Goal: Information Seeking & Learning: Learn about a topic

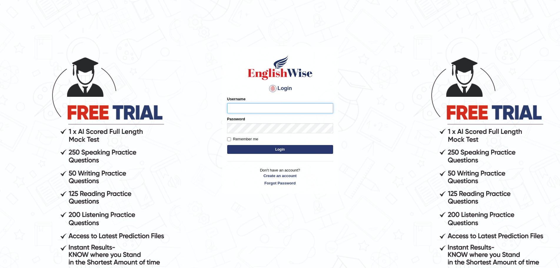
type input "Mugwunali"
click at [283, 148] on button "Login" at bounding box center [280, 149] width 106 height 9
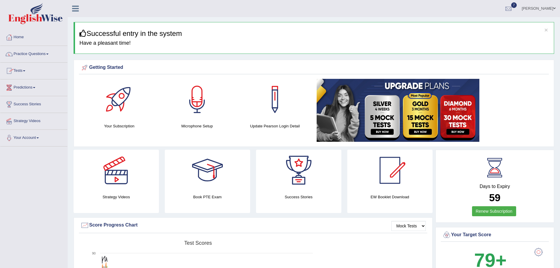
click at [49, 53] on link "Practice Questions" at bounding box center [33, 53] width 67 height 15
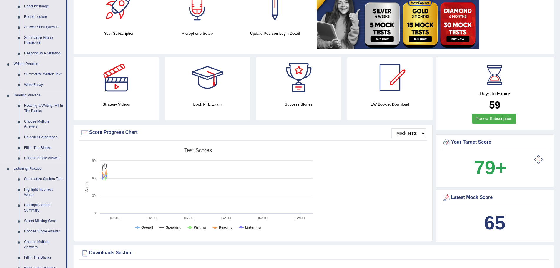
scroll to position [118, 0]
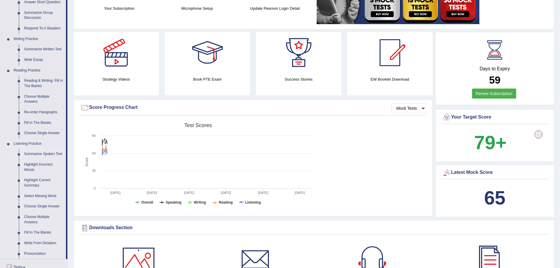
click at [41, 153] on link "Summarize Spoken Text" at bounding box center [43, 154] width 44 height 11
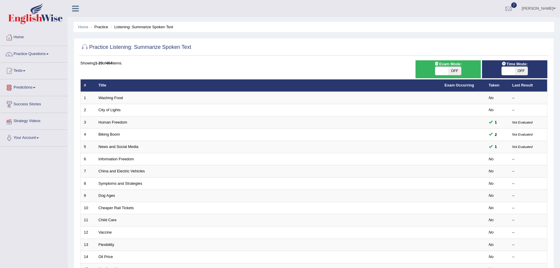
click at [453, 70] on span "OFF" at bounding box center [454, 71] width 13 height 8
checkbox input "true"
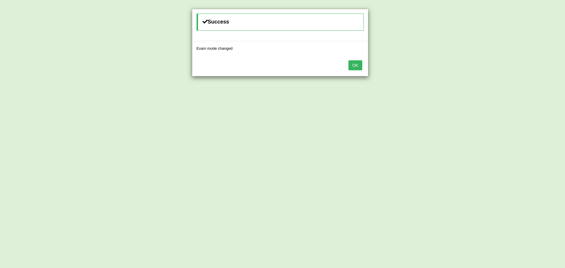
click at [354, 66] on button "OK" at bounding box center [355, 65] width 14 height 10
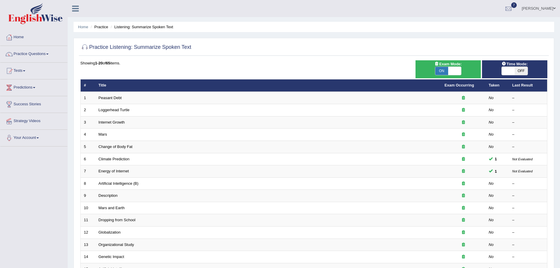
click at [518, 72] on span "OFF" at bounding box center [520, 71] width 13 height 8
checkbox input "true"
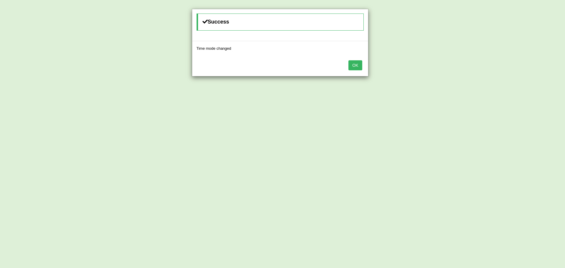
click at [356, 65] on button "OK" at bounding box center [355, 65] width 14 height 10
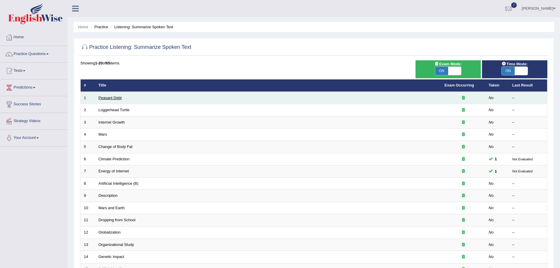
click at [113, 98] on link "Peasant Debt" at bounding box center [110, 98] width 23 height 4
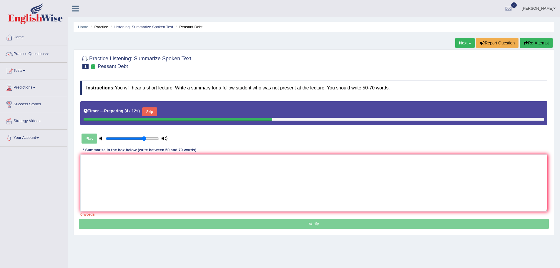
click at [166, 140] on icon at bounding box center [164, 138] width 6 height 4
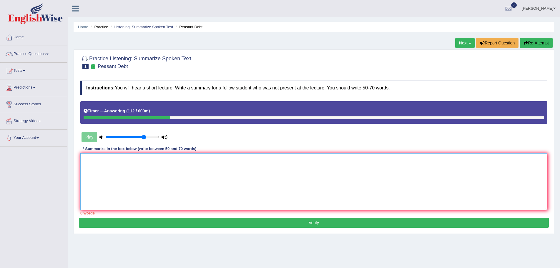
click at [150, 165] on textarea at bounding box center [313, 181] width 467 height 57
click at [194, 161] on textarea "A noteworthy point revealed in the lecture was the Peasant debts." at bounding box center [313, 181] width 467 height 57
click at [209, 161] on textarea "A noteworthy point revealed in the lecture was the Peasant Debts." at bounding box center [313, 181] width 467 height 57
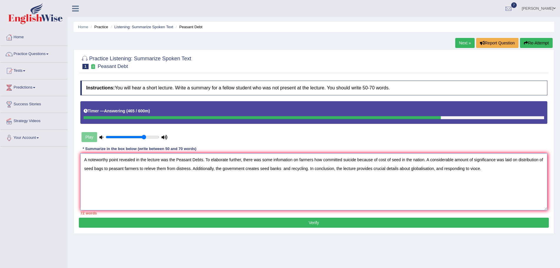
click at [281, 159] on textarea "A noteworthy point revealed in the lecture was the Peasant Debts. To elaborate …" at bounding box center [313, 181] width 467 height 57
click at [432, 161] on textarea "A noteworthy point revealed in the lecture was the Peasant Debts. To elaborate …" at bounding box center [313, 181] width 467 height 57
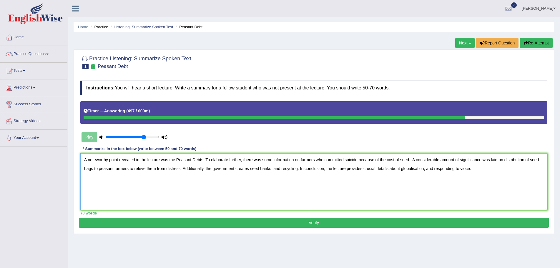
click at [538, 159] on textarea "A noteworthy point revealed in the lecture was the Peasant Debts. To elaborate …" at bounding box center [313, 181] width 467 height 57
click at [133, 170] on textarea "A noteworthy point revealed in the lecture was the Peasant Debts. To elaborate …" at bounding box center [313, 181] width 467 height 57
click at [141, 168] on textarea "A noteworthy point revealed in the lecture was the Peasant Debts. To elaborate …" at bounding box center [313, 181] width 467 height 57
click at [99, 168] on textarea "A noteworthy point revealed in the lecture was the Peasant Debts. To elaborate …" at bounding box center [313, 181] width 467 height 57
click at [151, 169] on textarea "A noteworthy point revealed in the lecture was the Peasant Debts. To elaborate …" at bounding box center [313, 181] width 467 height 57
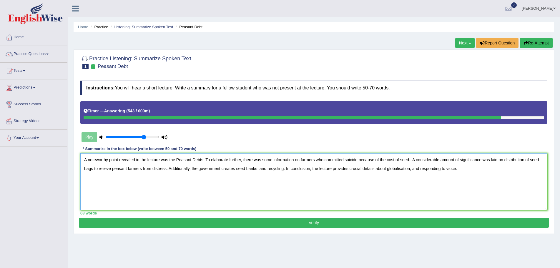
click at [169, 171] on textarea "A noteworthy point revealed in the lecture was the Peasant Debts. To elaborate …" at bounding box center [313, 181] width 467 height 57
click at [423, 185] on textarea "A noteworthy point revealed in the lecture was the Peasant Debts. To elaborate …" at bounding box center [313, 181] width 467 height 57
click at [457, 169] on textarea "A noteworthy point revealed in the lecture was the Peasant Debts. To elaborate …" at bounding box center [313, 181] width 467 height 57
click at [527, 180] on textarea "A noteworthy point revealed in the lecture was the Peasant Debts. To elaborate …" at bounding box center [313, 181] width 467 height 57
type textarea "A noteworthy point revealed in the lecture was the Peasant Debts. To elaborate …"
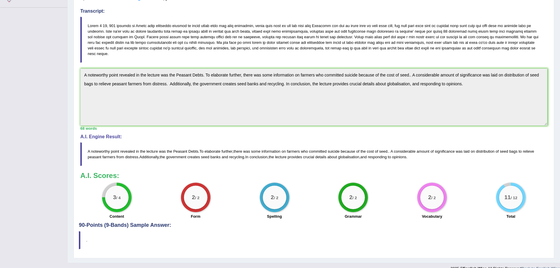
scroll to position [148, 0]
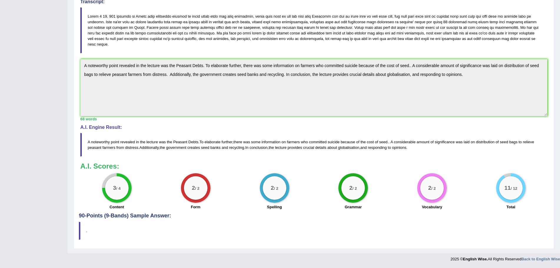
click at [19, 24] on div "Toggle navigation Home Practice Questions Speaking Practice Read Aloud Repeat S…" at bounding box center [280, 58] width 560 height 413
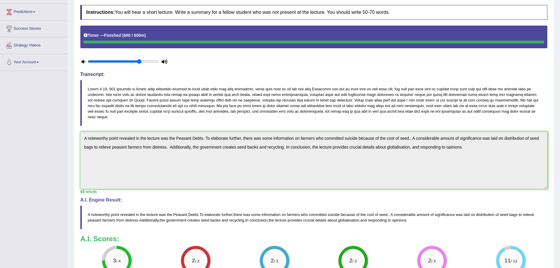
scroll to position [0, 0]
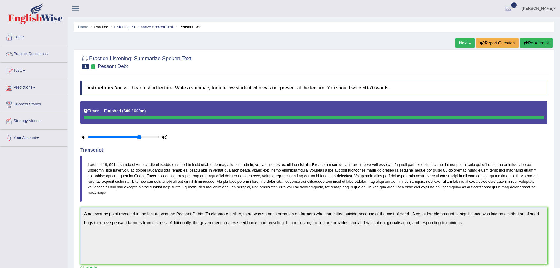
click at [460, 41] on link "Next »" at bounding box center [464, 43] width 19 height 10
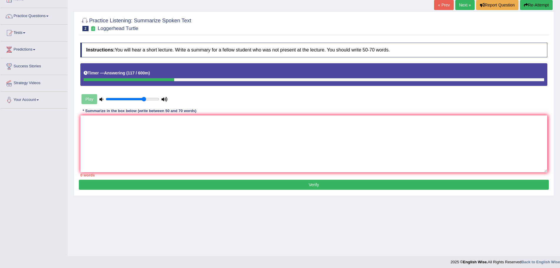
scroll to position [41, 0]
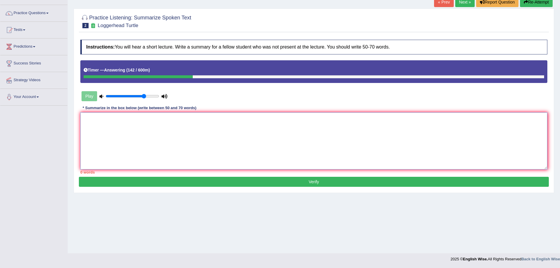
click at [142, 147] on textarea at bounding box center [313, 140] width 467 height 57
click at [244, 116] on textarea "A noteworthy point revealed in the lecture was the loggerhead turtle's movement." at bounding box center [313, 140] width 467 height 57
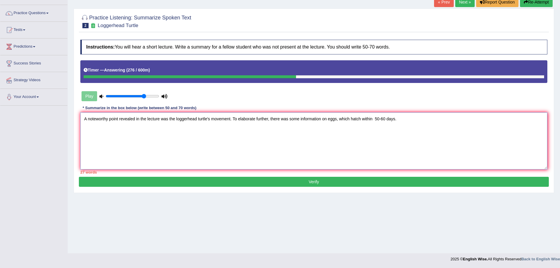
click at [399, 120] on textarea "A noteworthy point revealed in the lecture was the loggerhead turtle's movement…" at bounding box center [313, 140] width 467 height 57
click at [503, 120] on textarea "A noteworthy point revealed in the lecture was the loggerhead turtle's movement…" at bounding box center [313, 140] width 467 height 57
click at [113, 130] on textarea "A noteworthy point revealed in the lecture was the loggerhead turtle's movement…" at bounding box center [313, 140] width 467 height 57
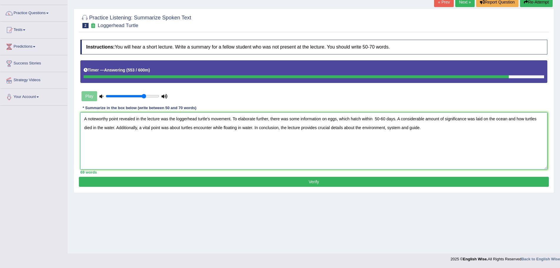
click at [181, 128] on textarea "A noteworthy point revealed in the lecture was the loggerhead turtle's movement…" at bounding box center [313, 140] width 467 height 57
click at [349, 119] on textarea "A noteworthy point revealed in the lecture was the loggerhead turtle's movement…" at bounding box center [313, 140] width 467 height 57
type textarea "A noteworthy point revealed in the lecture was the loggerhead turtle's movement…"
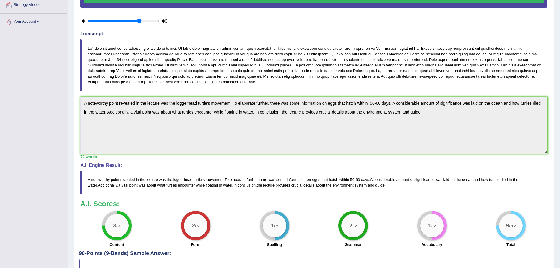
scroll to position [7, 0]
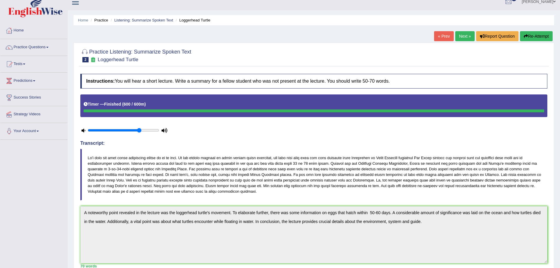
click at [528, 34] on button "Re-Attempt" at bounding box center [536, 36] width 33 height 10
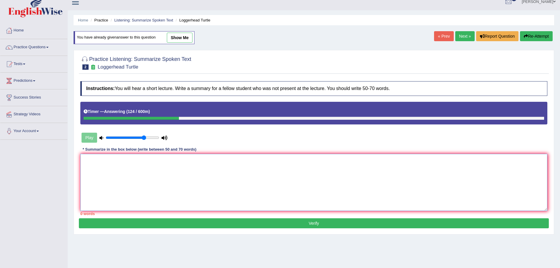
click at [104, 167] on textarea at bounding box center [313, 182] width 467 height 57
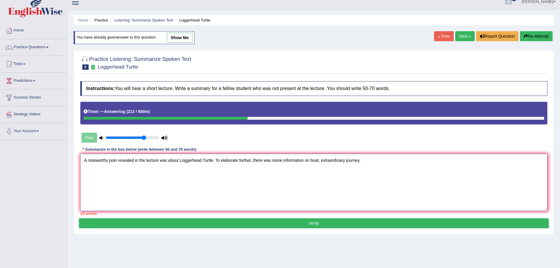
click at [347, 161] on textarea "A noteworthy poin revealed in the lecture was about Loggerhead Turtle. To elabo…" at bounding box center [313, 182] width 467 height 57
click at [361, 161] on textarea "A noteworthy poin revealed in the lecture was about Loggerhead Turtle. To elabo…" at bounding box center [313, 182] width 467 height 57
click at [334, 161] on textarea "A noteworthy poin revealed in the lecture was about Loggerhead Turtle. To elabo…" at bounding box center [313, 182] width 467 height 57
click at [351, 161] on textarea "A noteworthy poin revealed in the lecture was about Loggerhead Turtle. To elabo…" at bounding box center [313, 182] width 467 height 57
click at [376, 161] on textarea "A noteworthy poin revealed in the lecture was about Loggerhead Turtle. To elabo…" at bounding box center [313, 182] width 467 height 57
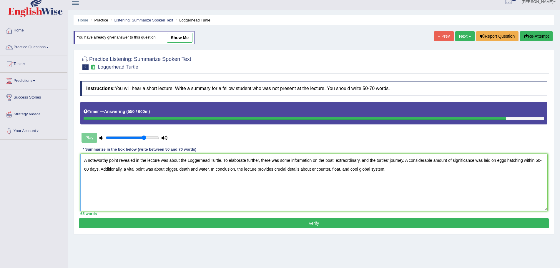
click at [286, 191] on textarea "A noteworthy point revealed in the lecture was about the Loggerhead Turtle. To …" at bounding box center [313, 182] width 467 height 57
click at [331, 169] on textarea "A noteworthy point revealed in the lecture was about the Loggerhead Turtle. To …" at bounding box center [313, 182] width 467 height 57
click at [351, 170] on textarea "A noteworthy point revealed in the lecture was about the Loggerhead Turtle. To …" at bounding box center [313, 182] width 467 height 57
type textarea "A noteworthy point revealed in the lecture was about the Loggerhead Turtle. To …"
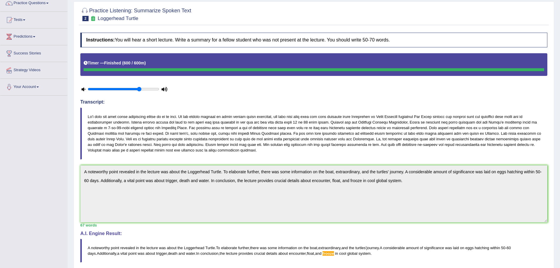
scroll to position [39, 0]
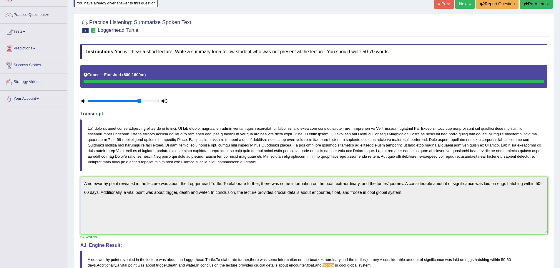
click at [531, 3] on button "Re-Attempt" at bounding box center [536, 4] width 33 height 10
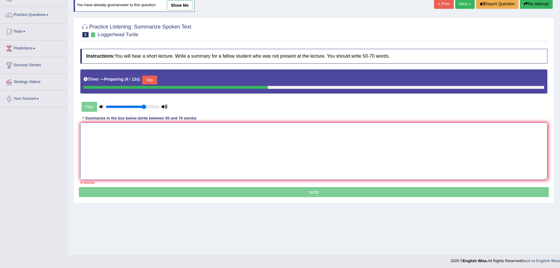
paste textarea "A noteworthy point revealed in the lecture was about the Loggerhead Turtle. To …"
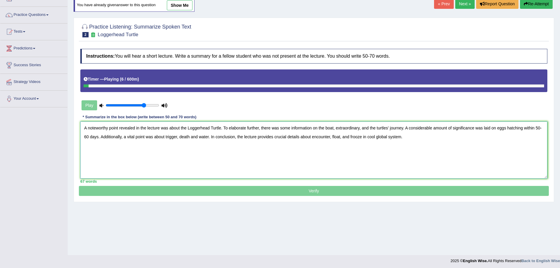
click at [334, 129] on textarea "A noteworthy point revealed in the lecture was about the Loggerhead Turtle. To …" at bounding box center [313, 149] width 467 height 57
click at [324, 128] on textarea "A noteworthy point revealed in the lecture was about the Loggerhead Turtle. To …" at bounding box center [313, 149] width 467 height 57
click at [366, 127] on textarea "A noteworthy point revealed in the lecture was about the Loggerhead Turtle. To …" at bounding box center [313, 149] width 467 height 57
click at [424, 127] on textarea "A noteworthy point revealed in the lecture was about the Loggerhead Turtle. To …" at bounding box center [313, 149] width 467 height 57
click at [324, 129] on textarea "A noteworthy point revealed in the lecture was about the Loggerhead Turtle. To …" at bounding box center [313, 149] width 467 height 57
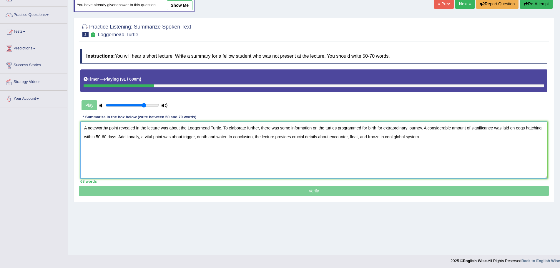
click at [226, 137] on textarea "A noteworthy point revealed in the lecture was about the Loggerhead Turtle. To …" at bounding box center [313, 149] width 467 height 57
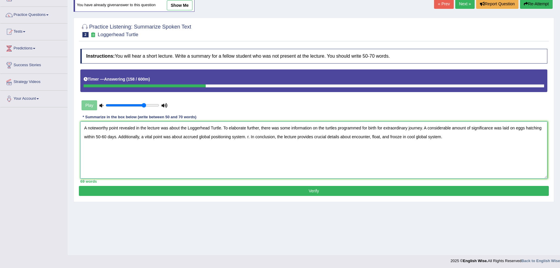
click at [249, 137] on textarea "A noteworthy point revealed in the lecture was about the Loggerhead Turtle. To …" at bounding box center [313, 149] width 467 height 57
click at [439, 136] on textarea "A noteworthy point revealed in the lecture was about the Loggerhead Turtle. To …" at bounding box center [313, 149] width 467 height 57
type textarea "A noteworthy point revealed in the lecture was about the Loggerhead Turtle. To …"
click at [313, 191] on button "Verify" at bounding box center [314, 191] width 470 height 10
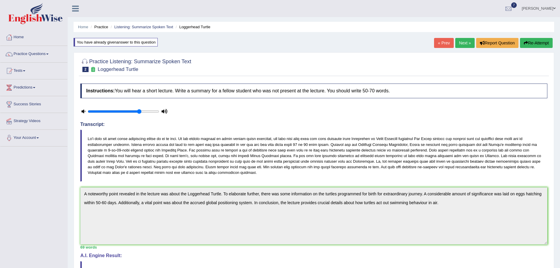
click at [461, 42] on link "Next »" at bounding box center [464, 43] width 19 height 10
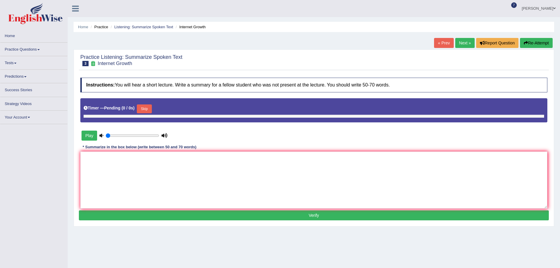
type input "0.75"
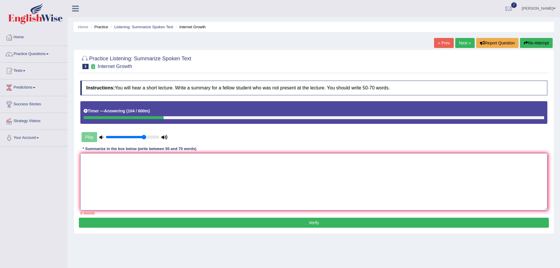
drag, startPoint x: 138, startPoint y: 179, endPoint x: 145, endPoint y: 182, distance: 7.6
click at [138, 179] on textarea at bounding box center [313, 181] width 467 height 57
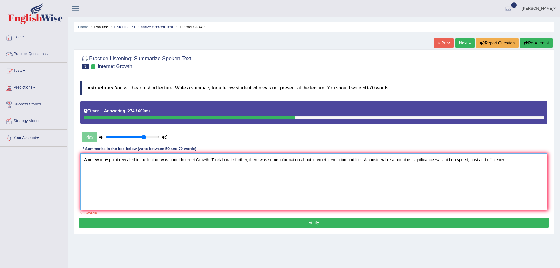
click at [411, 160] on textarea "A noteworthy point revealed in the lecture was about Internet Growth. To elabor…" at bounding box center [313, 181] width 467 height 57
click at [512, 162] on textarea "A noteworthy point revealed in the lecture was about Internet Growth. To elabor…" at bounding box center [313, 181] width 467 height 57
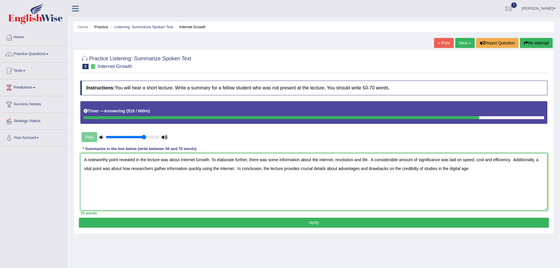
click at [394, 169] on textarea "A noteworthy point revealed in the lecture was about Internet Growth. To elabor…" at bounding box center [313, 181] width 467 height 57
type textarea "A noteworthy point revealed in the lecture was about Internet Growth. To elabor…"
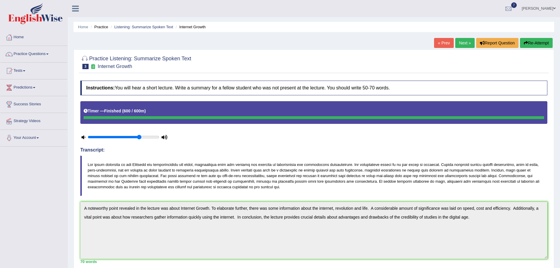
click at [459, 44] on link "Next »" at bounding box center [464, 43] width 19 height 10
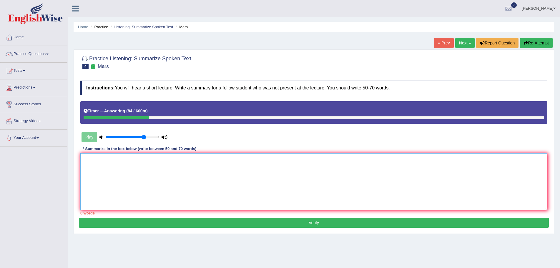
click at [92, 167] on textarea at bounding box center [313, 181] width 467 height 57
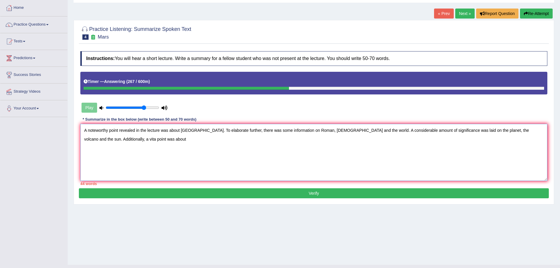
click at [117, 139] on textarea "A noteworthy point revealed in the lecture was about Mars. To elaborate further…" at bounding box center [313, 152] width 467 height 57
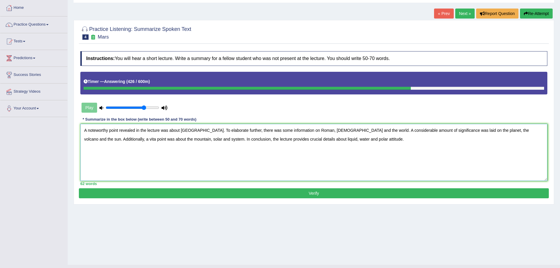
click at [275, 140] on textarea "A noteworthy point revealed in the lecture was about Mars. To elaborate further…" at bounding box center [313, 152] width 467 height 57
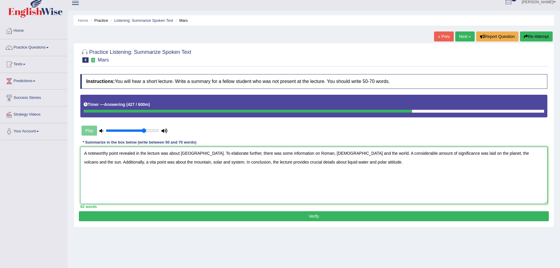
scroll to position [0, 0]
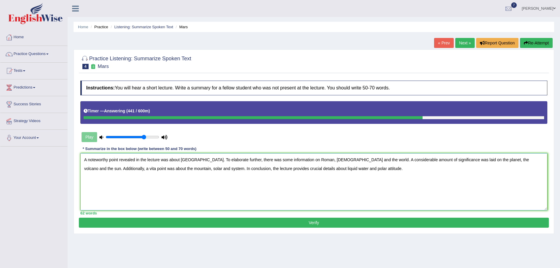
click at [293, 169] on textarea "A noteworthy point revealed in the lecture was about Mars. To elaborate further…" at bounding box center [313, 181] width 467 height 57
click at [297, 168] on textarea "A noteworthy point revealed in the lecture was about Mars. To elaborate further…" at bounding box center [313, 181] width 467 height 57
type textarea "A noteworthy point revealed in the lecture was about Mars. To elaborate further…"
click at [314, 222] on button "Verify" at bounding box center [314, 223] width 470 height 10
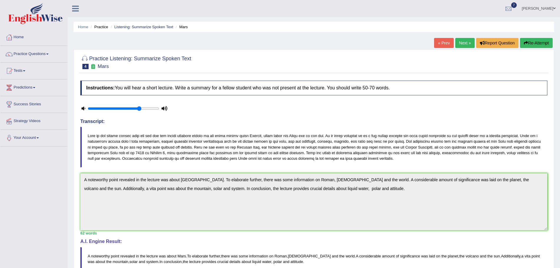
click at [526, 41] on icon "button" at bounding box center [526, 43] width 4 height 4
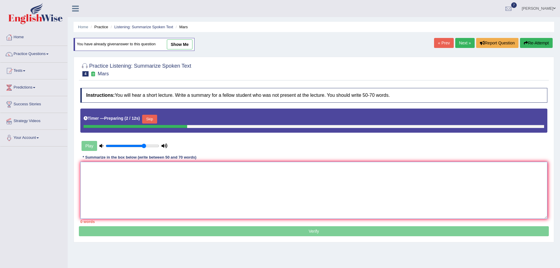
paste textarea "A noteworthy point revealed in the lecture was about [GEOGRAPHIC_DATA]. To elab…"
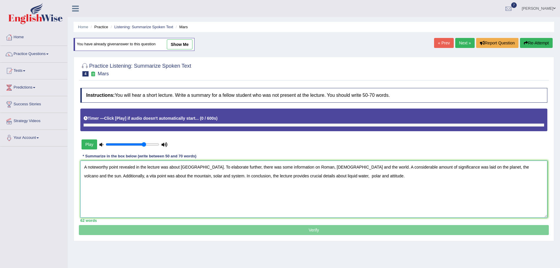
click at [337, 169] on textarea "A noteworthy point revealed in the lecture was about Mars. To elaborate further…" at bounding box center [313, 189] width 467 height 57
click at [313, 176] on textarea "A noteworthy point revealed in the lecture was about Mars. To elaborate further…" at bounding box center [313, 189] width 467 height 57
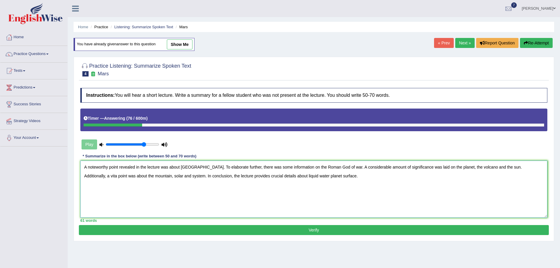
click at [277, 176] on textarea "A noteworthy point revealed in the lecture was about Mars. To elaborate further…" at bounding box center [313, 189] width 467 height 57
click at [122, 177] on textarea "A noteworthy point revealed in the lecture was about Mars. To elaborate further…" at bounding box center [313, 189] width 467 height 57
click at [142, 176] on textarea "A noteworthy point revealed in the lecture was about Mars. To elaborate further…" at bounding box center [313, 189] width 467 height 57
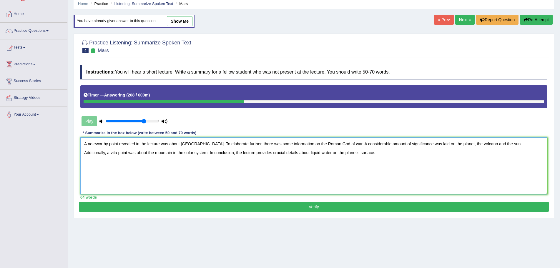
scroll to position [41, 0]
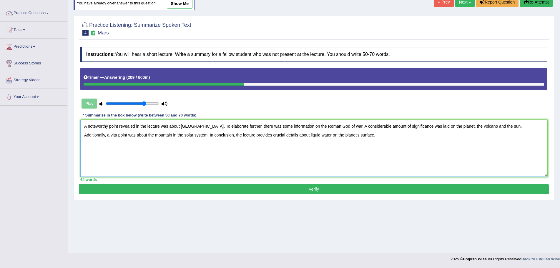
type textarea "A noteworthy point revealed in the lecture was about Mars. To elaborate further…"
click at [318, 189] on button "Verify" at bounding box center [314, 189] width 470 height 10
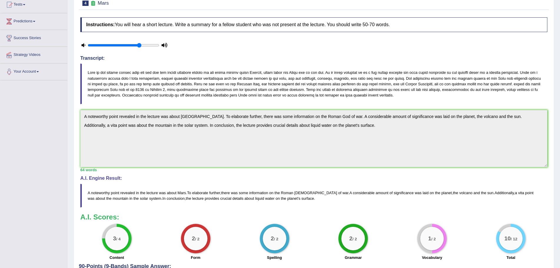
scroll to position [0, 0]
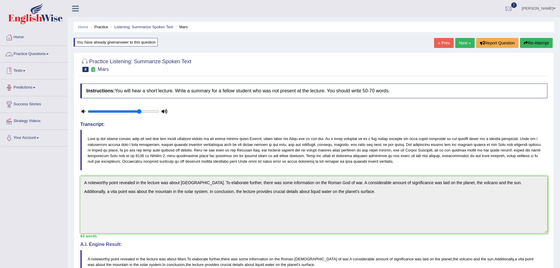
click at [48, 53] on link "Practice Questions" at bounding box center [33, 53] width 67 height 15
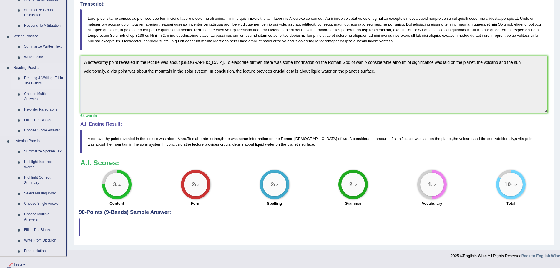
scroll to position [134, 0]
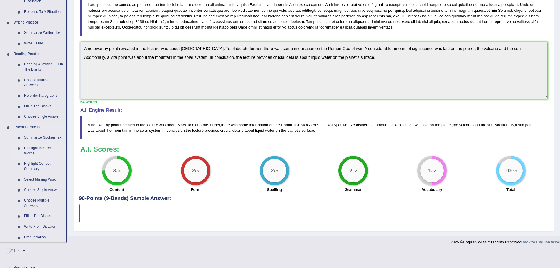
click at [32, 148] on link "Highlight Incorrect Words" at bounding box center [43, 151] width 44 height 16
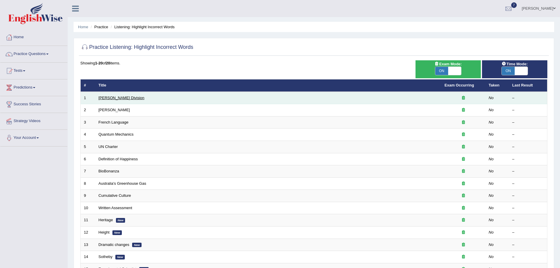
click at [113, 97] on link "[PERSON_NAME] Division" at bounding box center [122, 98] width 46 height 4
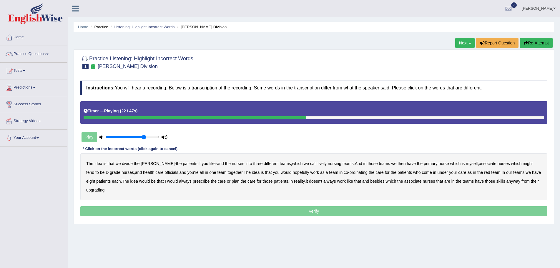
drag, startPoint x: 142, startPoint y: 172, endPoint x: 154, endPoint y: 172, distance: 11.5
click at [164, 172] on b "officials" at bounding box center [171, 172] width 14 height 5
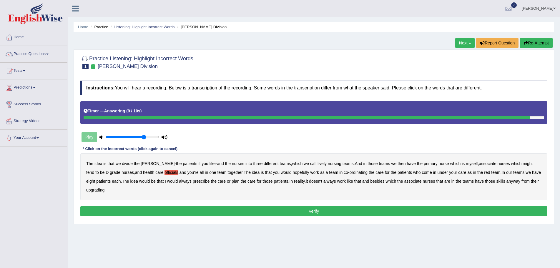
click at [96, 190] on b "upgrading" at bounding box center [95, 190] width 18 height 5
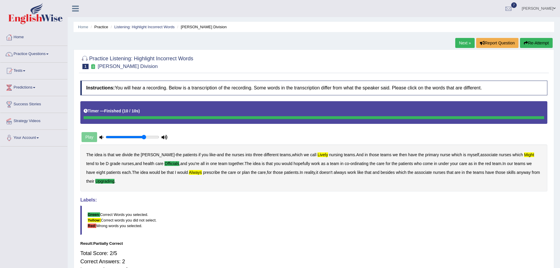
click at [532, 42] on button "Re-Attempt" at bounding box center [536, 43] width 33 height 10
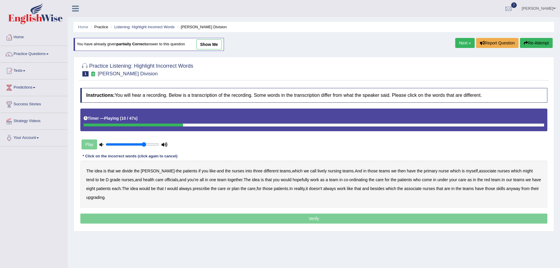
click at [317, 171] on b "lively" at bounding box center [321, 171] width 9 height 5
click at [522, 172] on b "might" at bounding box center [527, 171] width 10 height 5
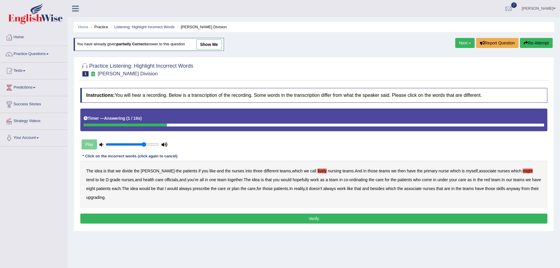
drag, startPoint x: 94, startPoint y: 197, endPoint x: 133, endPoint y: 207, distance: 40.0
click at [98, 200] on div "The idea is that we divide the ward - the patients if you like - and the nurses…" at bounding box center [313, 184] width 467 height 47
click at [101, 195] on b "upgrading" at bounding box center [95, 197] width 18 height 5
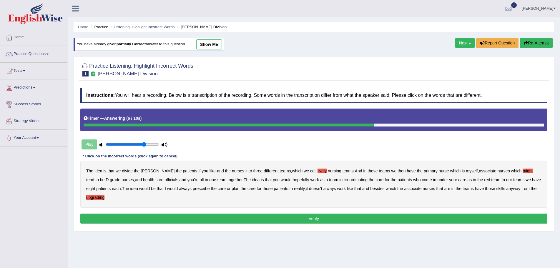
click at [496, 188] on b "skills" at bounding box center [500, 188] width 9 height 5
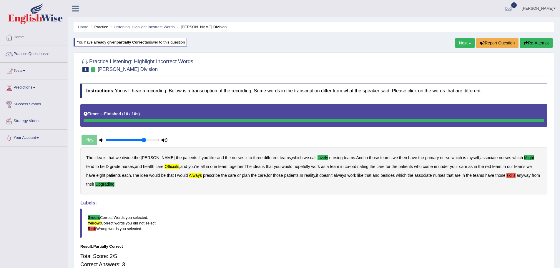
click at [532, 43] on button "Re-Attempt" at bounding box center [536, 43] width 33 height 10
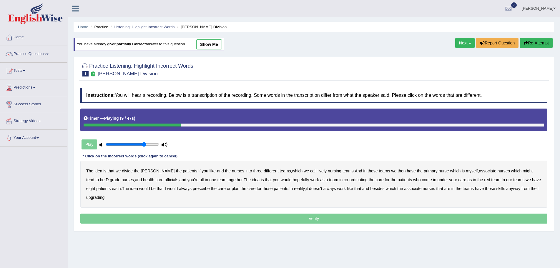
click at [317, 170] on b "lively" at bounding box center [321, 171] width 9 height 5
click at [522, 169] on b "might" at bounding box center [527, 171] width 10 height 5
drag, startPoint x: 146, startPoint y: 178, endPoint x: 151, endPoint y: 185, distance: 7.9
click at [164, 178] on b "officials" at bounding box center [171, 179] width 14 height 5
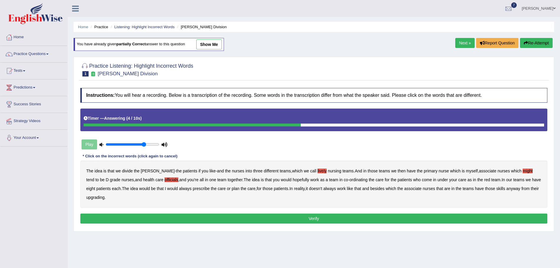
click at [94, 197] on b "upgrading" at bounding box center [95, 197] width 18 height 5
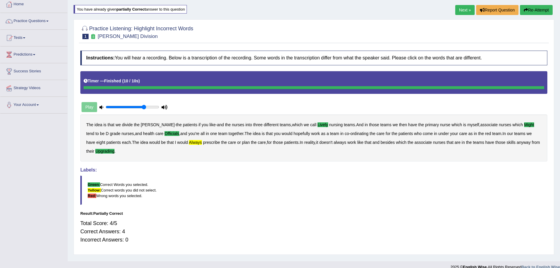
scroll to position [41, 0]
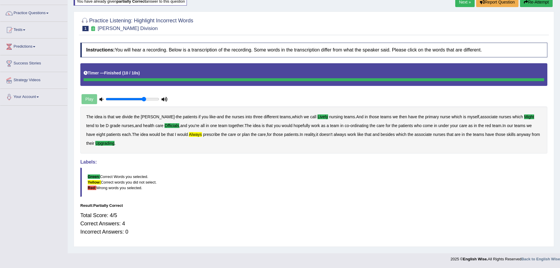
click at [524, 1] on icon "button" at bounding box center [526, 2] width 4 height 4
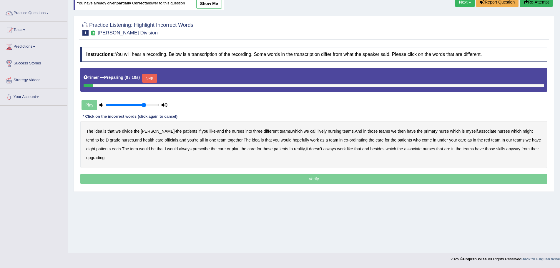
scroll to position [41, 0]
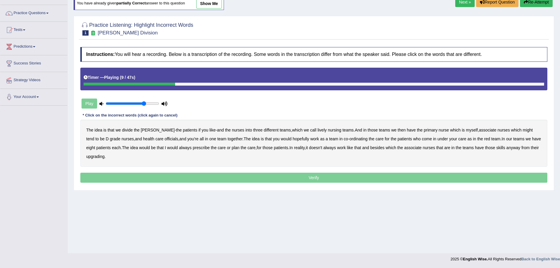
click at [317, 129] on b "lively" at bounding box center [321, 130] width 9 height 5
click at [522, 130] on b "might" at bounding box center [527, 130] width 10 height 5
click at [164, 139] on b "officials" at bounding box center [171, 138] width 14 height 5
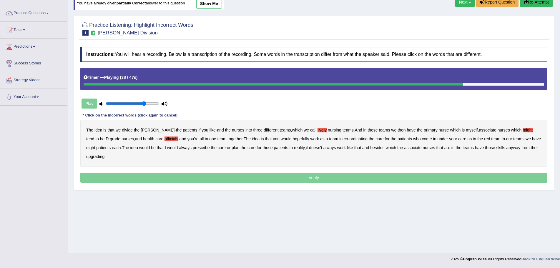
click at [179, 148] on b "always" at bounding box center [185, 147] width 13 height 5
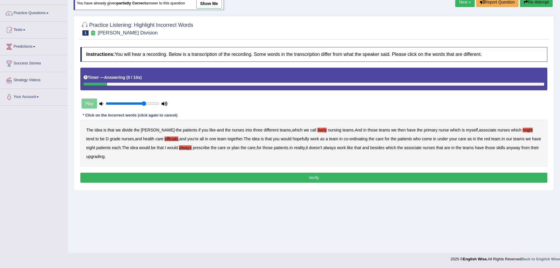
click at [99, 155] on b "upgrading" at bounding box center [95, 156] width 18 height 5
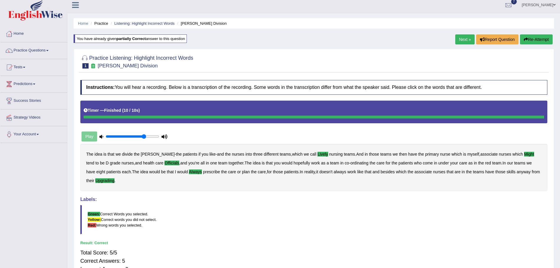
scroll to position [0, 0]
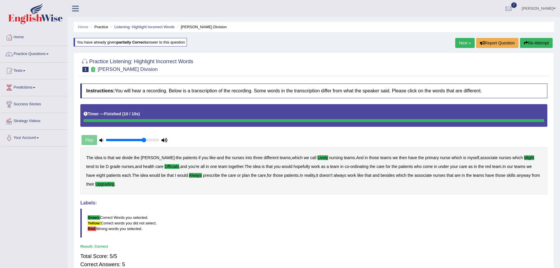
click at [535, 41] on button "Re-Attempt" at bounding box center [536, 43] width 33 height 10
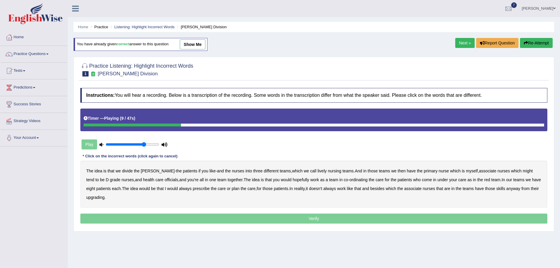
click at [317, 169] on b "lively" at bounding box center [321, 171] width 9 height 5
click at [94, 177] on b "tend" at bounding box center [90, 179] width 8 height 5
click at [522, 171] on b "might" at bounding box center [527, 171] width 10 height 5
click at [94, 177] on b "tend" at bounding box center [90, 179] width 8 height 5
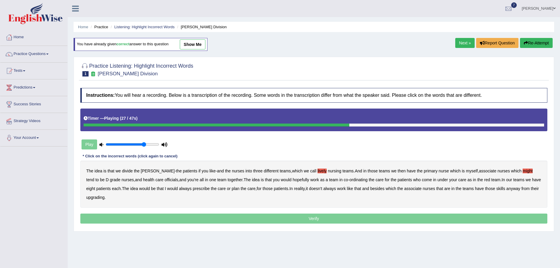
click at [164, 180] on b "officials" at bounding box center [171, 179] width 14 height 5
click at [179, 190] on b "always" at bounding box center [185, 188] width 13 height 5
click at [95, 198] on b "upgrading" at bounding box center [95, 197] width 18 height 5
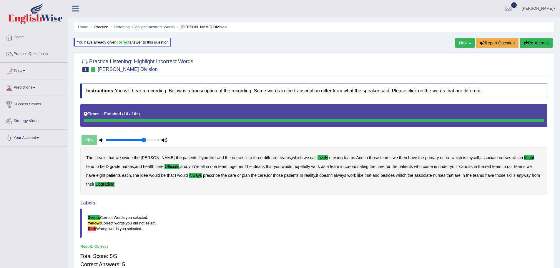
click at [460, 42] on link "Next »" at bounding box center [464, 43] width 19 height 10
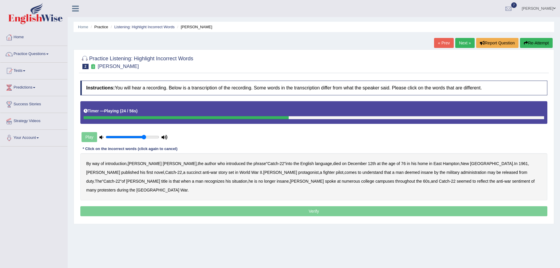
click at [186, 173] on b "succinct" at bounding box center [193, 172] width 15 height 5
click at [461, 174] on b "administration" at bounding box center [474, 172] width 26 height 5
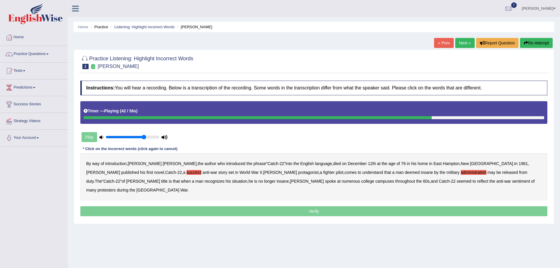
click at [232, 180] on b "situation" at bounding box center [239, 181] width 15 height 5
click at [457, 182] on b "seemed" at bounding box center [464, 181] width 15 height 5
click at [457, 181] on b "seemed" at bounding box center [464, 181] width 15 height 5
click at [477, 181] on b "reflect" at bounding box center [482, 181] width 11 height 5
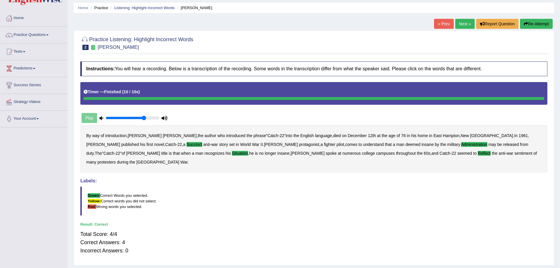
scroll to position [29, 0]
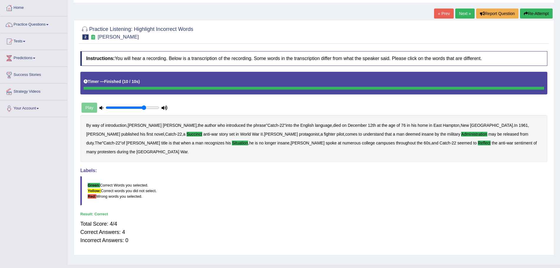
click at [461, 13] on link "Next »" at bounding box center [464, 14] width 19 height 10
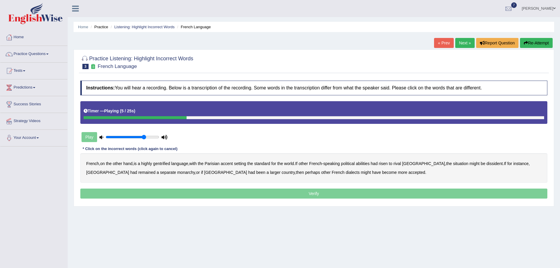
click at [164, 165] on b "gentrified" at bounding box center [161, 163] width 17 height 5
click at [368, 164] on b "abilities" at bounding box center [363, 163] width 14 height 5
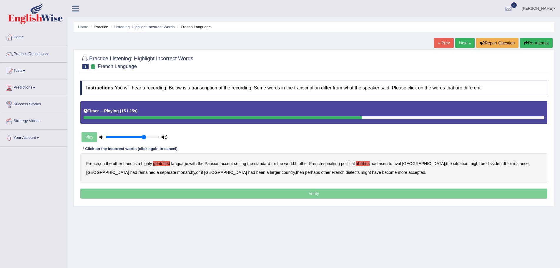
click at [486, 164] on b "dissident" at bounding box center [494, 163] width 16 height 5
click at [177, 174] on b "monarchy" at bounding box center [186, 172] width 18 height 5
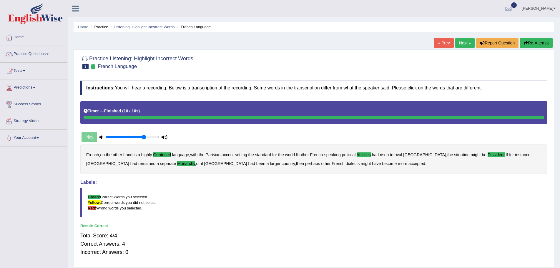
click at [460, 41] on link "Next »" at bounding box center [464, 43] width 19 height 10
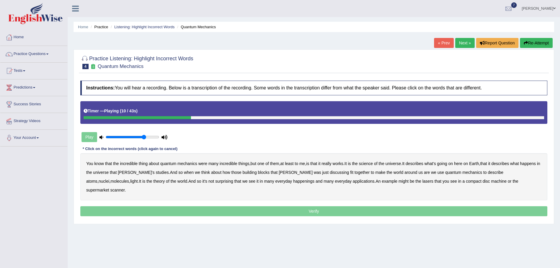
click at [370, 164] on b "science" at bounding box center [366, 163] width 14 height 5
click at [330, 174] on b "discussing" at bounding box center [339, 172] width 19 height 5
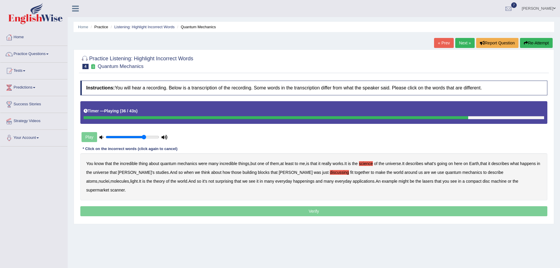
click at [293, 182] on b "happenings" at bounding box center [303, 181] width 21 height 5
click at [491, 181] on b "machine" at bounding box center [499, 181] width 16 height 5
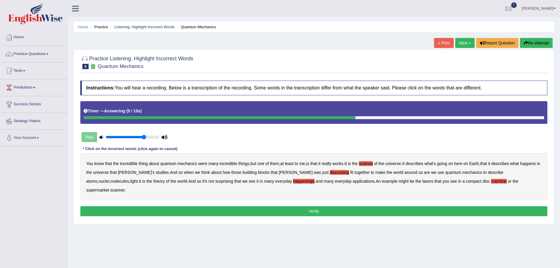
click at [125, 188] on b "scanner" at bounding box center [117, 190] width 14 height 5
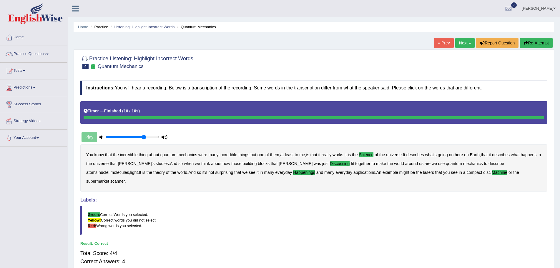
click at [460, 41] on link "Next »" at bounding box center [464, 43] width 19 height 10
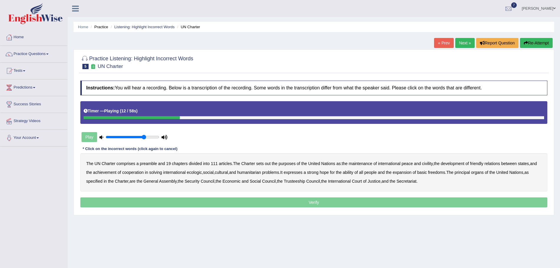
click at [269, 165] on b "out" at bounding box center [268, 163] width 6 height 5
click at [428, 165] on b "civility" at bounding box center [427, 163] width 11 height 5
click at [199, 173] on b "ecologic" at bounding box center [194, 172] width 15 height 5
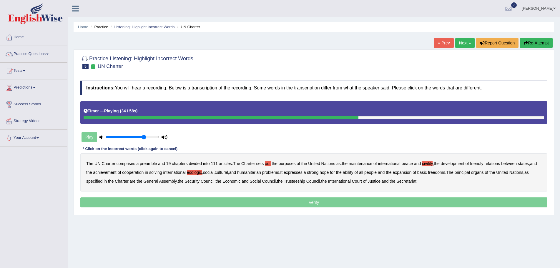
click at [364, 175] on div "The UN Charter comprises a preamble and 19 chapters divided into 111 articles .…" at bounding box center [313, 172] width 467 height 38
click at [353, 172] on b "ability" at bounding box center [348, 172] width 11 height 5
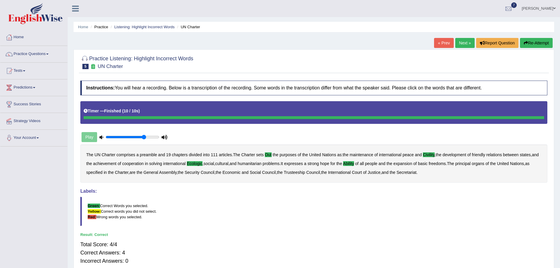
click at [457, 42] on link "Next »" at bounding box center [464, 43] width 19 height 10
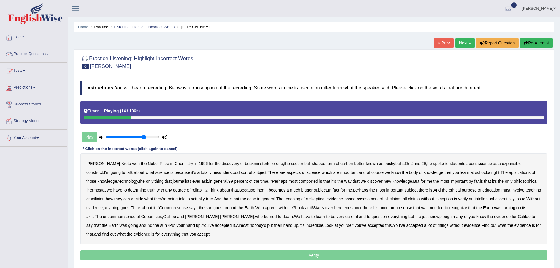
click at [502, 164] on b "expansible" at bounding box center [512, 163] width 20 height 5
click at [106, 188] on b "thermostat" at bounding box center [95, 190] width 19 height 5
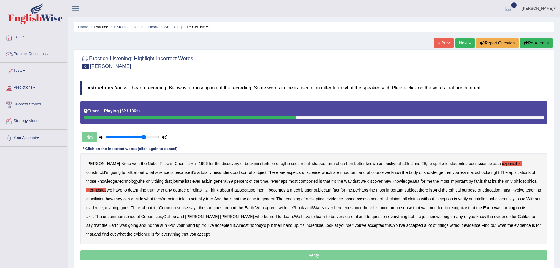
click at [104, 196] on b "crucifixion" at bounding box center [95, 198] width 18 height 5
click at [458, 199] on b "verily" at bounding box center [463, 198] width 10 height 5
click at [495, 199] on b "essentially" at bounding box center [504, 198] width 19 height 5
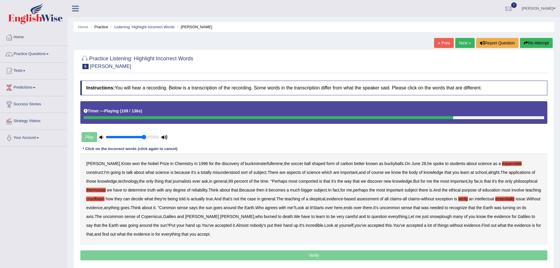
click at [429, 216] on b "snowplough" at bounding box center [440, 216] width 22 height 5
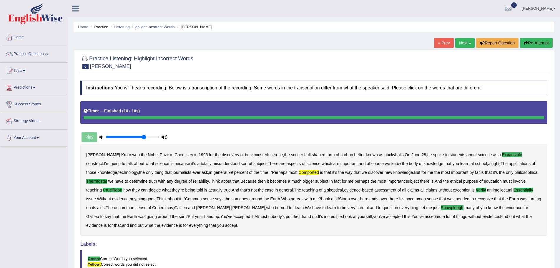
click at [531, 43] on button "Re-Attempt" at bounding box center [536, 43] width 33 height 10
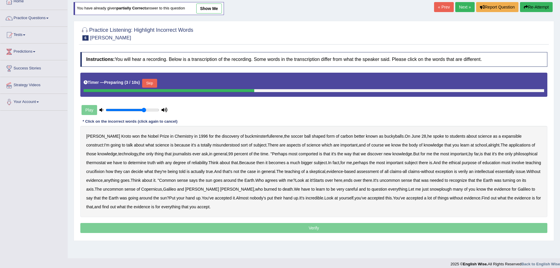
scroll to position [41, 0]
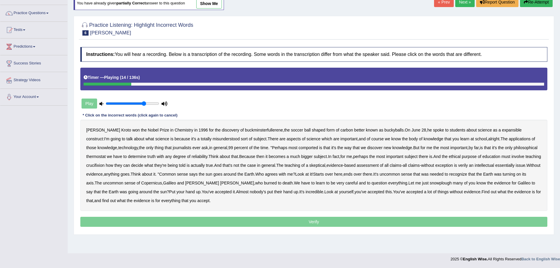
click at [502, 131] on b "expansible" at bounding box center [512, 130] width 20 height 5
click at [299, 148] on b "comported" at bounding box center [308, 147] width 19 height 5
click at [106, 154] on b "thermostat" at bounding box center [95, 156] width 19 height 5
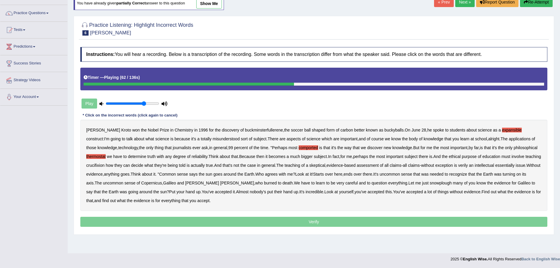
click at [104, 163] on b "crucifixion" at bounding box center [95, 165] width 18 height 5
click at [458, 166] on b "verily" at bounding box center [463, 165] width 10 height 5
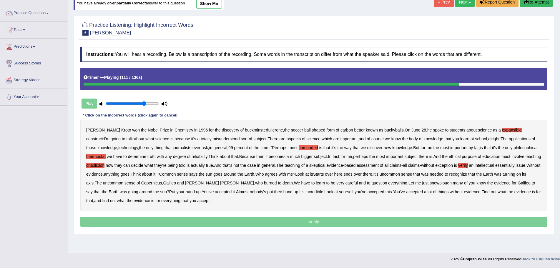
click at [429, 184] on b "snowplough" at bounding box center [440, 183] width 22 height 5
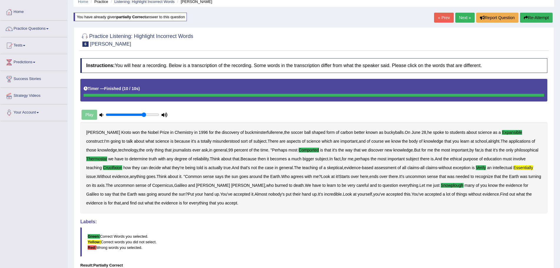
scroll to position [0, 0]
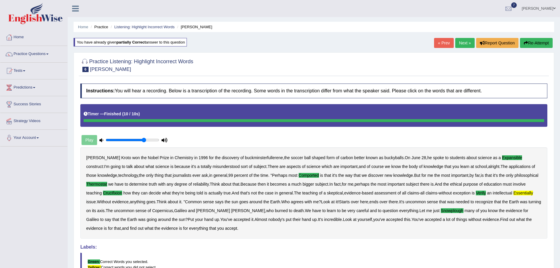
click at [459, 42] on link "Next »" at bounding box center [464, 43] width 19 height 10
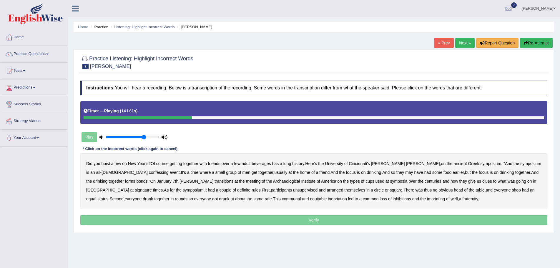
drag, startPoint x: 99, startPoint y: 174, endPoint x: 114, endPoint y: 179, distance: 16.6
click at [149, 174] on b "confessing" at bounding box center [159, 172] width 20 height 5
click at [214, 182] on b "transitions" at bounding box center [223, 181] width 19 height 5
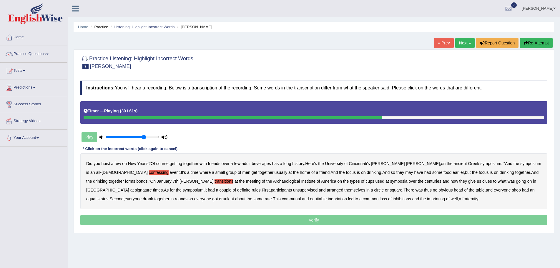
click at [152, 188] on b "signature" at bounding box center [143, 190] width 17 height 5
click at [293, 191] on b "unsupervised" at bounding box center [305, 190] width 24 height 5
click at [512, 192] on b "shop" at bounding box center [516, 190] width 9 height 5
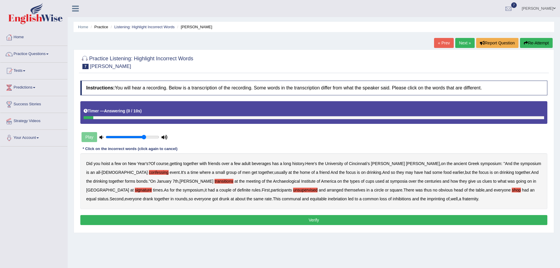
click at [427, 199] on b "imprinting" at bounding box center [436, 198] width 18 height 5
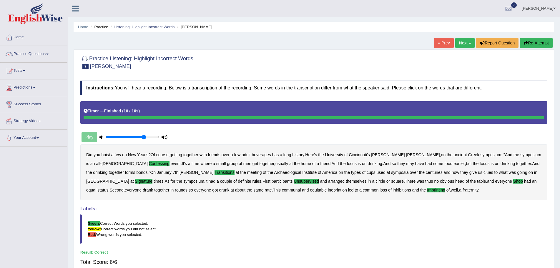
click at [459, 41] on link "Next »" at bounding box center [464, 43] width 19 height 10
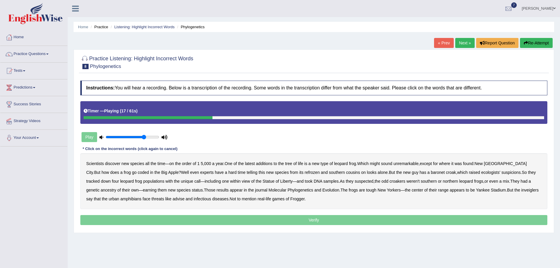
click at [138, 174] on b "coded" at bounding box center [143, 172] width 11 height 5
click at [304, 174] on b "refrozen" at bounding box center [311, 172] width 15 height 5
click at [431, 173] on b "baronet" at bounding box center [438, 172] width 14 height 5
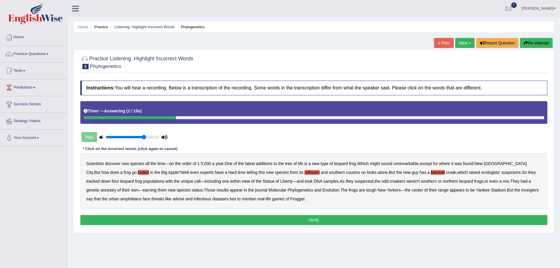
click at [521, 191] on b "inveiglers" at bounding box center [529, 190] width 17 height 5
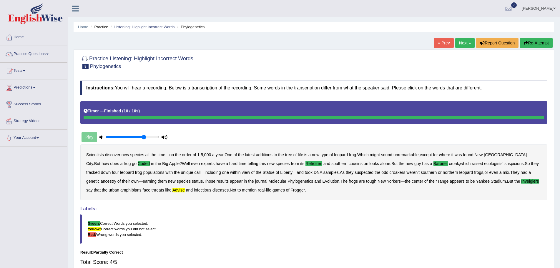
click at [529, 42] on button "Re-Attempt" at bounding box center [536, 43] width 33 height 10
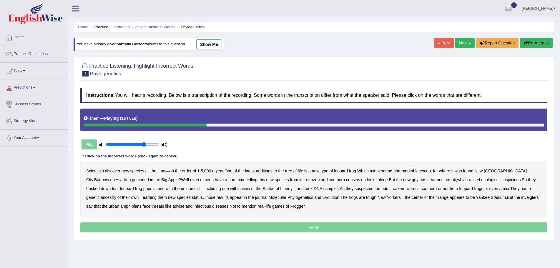
click at [138, 181] on b "coded" at bounding box center [143, 179] width 11 height 5
click at [304, 179] on b "refrozen" at bounding box center [311, 179] width 15 height 5
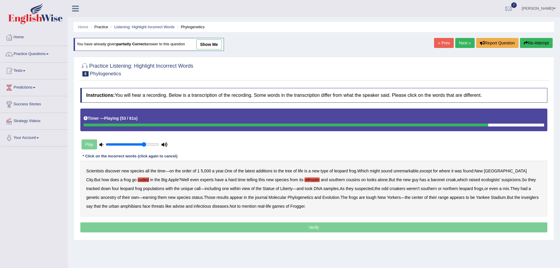
click at [521, 196] on b "inveiglers" at bounding box center [529, 197] width 17 height 5
click at [172, 205] on b "advise" at bounding box center [178, 206] width 12 height 5
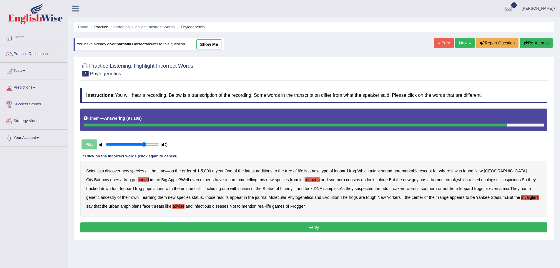
click at [431, 179] on b "baronet" at bounding box center [438, 179] width 14 height 5
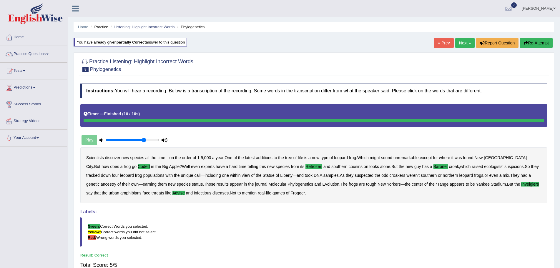
click at [461, 42] on link "Next »" at bounding box center [464, 43] width 19 height 10
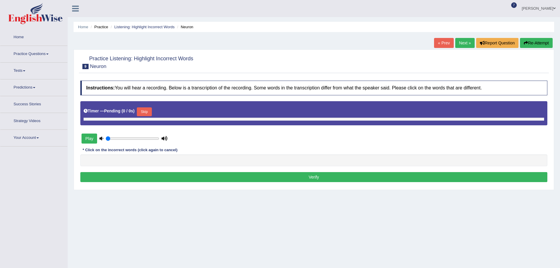
type input "0.75"
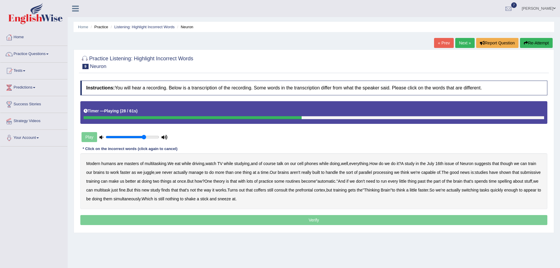
click at [520, 175] on b "submissive" at bounding box center [530, 172] width 20 height 5
click at [290, 192] on div "Modern humans are masters of multitasking . We eat while driving , watch TV whi…" at bounding box center [313, 181] width 467 height 56
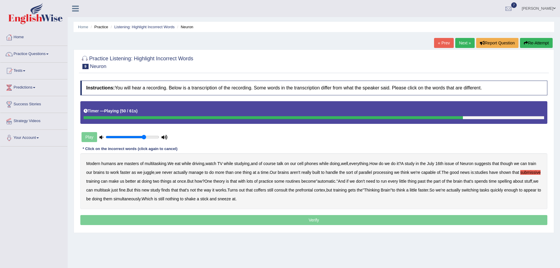
drag, startPoint x: 290, startPoint y: 189, endPoint x: 316, endPoint y: 189, distance: 25.6
click at [266, 189] on b "coffers" at bounding box center [260, 190] width 12 height 5
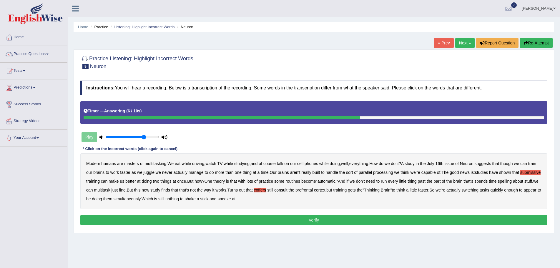
click at [302, 217] on button "Verify" at bounding box center [313, 220] width 467 height 10
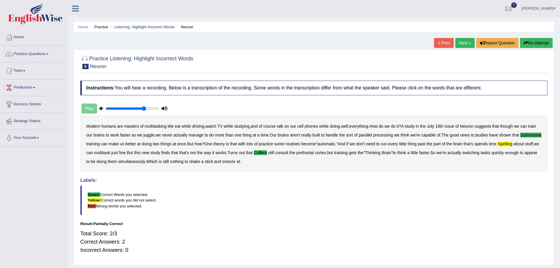
click at [542, 42] on button "Re-Attempt" at bounding box center [536, 43] width 33 height 10
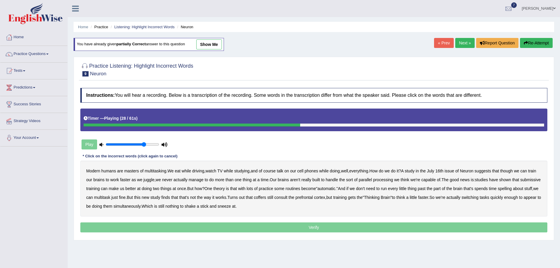
click at [520, 182] on b "submissive" at bounding box center [530, 179] width 20 height 5
click at [512, 189] on b "spelling" at bounding box center [505, 188] width 14 height 5
click at [266, 197] on b "coffers" at bounding box center [260, 197] width 12 height 5
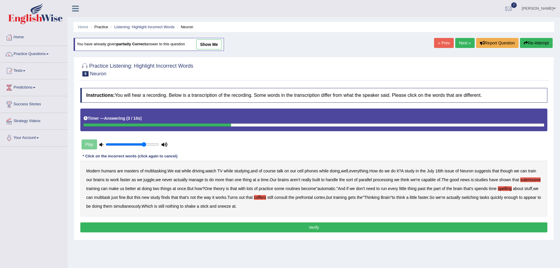
click at [318, 227] on button "Verify" at bounding box center [313, 227] width 467 height 10
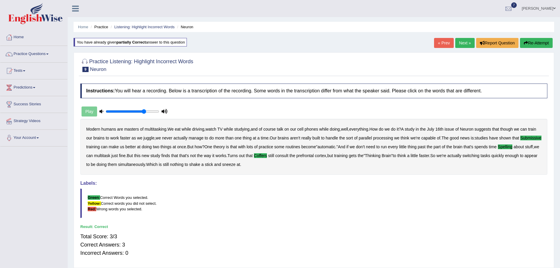
click at [458, 43] on link "Next »" at bounding box center [464, 43] width 19 height 10
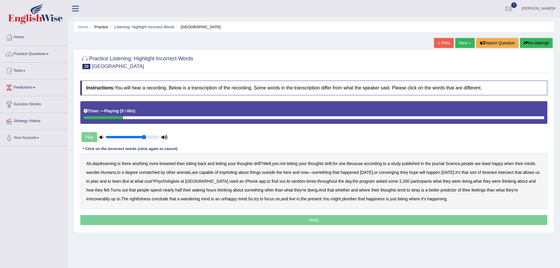
click at [171, 164] on b "breasted" at bounding box center [167, 163] width 16 height 5
click at [237, 172] on b "imprinting" at bounding box center [228, 172] width 18 height 5
drag, startPoint x: 411, startPoint y: 173, endPoint x: 431, endPoint y: 174, distance: 20.0
click at [399, 173] on b "converging" at bounding box center [389, 172] width 20 height 5
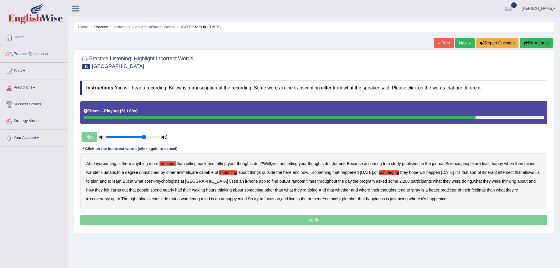
click at [99, 199] on b "irrecoverably" at bounding box center [98, 198] width 24 height 5
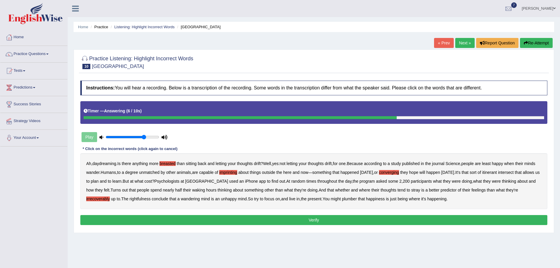
click at [261, 219] on button "Verify" at bounding box center [313, 220] width 467 height 10
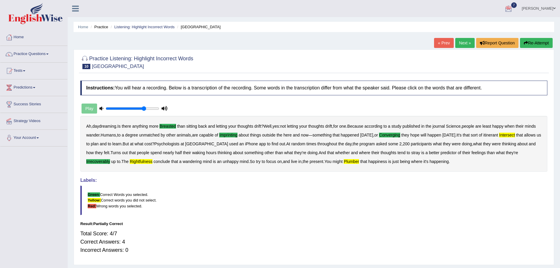
click at [534, 43] on button "Re-Attempt" at bounding box center [536, 43] width 33 height 10
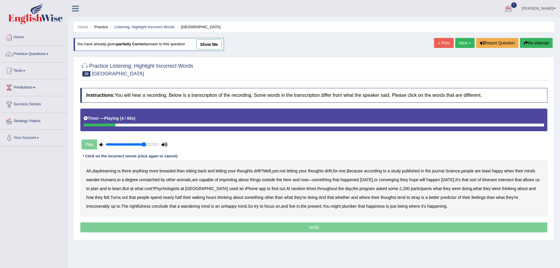
click at [169, 172] on b "breasted" at bounding box center [167, 171] width 16 height 5
click at [237, 179] on b "imprinting" at bounding box center [228, 179] width 18 height 5
click at [399, 180] on b "converging" at bounding box center [389, 179] width 20 height 5
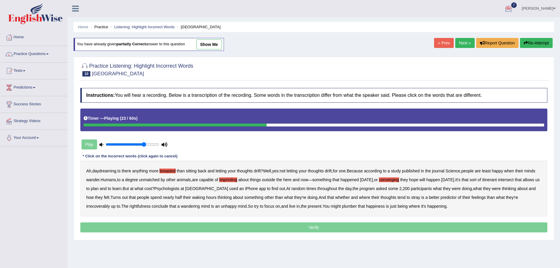
click at [513, 179] on b "intersect" at bounding box center [506, 179] width 16 height 5
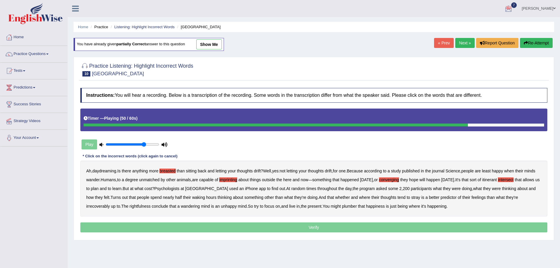
click at [96, 208] on b "irrecoverably" at bounding box center [98, 206] width 24 height 5
click at [146, 207] on b "rightfulness" at bounding box center [139, 206] width 21 height 5
click at [354, 205] on b "plumber" at bounding box center [349, 206] width 15 height 5
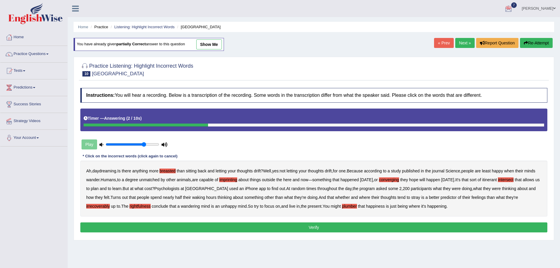
click at [314, 227] on button "Verify" at bounding box center [313, 227] width 467 height 10
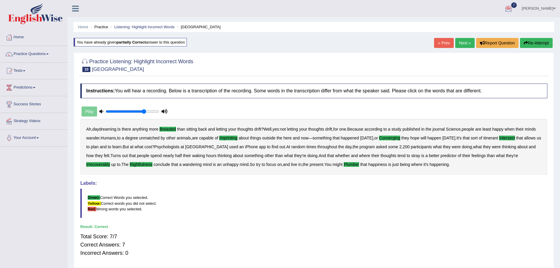
click at [459, 41] on link "Next »" at bounding box center [464, 43] width 19 height 10
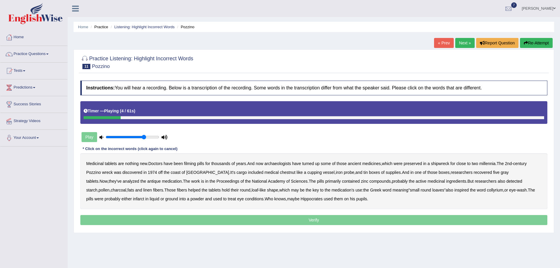
click at [192, 163] on b "filming" at bounding box center [190, 163] width 12 height 5
drag, startPoint x: 358, startPoint y: 164, endPoint x: 0, endPoint y: 153, distance: 357.8
click at [357, 164] on b "ancient" at bounding box center [354, 163] width 13 height 5
click at [307, 173] on b "cupping" at bounding box center [314, 172] width 14 height 5
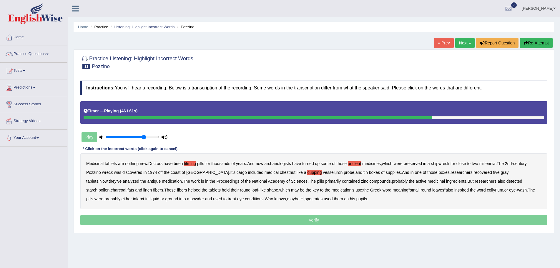
click at [252, 191] on b "loaf" at bounding box center [255, 190] width 7 height 5
click at [133, 199] on b "infarct" at bounding box center [138, 198] width 11 height 5
click at [150, 200] on b "liquid" at bounding box center [155, 198] width 10 height 5
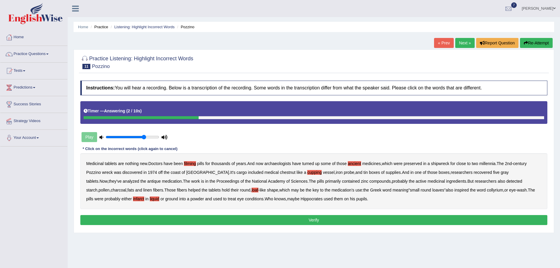
click at [289, 217] on button "Verify" at bounding box center [313, 220] width 467 height 10
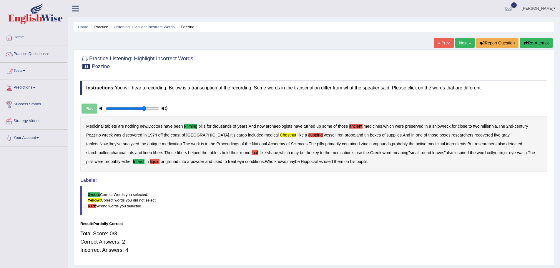
click at [539, 40] on button "Re-Attempt" at bounding box center [536, 43] width 33 height 10
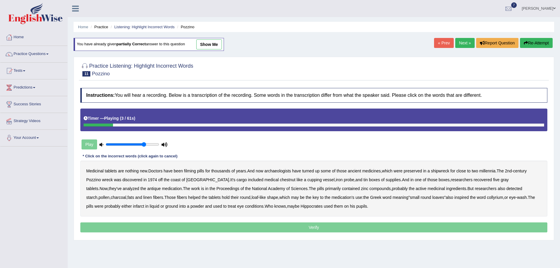
click at [188, 170] on b "filming" at bounding box center [190, 171] width 12 height 5
click at [280, 180] on b "chestnut" at bounding box center [288, 179] width 16 height 5
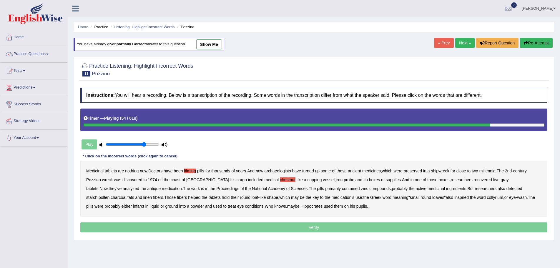
click at [133, 205] on b "infarct" at bounding box center [138, 206] width 11 height 5
click at [313, 228] on p "Verify" at bounding box center [313, 227] width 467 height 10
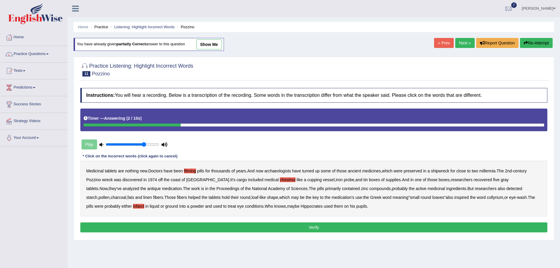
click at [310, 225] on button "Verify" at bounding box center [313, 227] width 467 height 10
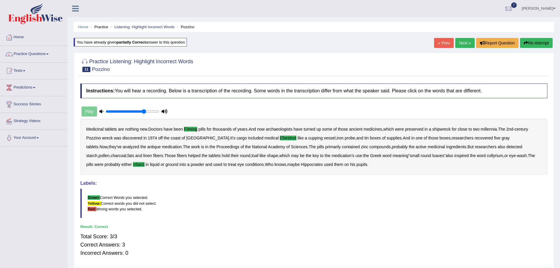
click at [461, 41] on link "Next »" at bounding box center [464, 43] width 19 height 10
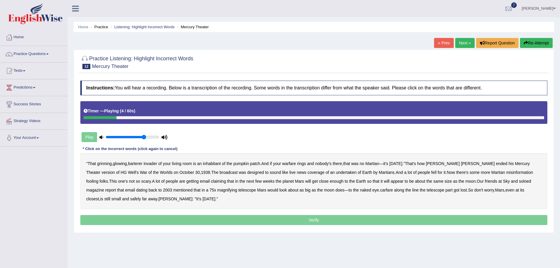
click at [139, 164] on b "barterer" at bounding box center [135, 163] width 14 height 5
click at [336, 173] on b "undertaken" at bounding box center [346, 172] width 21 height 5
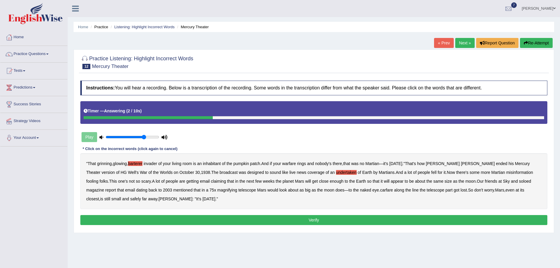
click at [336, 221] on button "Verify" at bounding box center [313, 220] width 467 height 10
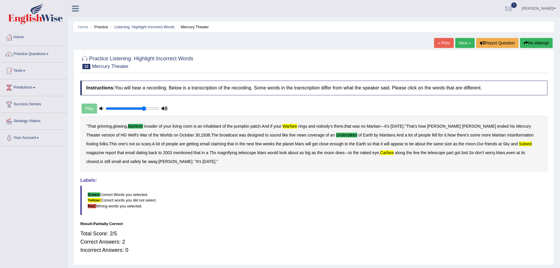
click at [528, 41] on button "Re-Attempt" at bounding box center [536, 43] width 33 height 10
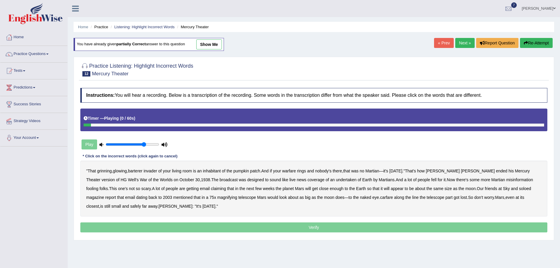
click at [101, 171] on b "grinning" at bounding box center [104, 171] width 15 height 5
click at [107, 171] on b "grinning" at bounding box center [104, 171] width 15 height 5
click at [138, 172] on b "barterer" at bounding box center [135, 171] width 14 height 5
click at [292, 172] on b "warfare" at bounding box center [289, 171] width 14 height 5
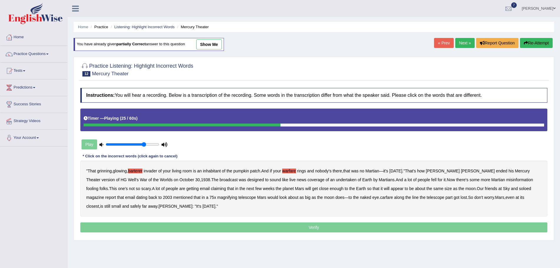
click at [336, 180] on b "undertaken" at bounding box center [346, 179] width 21 height 5
click at [519, 189] on b "soloed" at bounding box center [525, 188] width 12 height 5
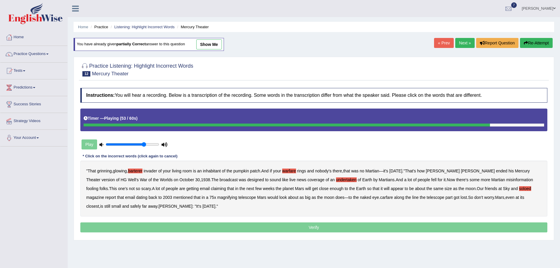
click at [380, 198] on b "carfare" at bounding box center [386, 197] width 13 height 5
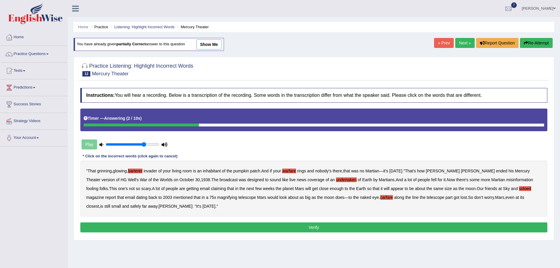
click at [317, 228] on button "Verify" at bounding box center [313, 227] width 467 height 10
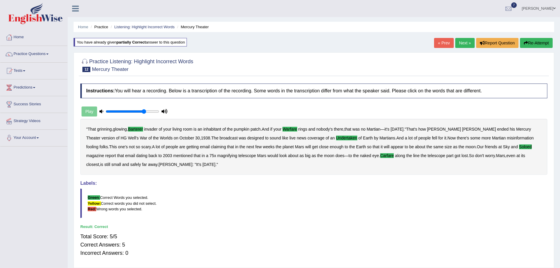
click at [458, 41] on link "Next »" at bounding box center [464, 43] width 19 height 10
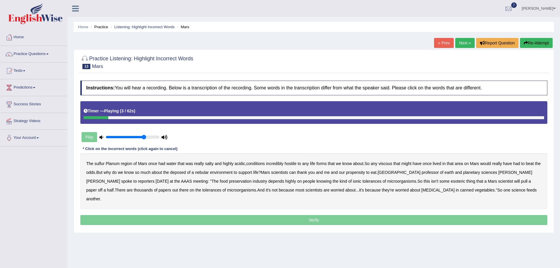
click at [101, 164] on b "sulfur" at bounding box center [99, 163] width 10 height 5
click at [387, 164] on b "viscous" at bounding box center [385, 163] width 14 height 5
click at [186, 173] on b "deposed" at bounding box center [178, 172] width 16 height 5
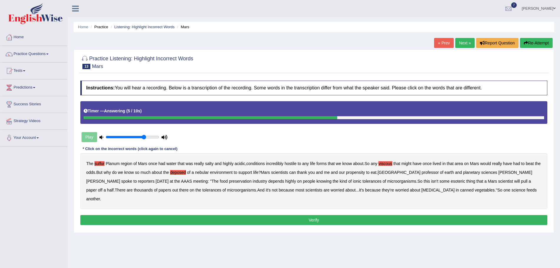
click at [319, 215] on button "Verify" at bounding box center [313, 220] width 467 height 10
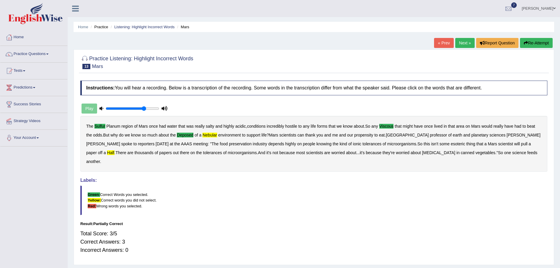
click at [535, 43] on button "Re-Attempt" at bounding box center [536, 43] width 33 height 10
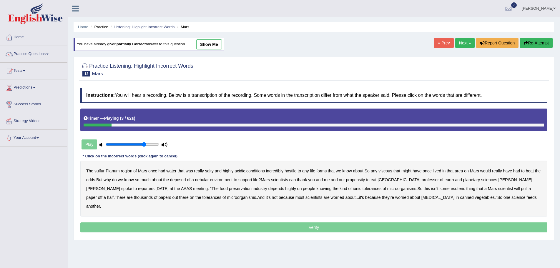
drag, startPoint x: 101, startPoint y: 171, endPoint x: 104, endPoint y: 172, distance: 3.2
click at [101, 171] on b "sulfur" at bounding box center [99, 171] width 10 height 5
click at [387, 171] on b "viscous" at bounding box center [385, 171] width 14 height 5
click at [185, 180] on b "deposed" at bounding box center [178, 179] width 16 height 5
click at [209, 181] on b "nebular" at bounding box center [202, 179] width 14 height 5
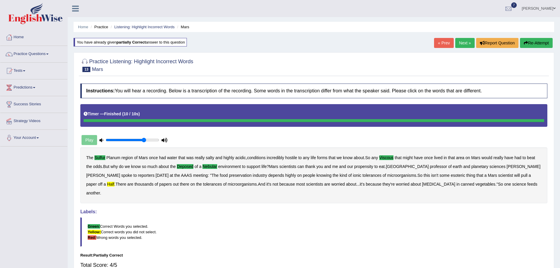
click at [539, 41] on button "Re-Attempt" at bounding box center [536, 43] width 33 height 10
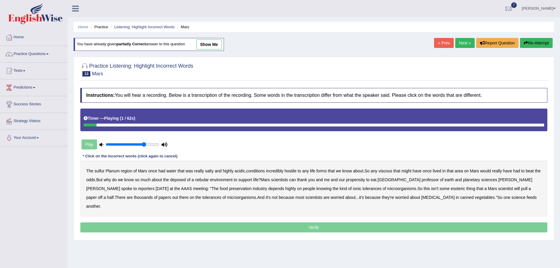
click at [100, 170] on b "sulfur" at bounding box center [99, 171] width 10 height 5
click at [386, 171] on b "viscous" at bounding box center [385, 171] width 14 height 5
click at [183, 180] on b "deposed" at bounding box center [178, 179] width 16 height 5
click at [209, 179] on b "nebular" at bounding box center [202, 179] width 14 height 5
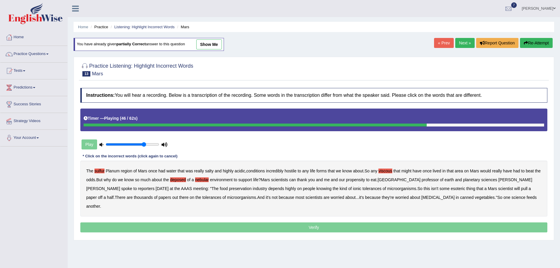
click at [114, 195] on b "half" at bounding box center [110, 197] width 7 height 5
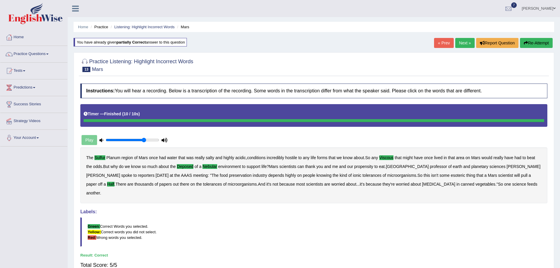
click at [460, 41] on link "Next »" at bounding box center [464, 43] width 19 height 10
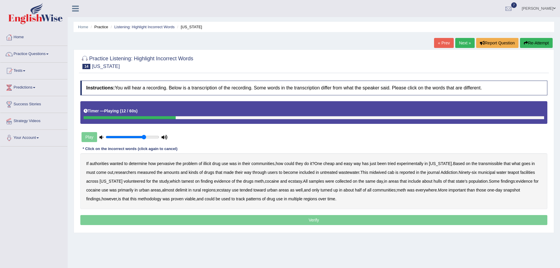
click at [488, 164] on b "transmissible" at bounding box center [490, 163] width 24 height 5
click at [376, 174] on b "midwived" at bounding box center [377, 172] width 17 height 5
drag, startPoint x: 507, startPoint y: 174, endPoint x: 425, endPoint y: 179, distance: 81.9
click at [499, 174] on div "If authorities wanted to determine how pervasive the problem of illicit drug us…" at bounding box center [313, 181] width 467 height 56
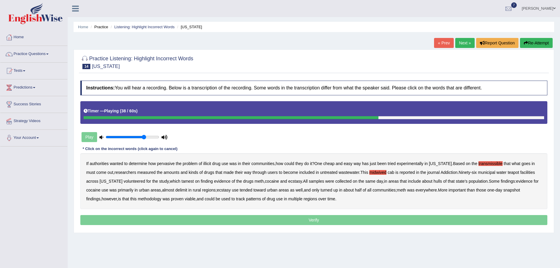
click at [434, 183] on b "hulls" at bounding box center [437, 181] width 9 height 5
click at [184, 191] on b "delimit" at bounding box center [181, 190] width 12 height 5
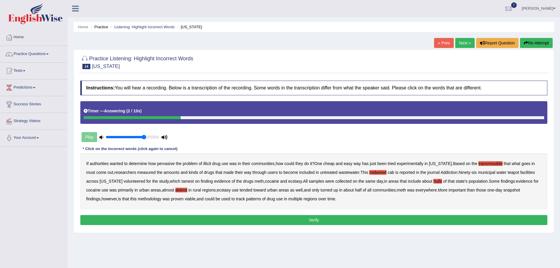
click at [308, 220] on button "Verify" at bounding box center [313, 220] width 467 height 10
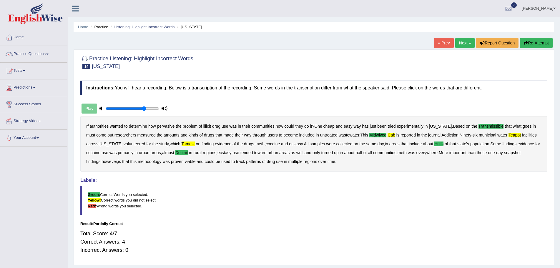
click at [532, 41] on button "Re-Attempt" at bounding box center [536, 43] width 33 height 10
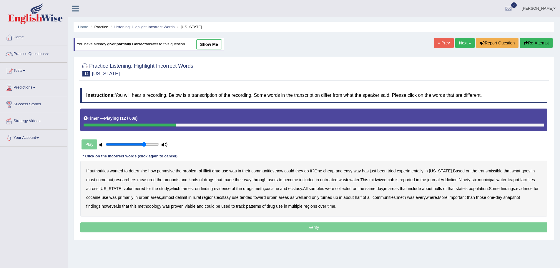
click at [484, 171] on b "transmissible" at bounding box center [490, 171] width 24 height 5
click at [373, 179] on b "midwived" at bounding box center [377, 179] width 17 height 5
click at [387, 179] on b "cab" at bounding box center [390, 179] width 7 height 5
click at [507, 179] on b "teapot" at bounding box center [512, 179] width 11 height 5
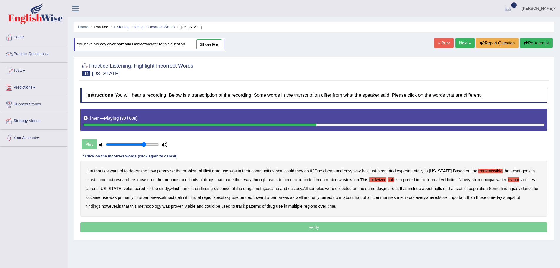
drag, startPoint x: 180, startPoint y: 190, endPoint x: 188, endPoint y: 190, distance: 7.9
click at [181, 190] on b "tamest" at bounding box center [187, 188] width 12 height 5
click at [434, 190] on b "hulls" at bounding box center [437, 188] width 9 height 5
click at [181, 199] on b "delimit" at bounding box center [181, 197] width 12 height 5
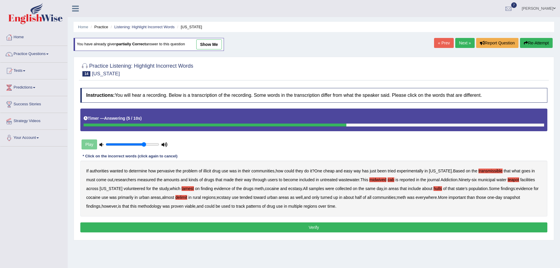
click at [310, 227] on button "Verify" at bounding box center [313, 227] width 467 height 10
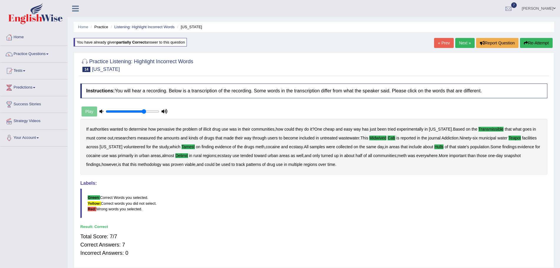
click at [462, 42] on link "Next »" at bounding box center [464, 43] width 19 height 10
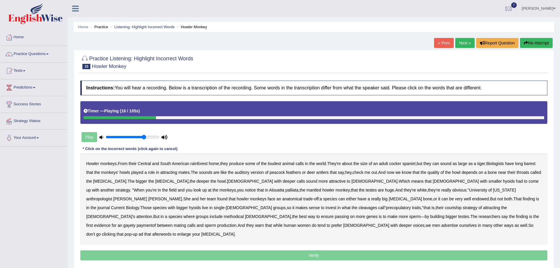
click at [534, 162] on b "barest" at bounding box center [529, 163] width 11 height 5
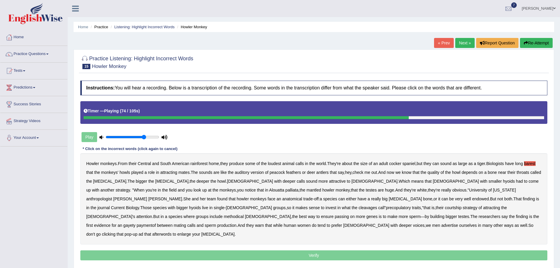
click at [358, 208] on b "cleavages" at bounding box center [367, 207] width 19 height 5
click at [244, 214] on b "methodical" at bounding box center [234, 216] width 20 height 5
click at [238, 219] on div "Howler monkeys . From their Central and South American rainforest home , they p…" at bounding box center [313, 198] width 467 height 91
click at [135, 223] on b "gayety" at bounding box center [129, 225] width 12 height 5
click at [188, 228] on div "Howler monkeys . From their Central and South American rainforest home , they p…" at bounding box center [313, 198] width 467 height 91
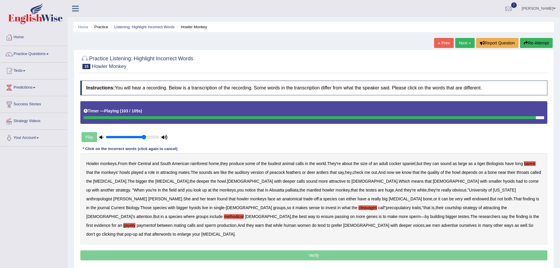
click at [115, 232] on b "clicking" at bounding box center [109, 234] width 14 height 5
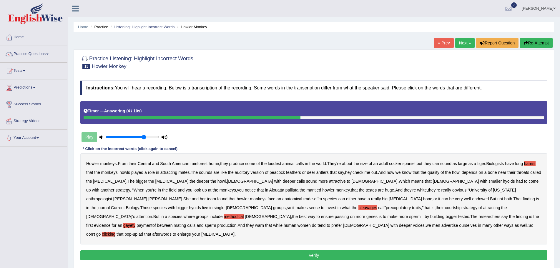
click at [331, 250] on button "Verify" at bounding box center [313, 255] width 467 height 10
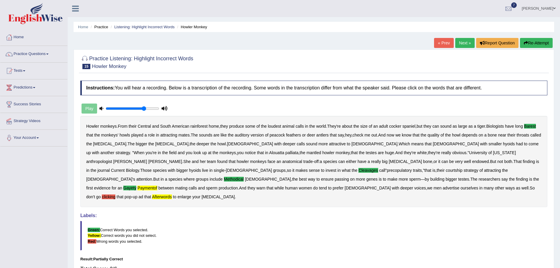
click at [115, 194] on b "clicking" at bounding box center [109, 196] width 14 height 5
click at [531, 41] on button "Re-Attempt" at bounding box center [536, 43] width 33 height 10
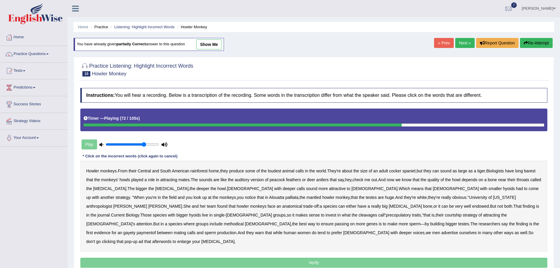
click at [358, 216] on b "cleavages" at bounding box center [367, 215] width 19 height 5
click at [135, 230] on b "gayety" at bounding box center [129, 232] width 12 height 5
click at [156, 230] on b "paymentof" at bounding box center [145, 232] width 19 height 5
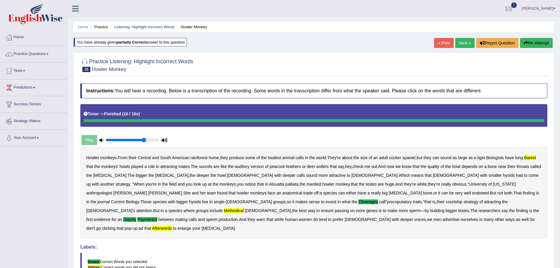
click at [532, 41] on button "Re-Attempt" at bounding box center [536, 43] width 33 height 10
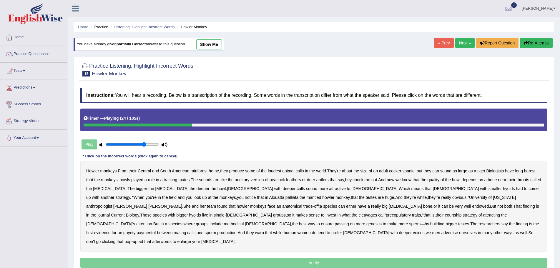
click at [535, 170] on b "barest" at bounding box center [529, 171] width 11 height 5
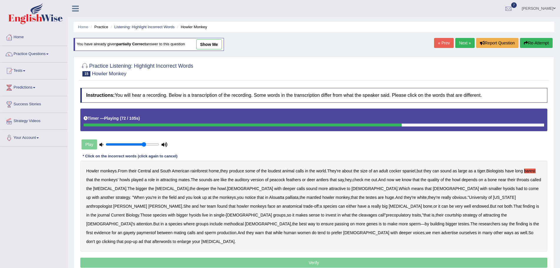
click at [358, 215] on b "cleavages" at bounding box center [367, 215] width 19 height 5
click at [135, 230] on b "gayety" at bounding box center [129, 232] width 12 height 5
click at [156, 230] on b "paymentof" at bounding box center [145, 232] width 19 height 5
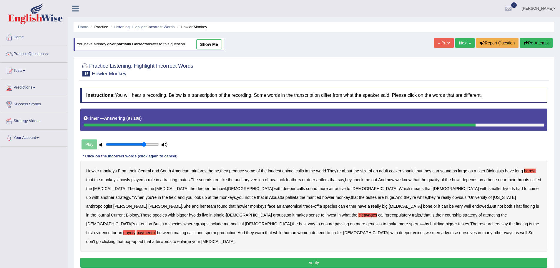
click at [244, 222] on b "methodical" at bounding box center [234, 224] width 20 height 5
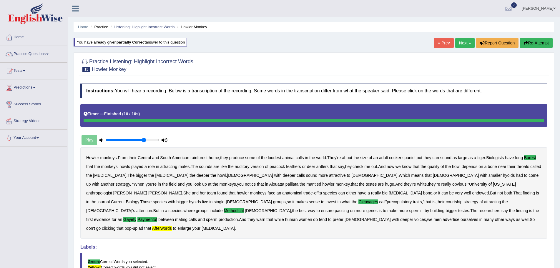
click at [460, 43] on link "Next »" at bounding box center [464, 43] width 19 height 10
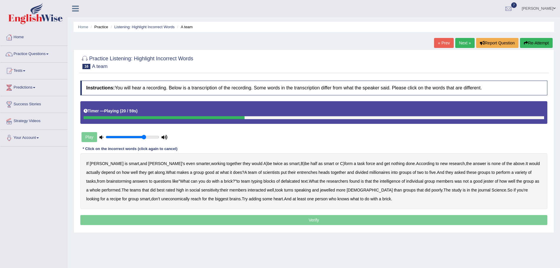
click at [297, 174] on b "entrenches" at bounding box center [307, 172] width 20 height 5
click at [369, 172] on b "millionaires" at bounding box center [379, 172] width 21 height 5
click at [281, 181] on b "defalcated" at bounding box center [290, 181] width 19 height 5
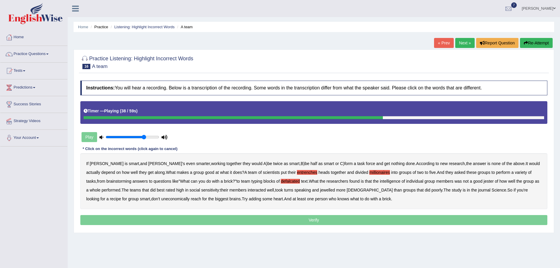
click at [483, 182] on b "jester" at bounding box center [488, 181] width 10 height 5
click at [320, 190] on b "jewelled" at bounding box center [327, 190] width 15 height 5
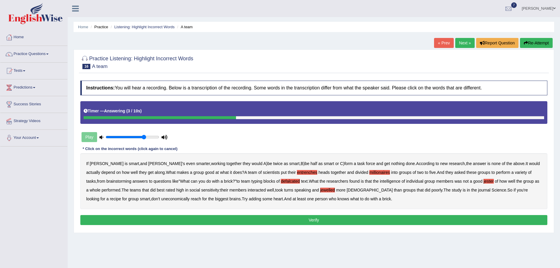
click at [313, 221] on button "Verify" at bounding box center [313, 220] width 467 height 10
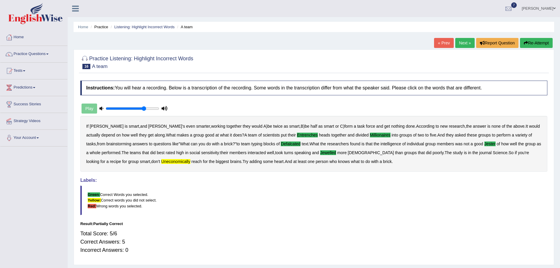
click at [531, 44] on button "Re-Attempt" at bounding box center [536, 43] width 33 height 10
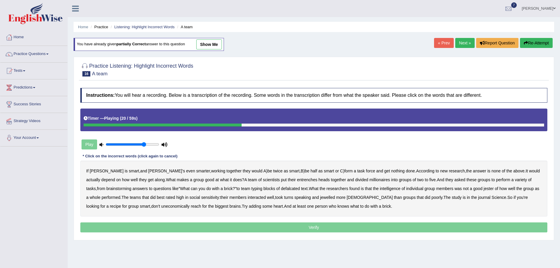
click at [297, 180] on b "entrenches" at bounding box center [307, 179] width 20 height 5
click at [369, 179] on b "millionaires" at bounding box center [379, 179] width 21 height 5
click at [281, 188] on b "defalcated" at bounding box center [290, 188] width 19 height 5
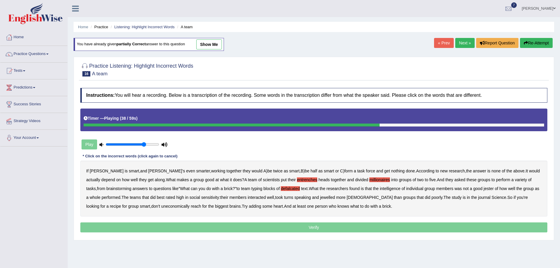
click at [483, 189] on b "jester" at bounding box center [488, 188] width 10 height 5
click at [320, 199] on b "jewelled" at bounding box center [327, 197] width 15 height 5
click at [161, 206] on b "uneconomically" at bounding box center [175, 206] width 29 height 5
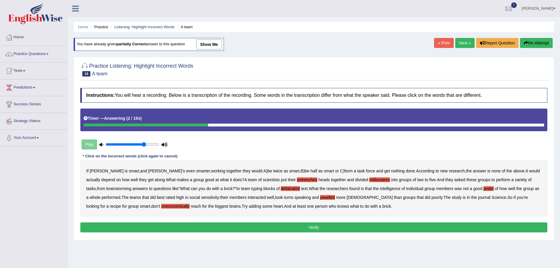
click at [296, 227] on button "Verify" at bounding box center [313, 227] width 467 height 10
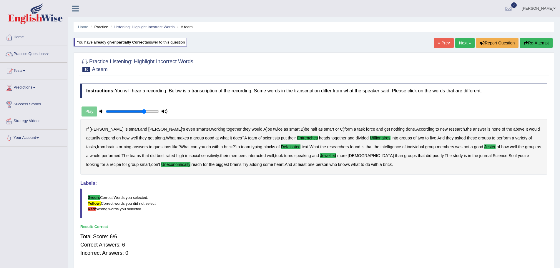
click at [461, 41] on link "Next »" at bounding box center [464, 43] width 19 height 10
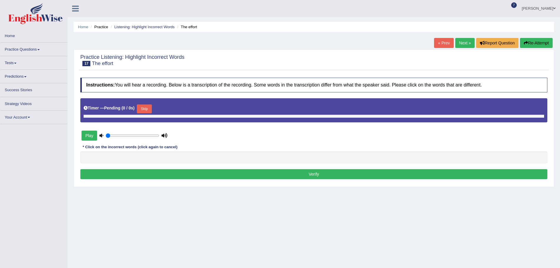
type input "0.75"
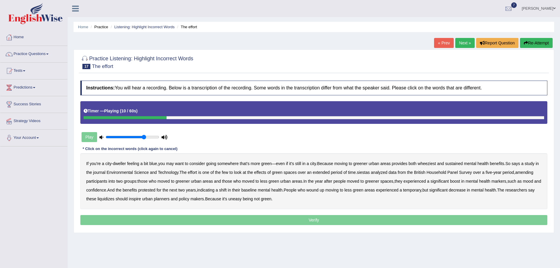
click at [428, 164] on b "wheeziest" at bounding box center [426, 163] width 18 height 5
click at [370, 173] on b "siestas" at bounding box center [363, 172] width 13 height 5
click at [533, 173] on b "amending" at bounding box center [524, 172] width 18 height 5
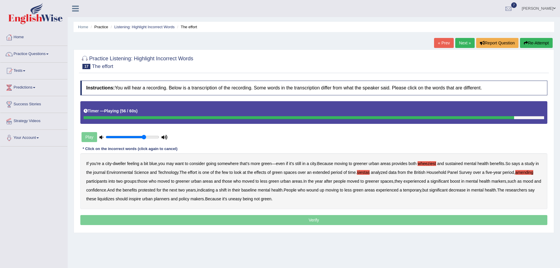
click at [113, 198] on b "liquidizes" at bounding box center [105, 198] width 17 height 5
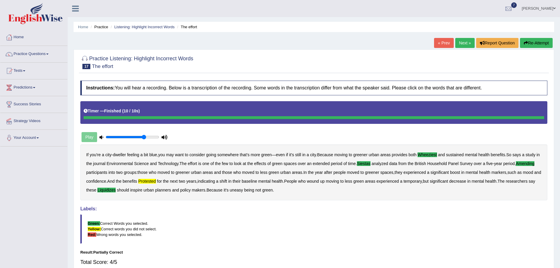
click at [532, 41] on button "Re-Attempt" at bounding box center [536, 43] width 33 height 10
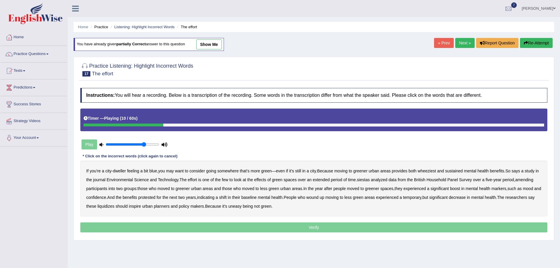
click at [427, 170] on b "wheeziest" at bounding box center [426, 171] width 18 height 5
click at [369, 179] on b "siestas" at bounding box center [363, 179] width 13 height 5
click at [530, 179] on b "amending" at bounding box center [524, 179] width 18 height 5
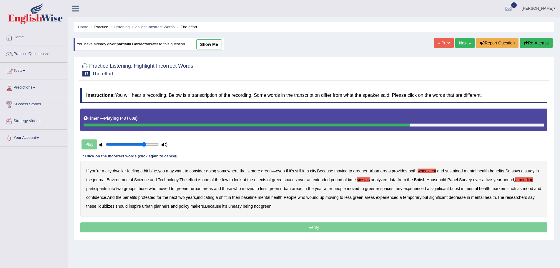
click at [155, 199] on b "protested" at bounding box center [146, 197] width 17 height 5
click at [113, 206] on b "liquidizes" at bounding box center [105, 206] width 17 height 5
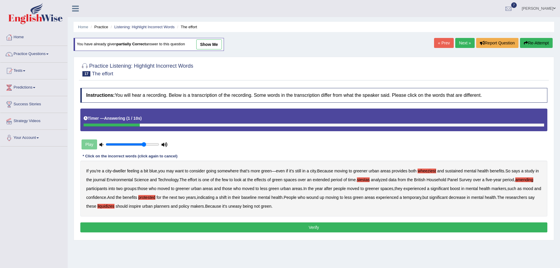
click at [302, 226] on button "Verify" at bounding box center [313, 227] width 467 height 10
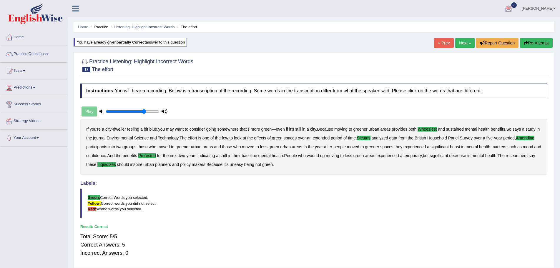
click at [459, 41] on link "Next »" at bounding box center [464, 43] width 19 height 10
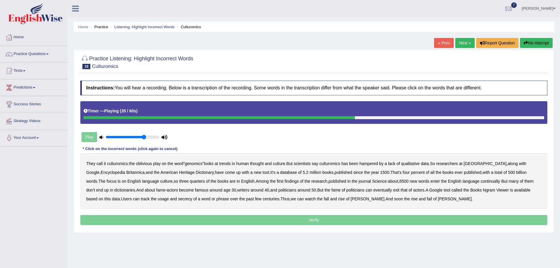
click at [480, 179] on b "continually" at bounding box center [489, 181] width 19 height 5
click at [178, 199] on b "secrecy" at bounding box center [185, 198] width 14 height 5
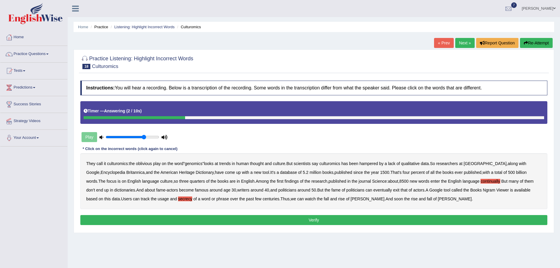
click at [339, 222] on button "Verify" at bounding box center [313, 220] width 467 height 10
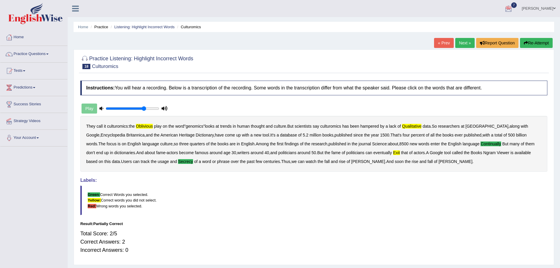
click at [530, 41] on button "Re-Attempt" at bounding box center [536, 43] width 33 height 10
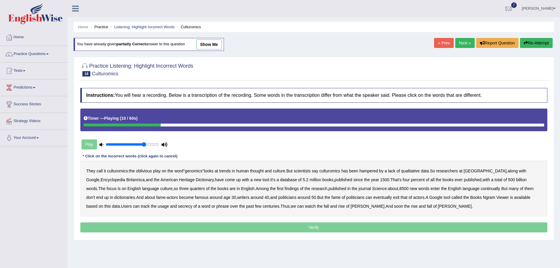
click at [419, 172] on b "qualitative" at bounding box center [410, 171] width 19 height 5
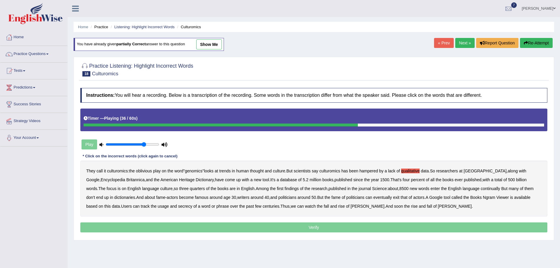
click at [480, 190] on b "continually" at bounding box center [489, 188] width 19 height 5
click at [393, 199] on b "exit" at bounding box center [396, 197] width 6 height 5
click at [178, 207] on b "secrecy" at bounding box center [185, 206] width 14 height 5
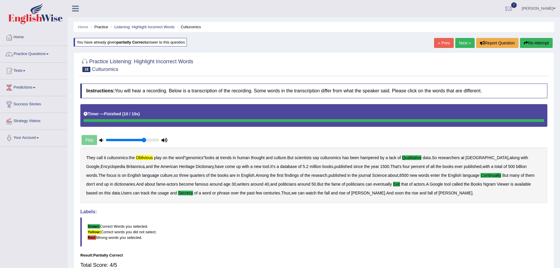
click at [526, 41] on icon "button" at bounding box center [526, 43] width 4 height 4
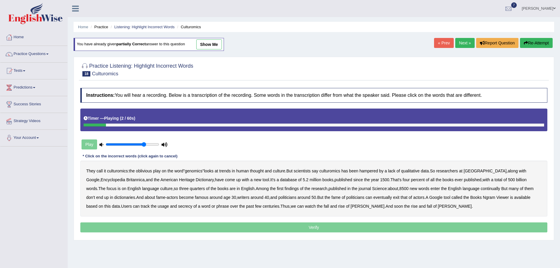
click at [147, 171] on b "oblivious" at bounding box center [144, 171] width 16 height 5
click at [411, 170] on b "qualitative" at bounding box center [410, 171] width 19 height 5
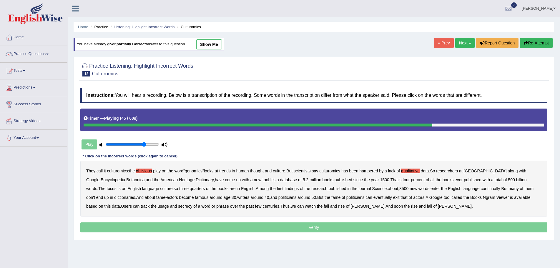
click at [393, 199] on b "exit" at bounding box center [396, 197] width 6 height 5
click at [178, 207] on b "secrecy" at bounding box center [185, 206] width 14 height 5
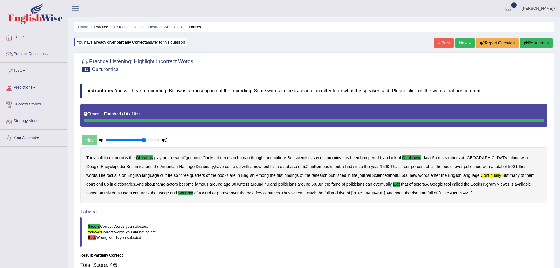
click at [482, 176] on b "continually" at bounding box center [490, 175] width 20 height 5
click at [480, 175] on b "continually" at bounding box center [490, 175] width 20 height 5
click at [463, 42] on link "Next »" at bounding box center [464, 43] width 19 height 10
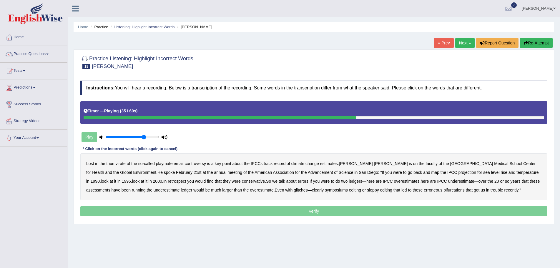
click at [242, 180] on b "conservative" at bounding box center [253, 181] width 23 height 5
click at [154, 191] on b "underestimate" at bounding box center [167, 190] width 26 height 5
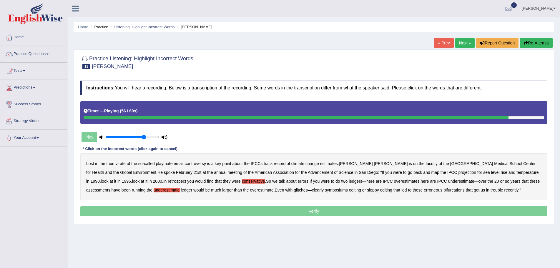
click at [325, 191] on b "symposiums" at bounding box center [336, 190] width 23 height 5
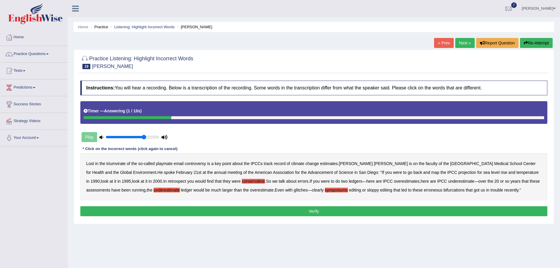
click at [391, 209] on button "Verify" at bounding box center [313, 211] width 467 height 10
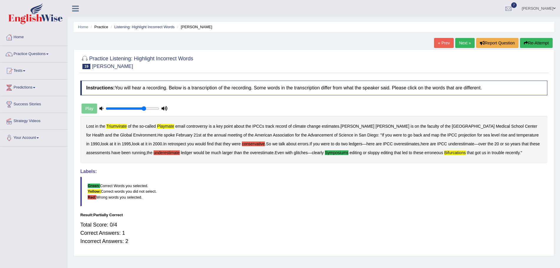
click at [541, 41] on button "Re-Attempt" at bounding box center [536, 43] width 33 height 10
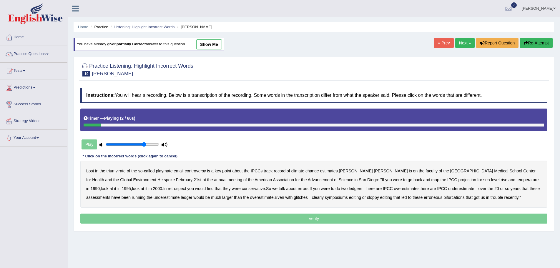
click at [116, 171] on b "triumvirate" at bounding box center [115, 171] width 19 height 5
click at [166, 171] on b "playmate" at bounding box center [164, 171] width 17 height 5
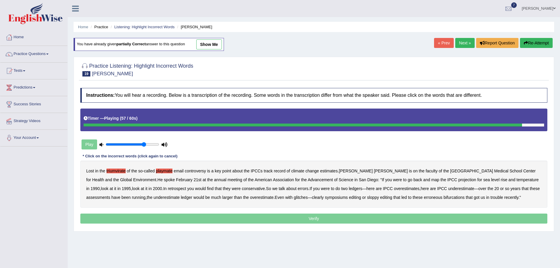
click at [325, 196] on b "symposiums" at bounding box center [336, 197] width 23 height 5
click at [443, 196] on b "bifurcations" at bounding box center [453, 197] width 21 height 5
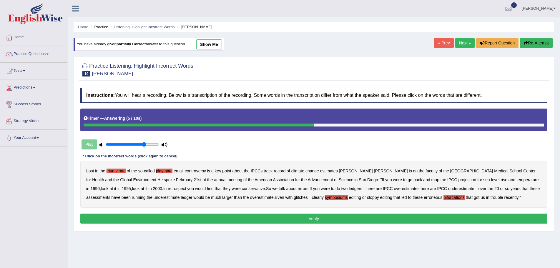
click at [325, 195] on b "symposiums" at bounding box center [336, 197] width 23 height 5
click at [325, 198] on b "symposiums" at bounding box center [336, 197] width 23 height 5
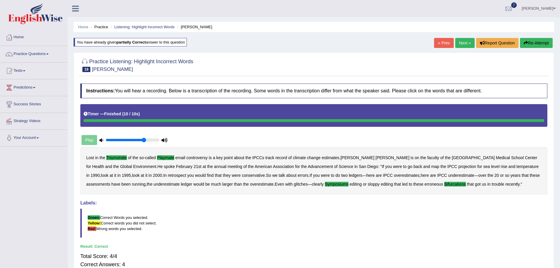
click at [461, 44] on link "Next »" at bounding box center [464, 43] width 19 height 10
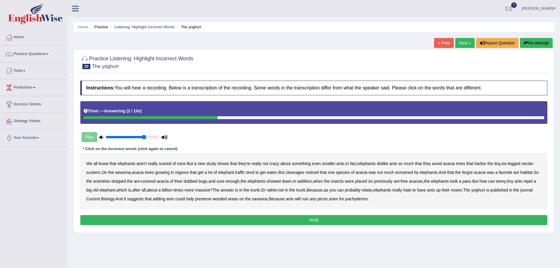
click at [207, 221] on button "Verify" at bounding box center [313, 220] width 467 height 10
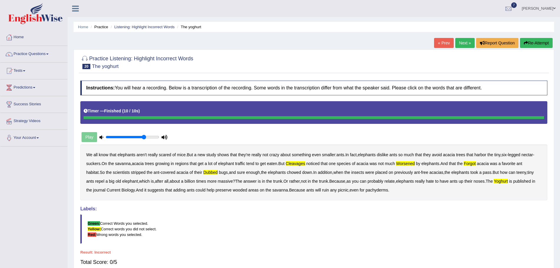
click at [532, 43] on button "Re-Attempt" at bounding box center [536, 43] width 33 height 10
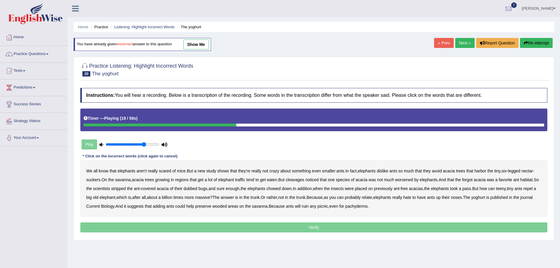
click at [298, 178] on b "cleavages" at bounding box center [295, 179] width 19 height 5
click at [409, 180] on b "worsened" at bounding box center [404, 179] width 18 height 5
click at [197, 190] on b "dubbed" at bounding box center [191, 188] width 14 height 5
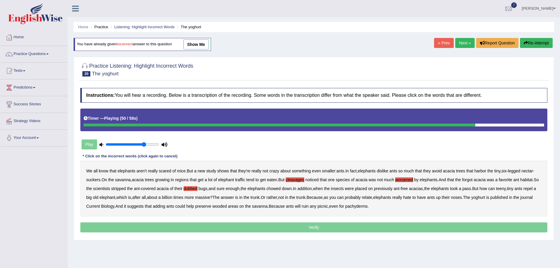
click at [485, 196] on b "yoghurt" at bounding box center [478, 197] width 14 height 5
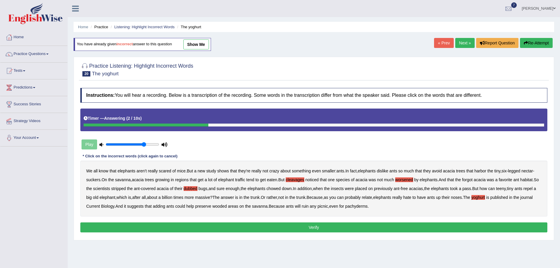
click at [323, 227] on button "Verify" at bounding box center [313, 227] width 467 height 10
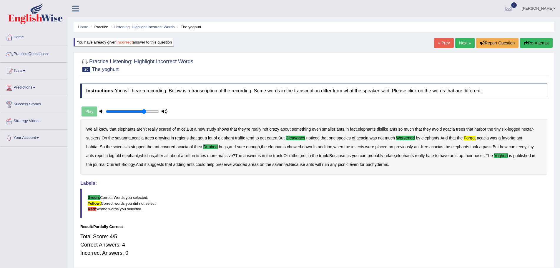
click at [530, 41] on button "Re-Attempt" at bounding box center [536, 43] width 33 height 10
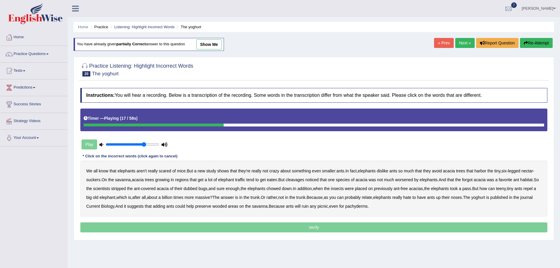
drag, startPoint x: 292, startPoint y: 179, endPoint x: 281, endPoint y: 187, distance: 13.2
click at [292, 179] on b "cleavages" at bounding box center [295, 179] width 19 height 5
click at [413, 179] on b "worsened" at bounding box center [404, 179] width 18 height 5
click at [471, 179] on b "forgot" at bounding box center [467, 179] width 11 height 5
click at [197, 189] on b "dubbed" at bounding box center [191, 188] width 14 height 5
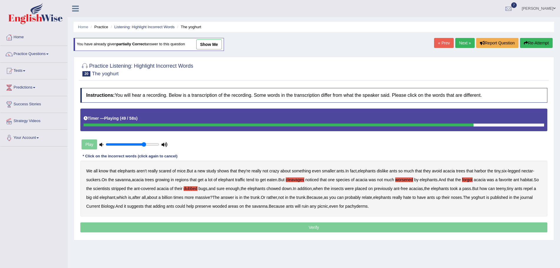
click at [485, 197] on b "yoghurt" at bounding box center [478, 197] width 14 height 5
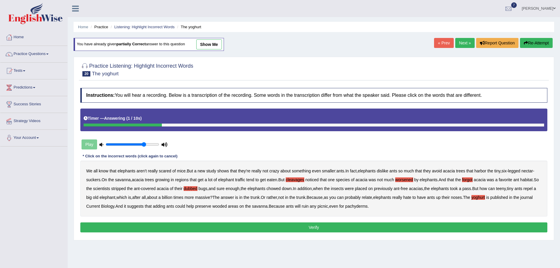
click at [316, 227] on button "Verify" at bounding box center [313, 227] width 467 height 10
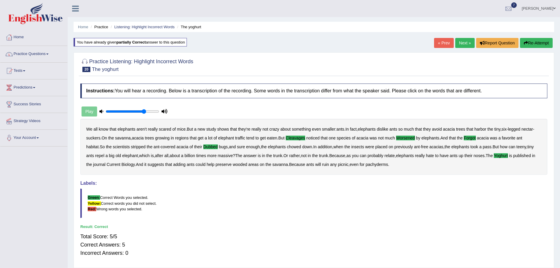
click at [48, 53] on link "Practice Questions" at bounding box center [33, 53] width 67 height 15
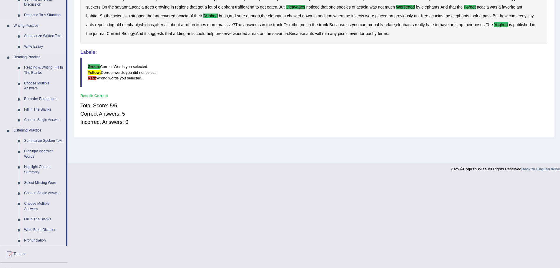
scroll to position [176, 0]
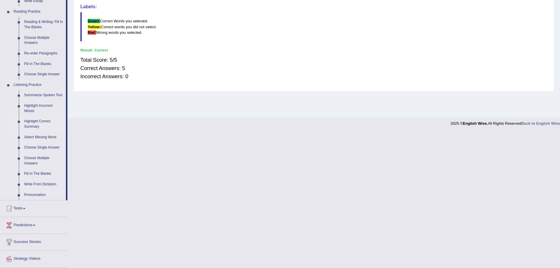
click at [30, 121] on link "Highlight Correct Summary" at bounding box center [43, 124] width 44 height 16
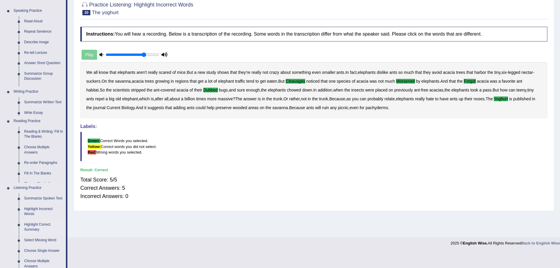
scroll to position [41, 0]
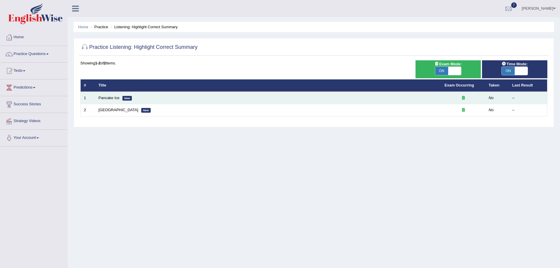
click at [122, 97] on em "New" at bounding box center [126, 98] width 9 height 5
click at [137, 97] on td "Pancake Ice New" at bounding box center [268, 98] width 346 height 12
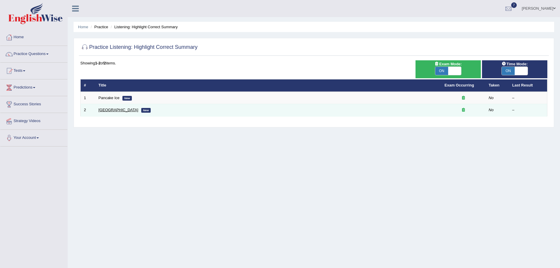
click at [118, 109] on link "[GEOGRAPHIC_DATA]" at bounding box center [119, 110] width 40 height 4
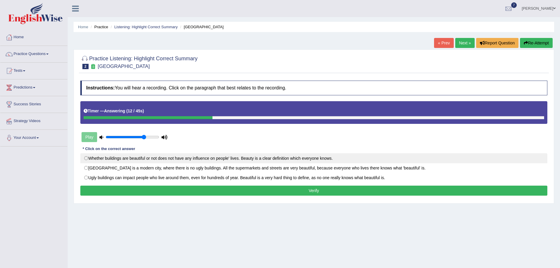
click at [86, 159] on label "Whether buildings are beautiful or not does not have any influence on people' l…" at bounding box center [313, 158] width 467 height 10
radio input "true"
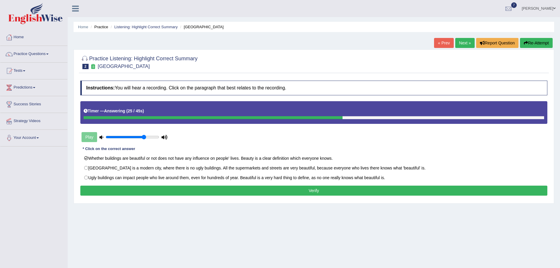
click at [226, 192] on button "Verify" at bounding box center [313, 191] width 467 height 10
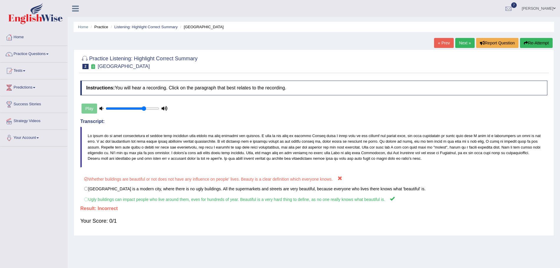
click at [530, 42] on button "Re-Attempt" at bounding box center [536, 43] width 33 height 10
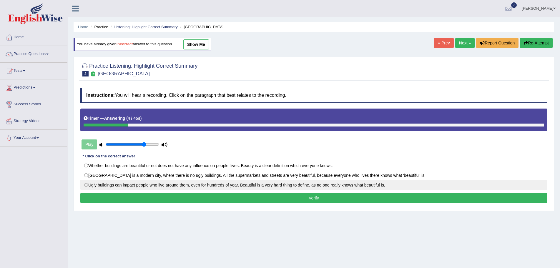
click at [85, 184] on label "Ugly buildings can impact people who live around them, even for hundreds of yea…" at bounding box center [313, 185] width 467 height 10
radio input "true"
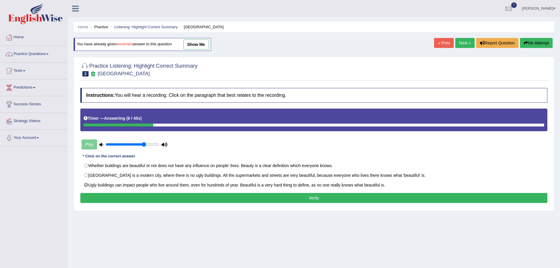
click at [178, 197] on button "Verify" at bounding box center [313, 198] width 467 height 10
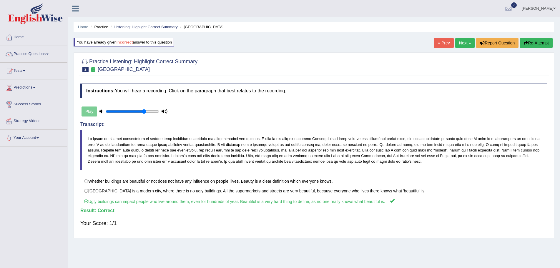
click at [458, 41] on link "Next »" at bounding box center [464, 43] width 19 height 10
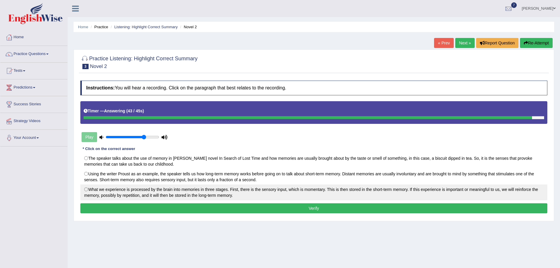
click at [86, 189] on label "What we experience is processed by the brain into memories in three stages. Fir…" at bounding box center [313, 192] width 467 height 16
radio input "true"
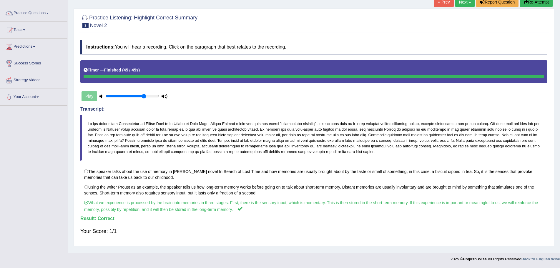
scroll to position [11, 0]
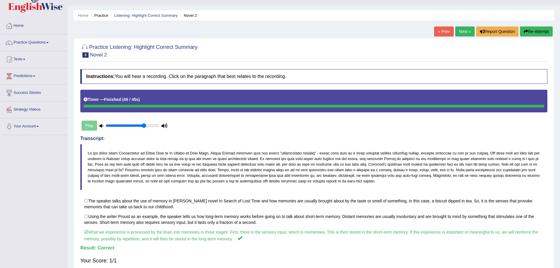
click at [461, 31] on link "Next »" at bounding box center [464, 31] width 19 height 10
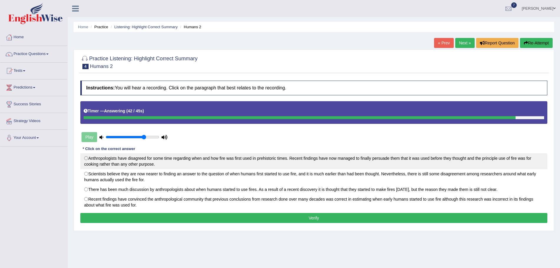
click at [88, 157] on label "Anthropologists have disagreed for some time regarding when and how fire was fi…" at bounding box center [313, 161] width 467 height 16
radio input "true"
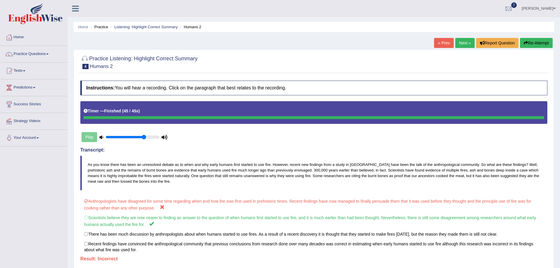
click at [534, 42] on button "Re-Attempt" at bounding box center [536, 43] width 33 height 10
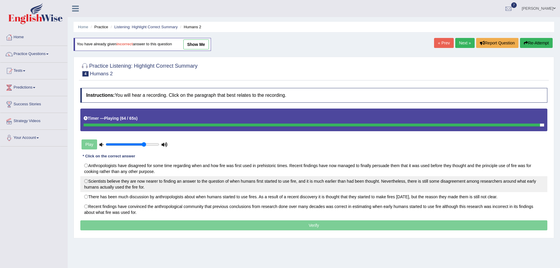
click at [85, 180] on label "Scientists believe they are now nearer to finding an answer to the question of …" at bounding box center [313, 184] width 467 height 16
radio input "true"
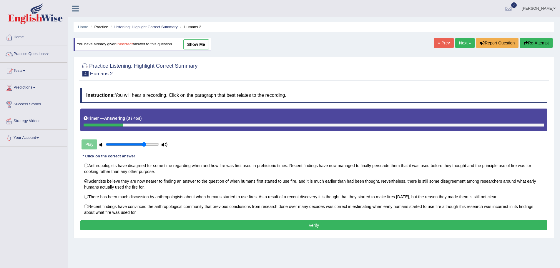
click at [232, 225] on button "Verify" at bounding box center [313, 225] width 467 height 10
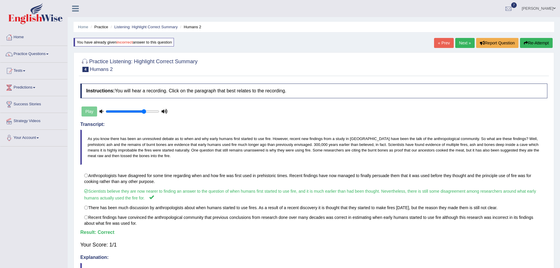
click at [460, 43] on link "Next »" at bounding box center [464, 43] width 19 height 10
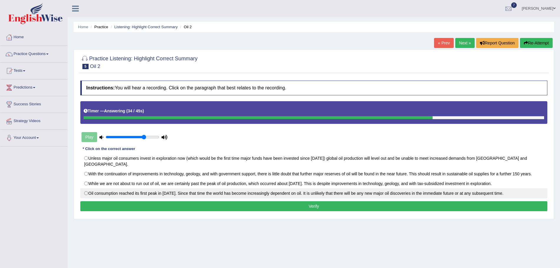
click at [85, 188] on label "Oil consumption reached its first peak in [DATE]. Since that time the world has…" at bounding box center [313, 193] width 467 height 10
radio input "true"
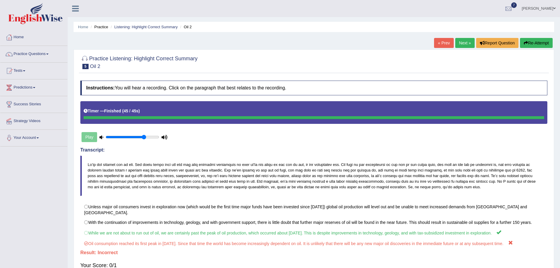
click at [539, 42] on button "Re-Attempt" at bounding box center [536, 43] width 33 height 10
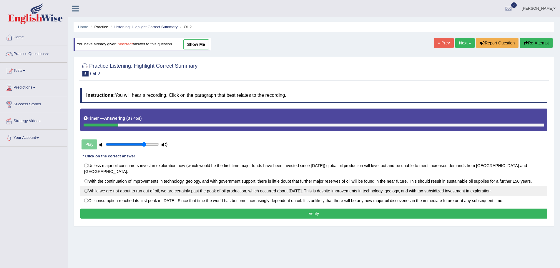
click at [86, 186] on label "While we are not about to run out of oil, we are certainly past the peak of oil…" at bounding box center [313, 191] width 467 height 10
radio input "true"
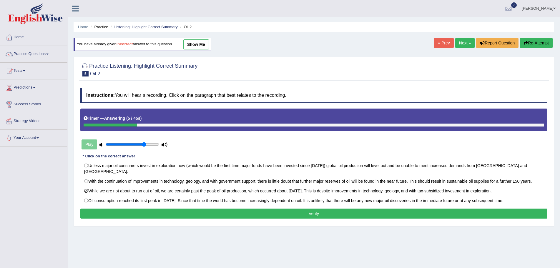
click at [222, 209] on button "Verify" at bounding box center [313, 214] width 467 height 10
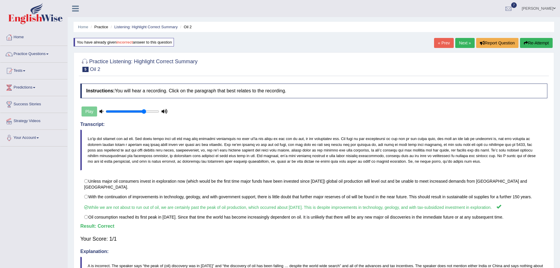
click at [461, 41] on link "Next »" at bounding box center [464, 43] width 19 height 10
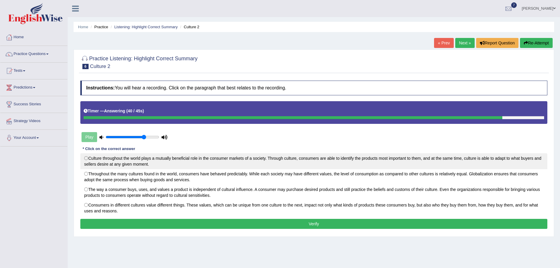
click at [86, 157] on label "Culture throughout the world plays a mutually beneficial role in the consumer m…" at bounding box center [313, 161] width 467 height 16
radio input "true"
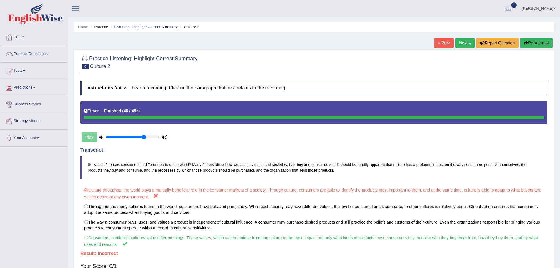
click at [536, 41] on button "Re-Attempt" at bounding box center [536, 43] width 33 height 10
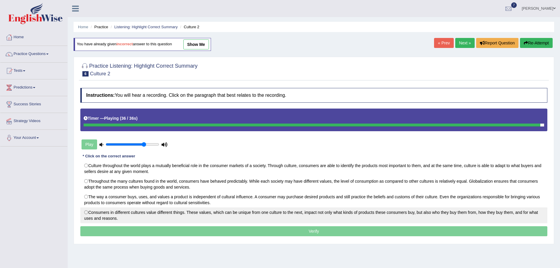
click at [86, 212] on label "Consumers in different cultures value different things. These values, which can…" at bounding box center [313, 215] width 467 height 16
radio input "true"
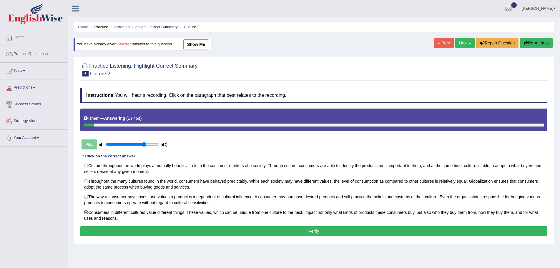
click at [268, 228] on button "Verify" at bounding box center [313, 231] width 467 height 10
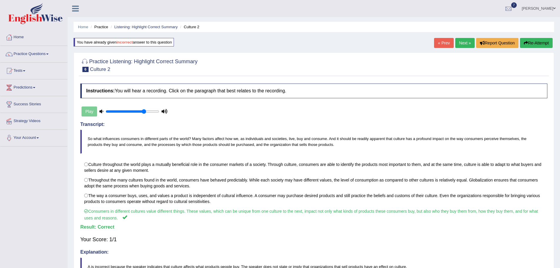
click at [461, 40] on link "Next »" at bounding box center [464, 43] width 19 height 10
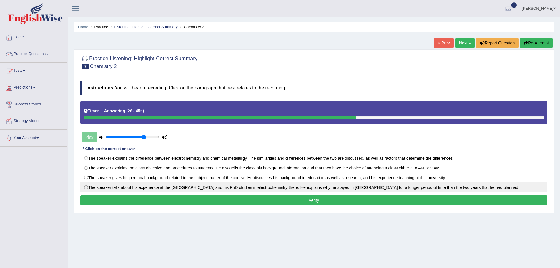
click at [86, 188] on label "The speaker tells about his experience at the [GEOGRAPHIC_DATA] and his PhD stu…" at bounding box center [313, 187] width 467 height 10
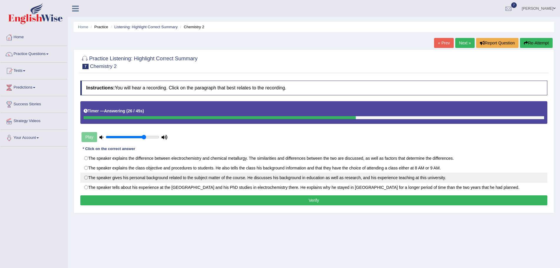
radio input "true"
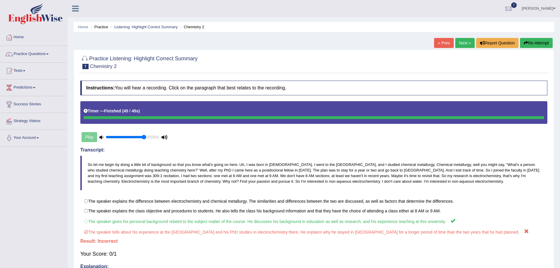
click at [535, 42] on button "Re-Attempt" at bounding box center [536, 43] width 33 height 10
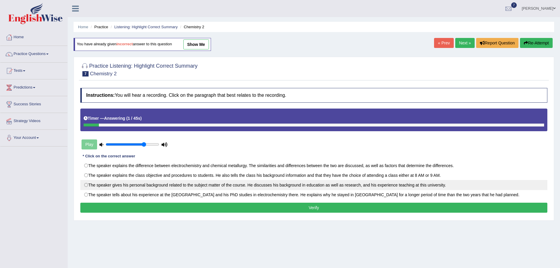
click at [85, 184] on label "The speaker gives his personal background related to the subject matter of the …" at bounding box center [313, 185] width 467 height 10
radio input "true"
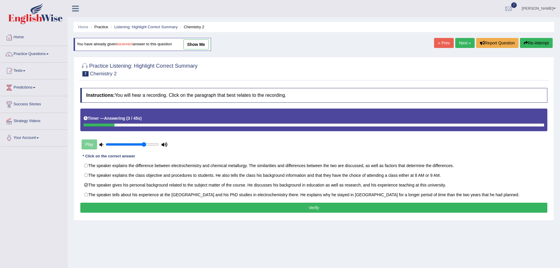
click at [233, 206] on button "Verify" at bounding box center [313, 208] width 467 height 10
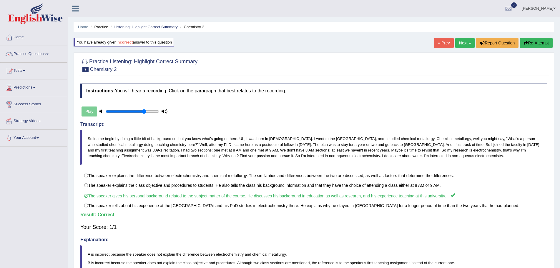
click at [462, 41] on link "Next »" at bounding box center [464, 43] width 19 height 10
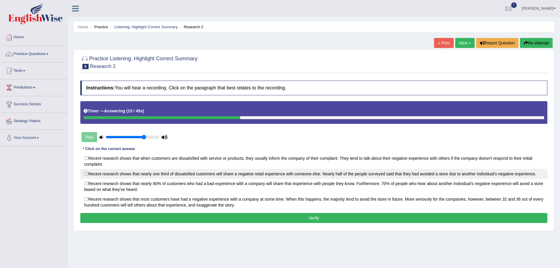
click at [86, 174] on label "Recent research shows that nearly one third of dissatisfied customers will shar…" at bounding box center [313, 174] width 467 height 10
radio input "true"
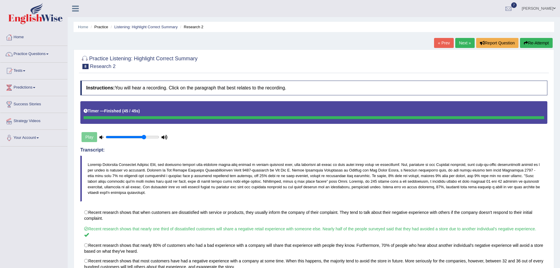
click at [461, 41] on link "Next »" at bounding box center [464, 43] width 19 height 10
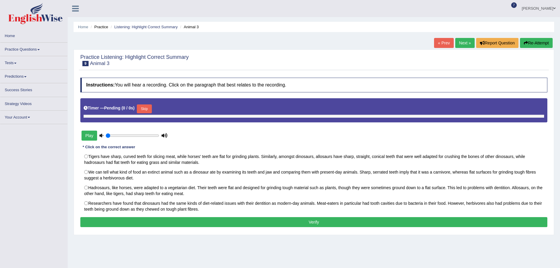
type input "0.75"
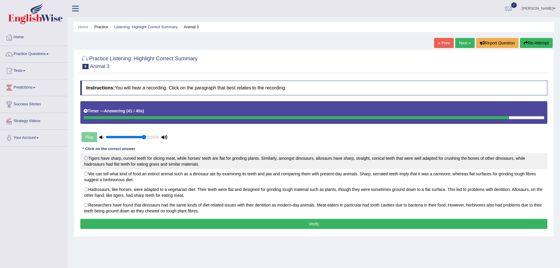
drag, startPoint x: 86, startPoint y: 158, endPoint x: 86, endPoint y: 171, distance: 13.8
click at [86, 158] on label "Tigers have sharp, curved teeth for slicing meat, while horses' teeth are flat …" at bounding box center [313, 161] width 467 height 16
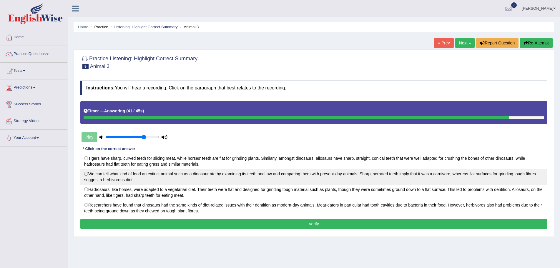
radio input "true"
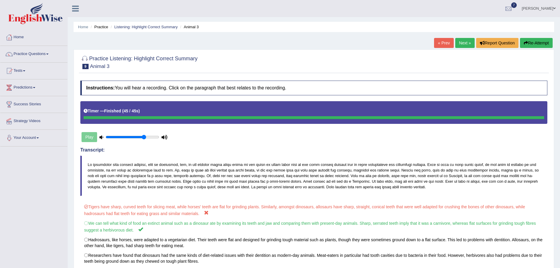
click at [530, 42] on button "Re-Attempt" at bounding box center [536, 43] width 33 height 10
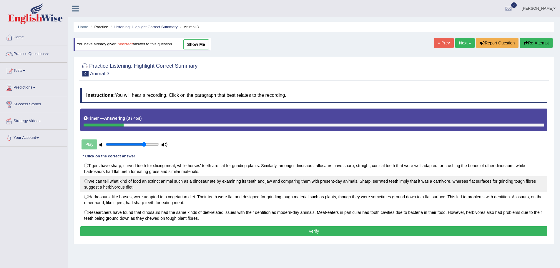
click at [86, 180] on label "We can tell what kind of food an extinct animal such as a dinosaur ate by exami…" at bounding box center [313, 184] width 467 height 16
radio input "true"
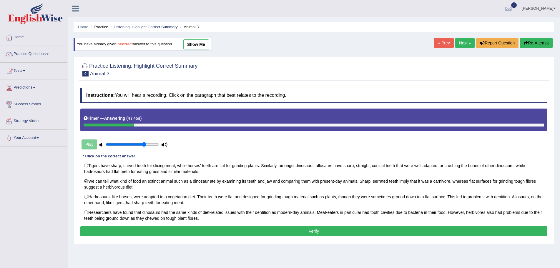
click at [176, 231] on button "Verify" at bounding box center [313, 231] width 467 height 10
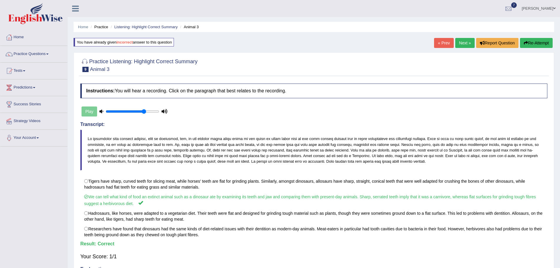
click at [461, 42] on link "Next »" at bounding box center [464, 43] width 19 height 10
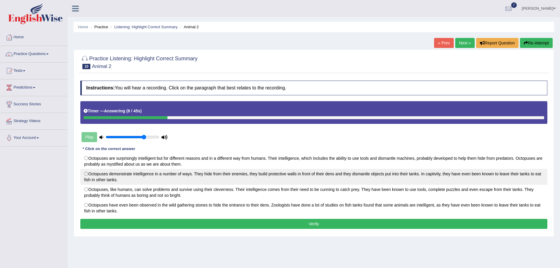
click at [86, 173] on label "Octopuses demonstrate intelligence in a number of ways. They hide from their en…" at bounding box center [313, 177] width 467 height 16
radio input "true"
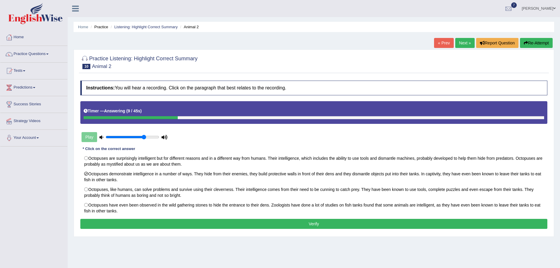
click at [215, 222] on button "Verify" at bounding box center [313, 224] width 467 height 10
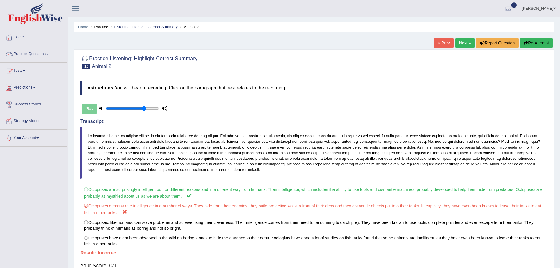
click at [538, 42] on button "Re-Attempt" at bounding box center [536, 43] width 33 height 10
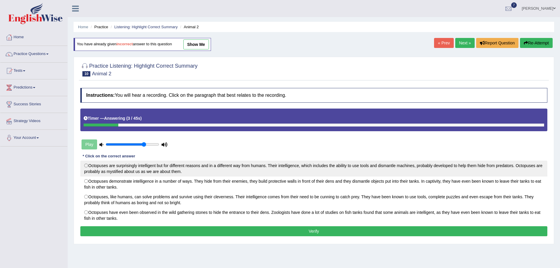
click at [85, 165] on label "Octopuses are surprisingly intelligent but for different reasons and in a diffe…" at bounding box center [313, 169] width 467 height 16
radio input "true"
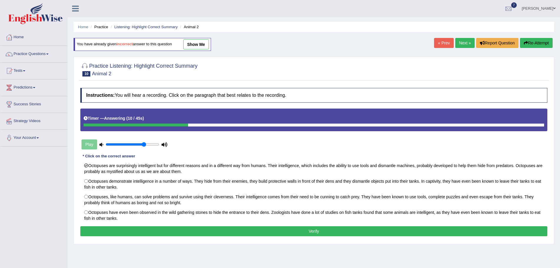
click at [317, 229] on button "Verify" at bounding box center [313, 231] width 467 height 10
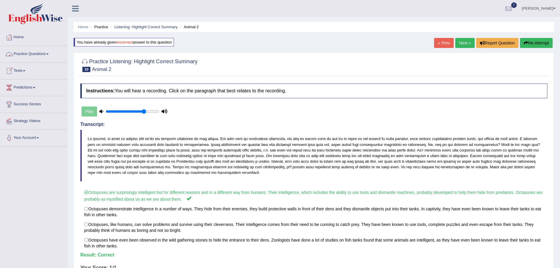
click at [49, 54] on span at bounding box center [47, 54] width 2 height 1
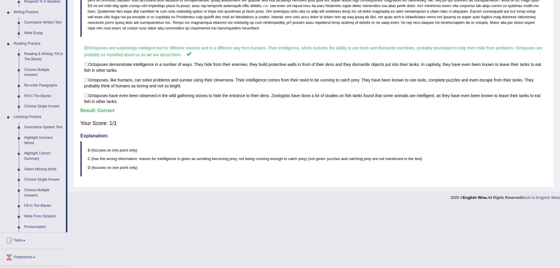
scroll to position [147, 0]
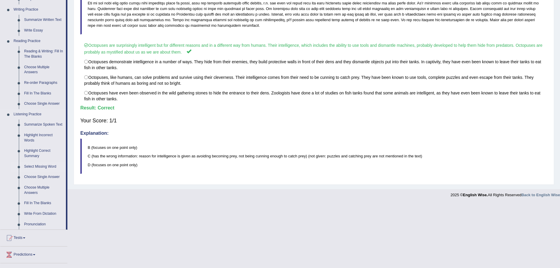
click at [45, 165] on link "Select Missing Word" at bounding box center [43, 166] width 44 height 11
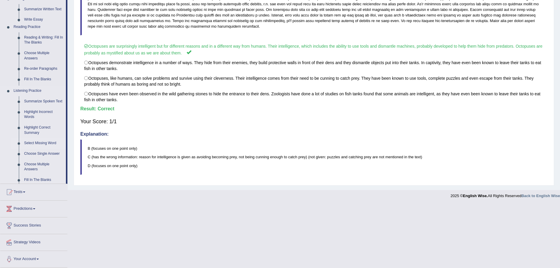
scroll to position [83, 0]
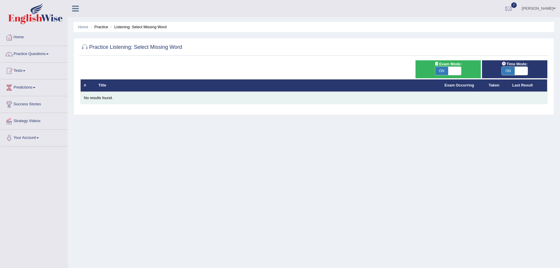
click at [108, 99] on div "No results found." at bounding box center [314, 98] width 460 height 6
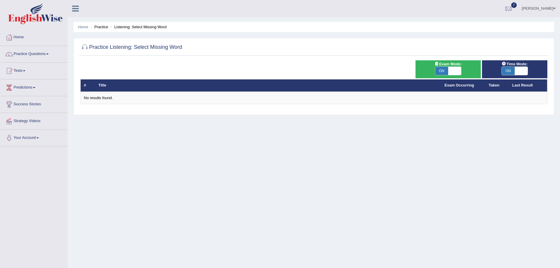
click at [454, 70] on span at bounding box center [454, 71] width 13 height 8
checkbox input "false"
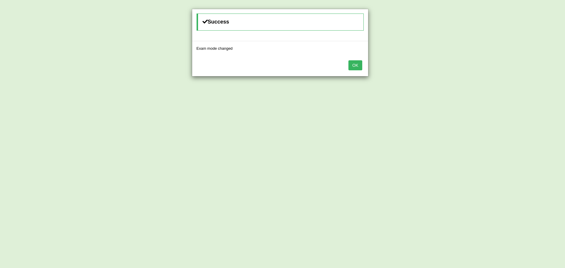
click at [353, 66] on button "OK" at bounding box center [355, 65] width 14 height 10
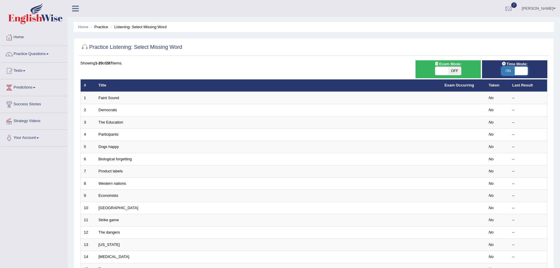
click at [519, 71] on span at bounding box center [520, 71] width 13 height 8
checkbox input "false"
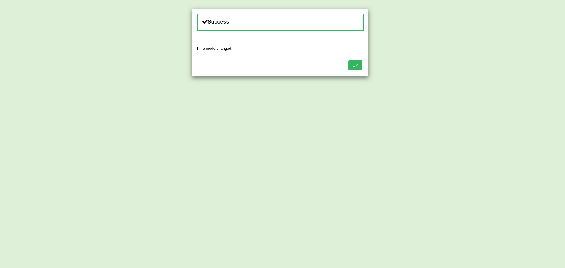
click at [351, 63] on button "OK" at bounding box center [355, 65] width 14 height 10
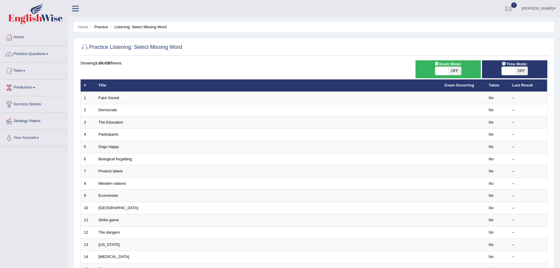
click at [454, 70] on span "OFF" at bounding box center [454, 71] width 13 height 8
checkbox input "true"
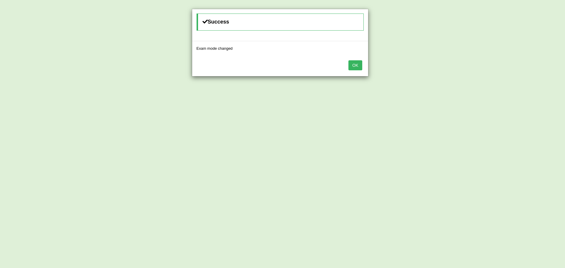
click at [353, 64] on button "OK" at bounding box center [355, 65] width 14 height 10
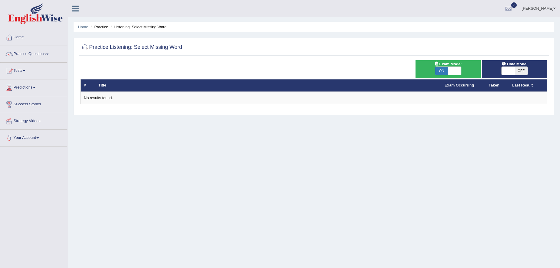
click at [521, 70] on span "OFF" at bounding box center [520, 71] width 13 height 8
checkbox input "true"
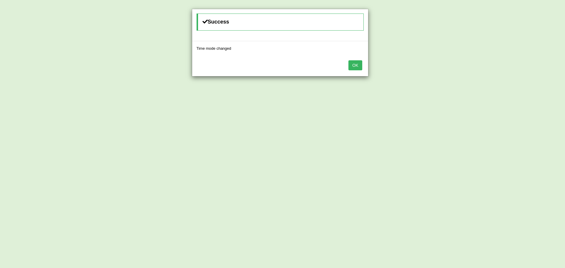
click at [356, 64] on button "OK" at bounding box center [355, 65] width 14 height 10
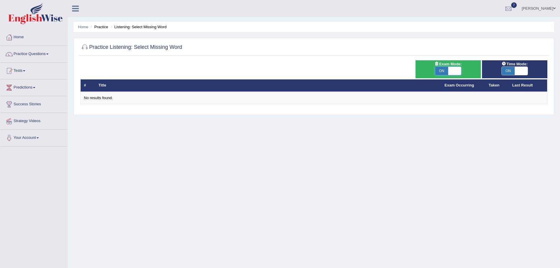
click at [454, 71] on span at bounding box center [454, 71] width 13 height 8
checkbox input "false"
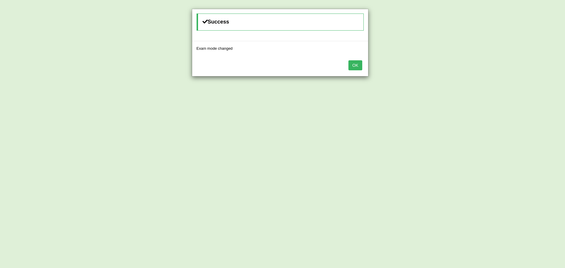
click at [356, 64] on button "OK" at bounding box center [355, 65] width 14 height 10
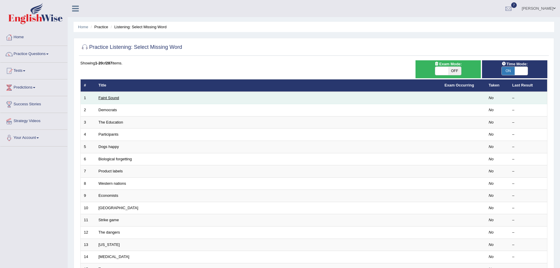
click at [109, 98] on link "Faint Sound" at bounding box center [109, 98] width 21 height 4
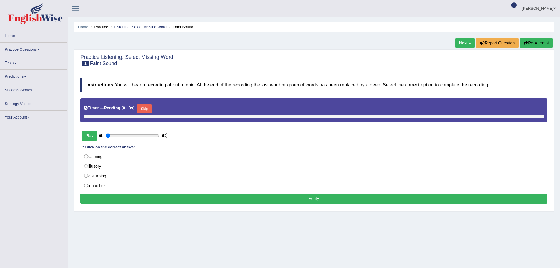
type input "0.75"
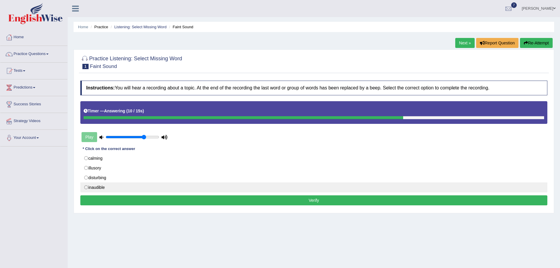
click at [86, 187] on label "inaudible" at bounding box center [313, 187] width 467 height 10
radio input "true"
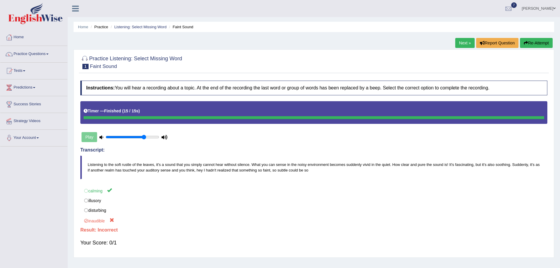
click at [531, 42] on button "Re-Attempt" at bounding box center [536, 43] width 33 height 10
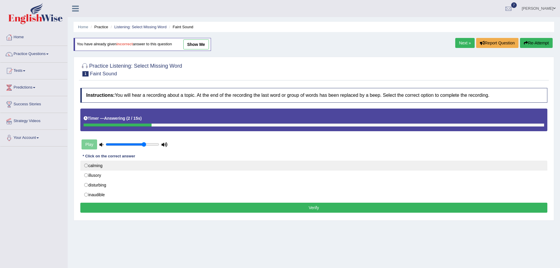
click at [86, 165] on label "calming" at bounding box center [313, 166] width 467 height 10
radio input "true"
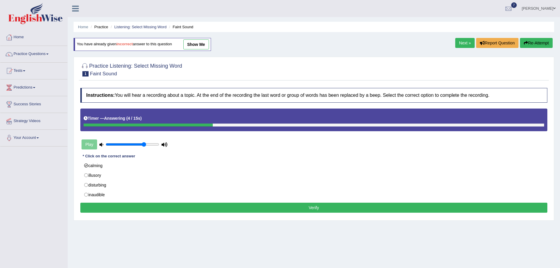
click at [255, 205] on button "Verify" at bounding box center [313, 208] width 467 height 10
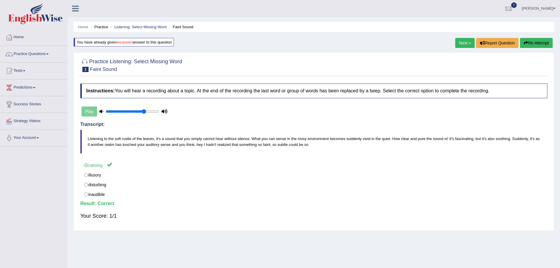
click at [464, 42] on link "Next »" at bounding box center [464, 43] width 19 height 10
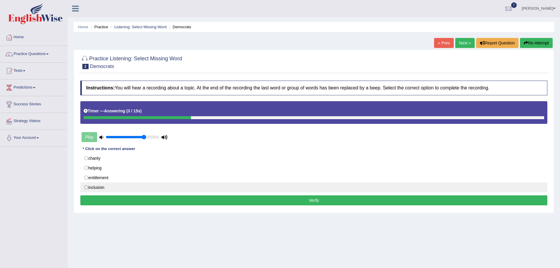
click at [86, 188] on label "inclusion" at bounding box center [313, 187] width 467 height 10
radio input "true"
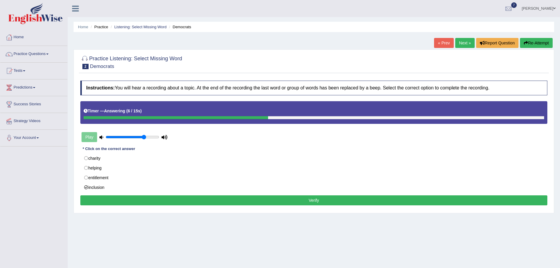
click at [265, 200] on button "Verify" at bounding box center [313, 200] width 467 height 10
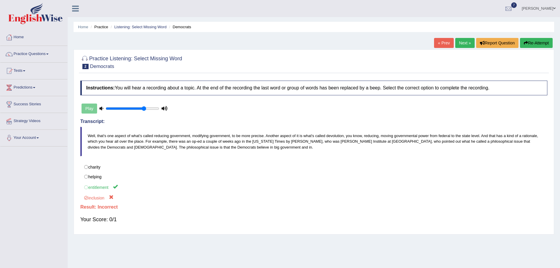
click at [539, 42] on button "Re-Attempt" at bounding box center [536, 43] width 33 height 10
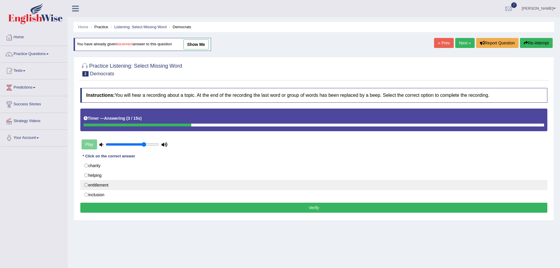
click at [87, 185] on label "entitlement" at bounding box center [313, 185] width 467 height 10
radio input "true"
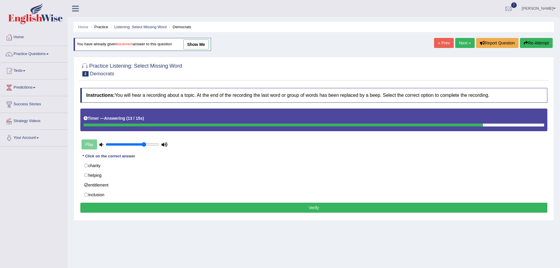
click at [272, 206] on button "Verify" at bounding box center [313, 208] width 467 height 10
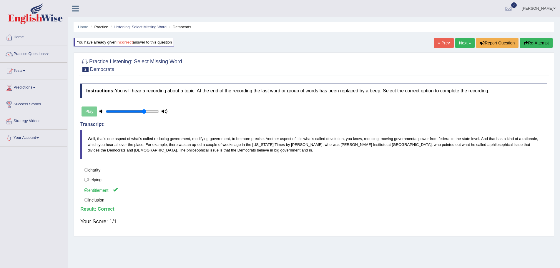
click at [464, 40] on link "Next »" at bounding box center [464, 43] width 19 height 10
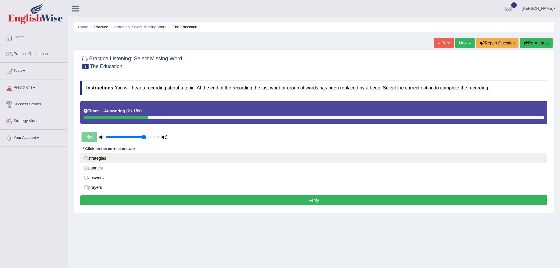
click at [86, 157] on label "strategies" at bounding box center [313, 158] width 467 height 10
radio input "true"
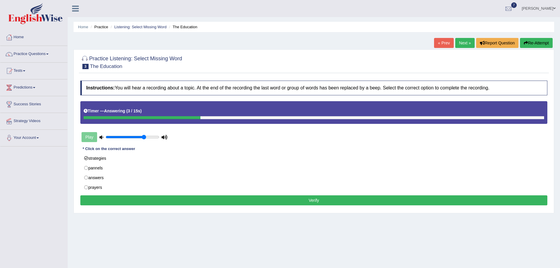
click at [297, 199] on button "Verify" at bounding box center [313, 200] width 467 height 10
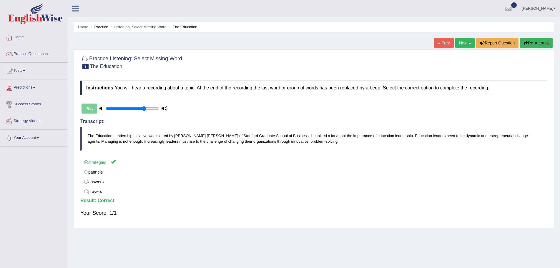
click at [459, 42] on link "Next »" at bounding box center [464, 43] width 19 height 10
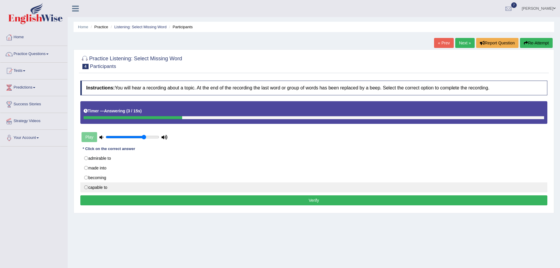
click at [86, 187] on label "capable to" at bounding box center [313, 187] width 467 height 10
radio input "true"
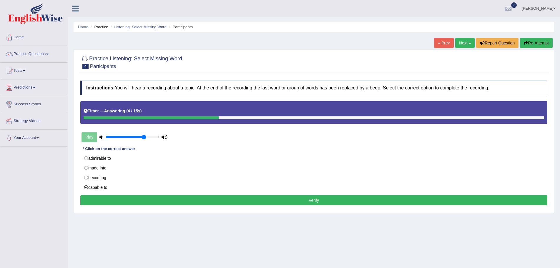
click at [289, 199] on button "Verify" at bounding box center [313, 200] width 467 height 10
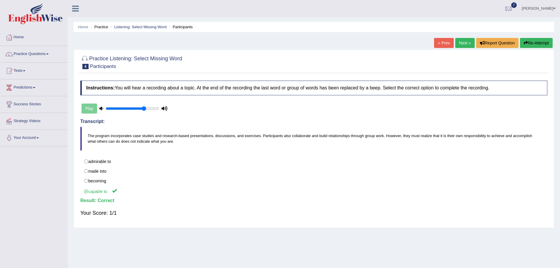
click at [463, 43] on link "Next »" at bounding box center [464, 43] width 19 height 10
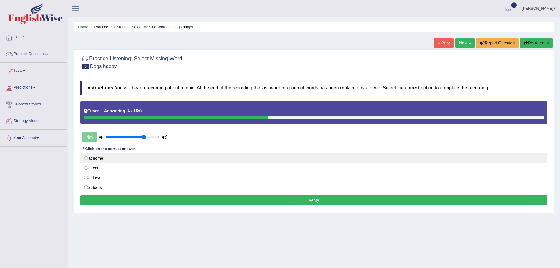
click at [85, 157] on label "at home" at bounding box center [313, 158] width 467 height 10
radio input "true"
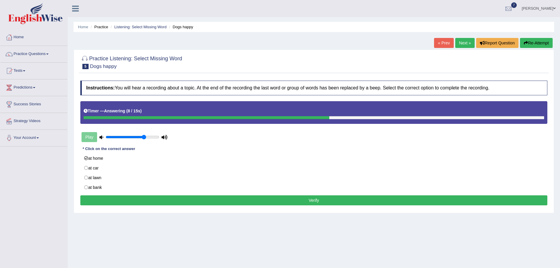
click at [196, 201] on button "Verify" at bounding box center [313, 200] width 467 height 10
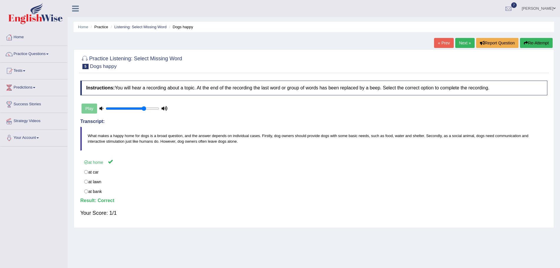
click at [458, 41] on link "Next »" at bounding box center [464, 43] width 19 height 10
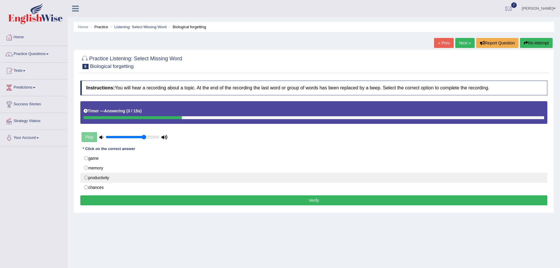
click at [86, 177] on label "productivity" at bounding box center [313, 178] width 467 height 10
radio input "true"
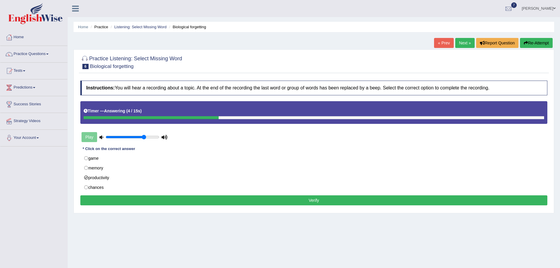
click at [253, 200] on button "Verify" at bounding box center [313, 200] width 467 height 10
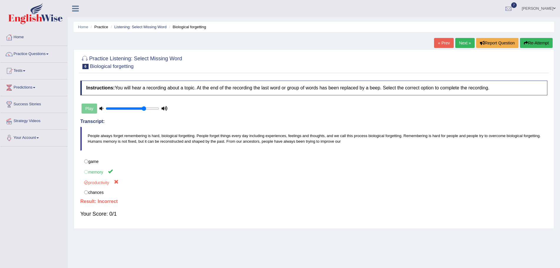
click at [533, 41] on button "Re-Attempt" at bounding box center [536, 43] width 33 height 10
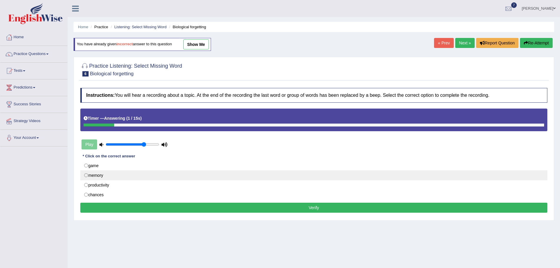
click at [86, 175] on label "memory" at bounding box center [313, 175] width 467 height 10
radio input "true"
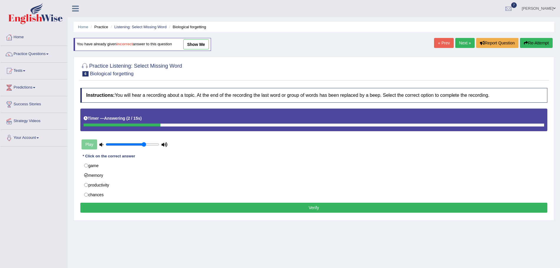
click at [274, 208] on button "Verify" at bounding box center [313, 208] width 467 height 10
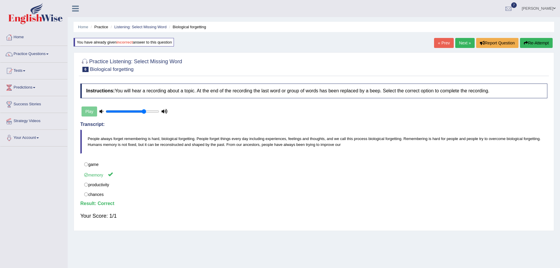
click at [459, 41] on link "Next »" at bounding box center [464, 43] width 19 height 10
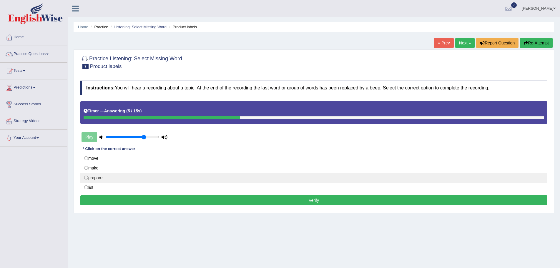
click at [85, 176] on label "prepare" at bounding box center [313, 178] width 467 height 10
radio input "true"
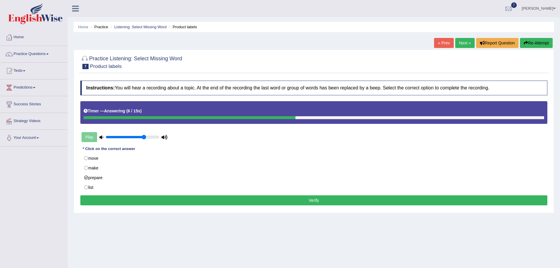
click at [289, 198] on button "Verify" at bounding box center [313, 200] width 467 height 10
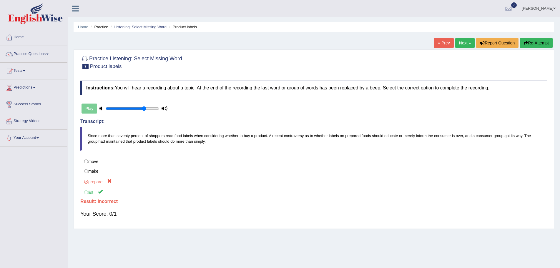
click at [535, 43] on button "Re-Attempt" at bounding box center [536, 43] width 33 height 10
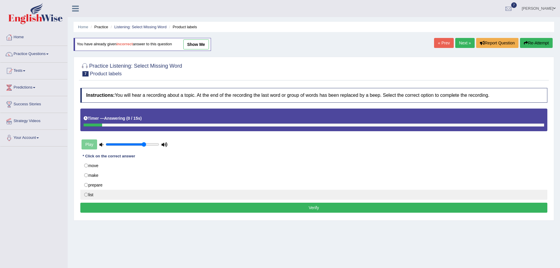
click at [86, 194] on label "list" at bounding box center [313, 195] width 467 height 10
radio input "true"
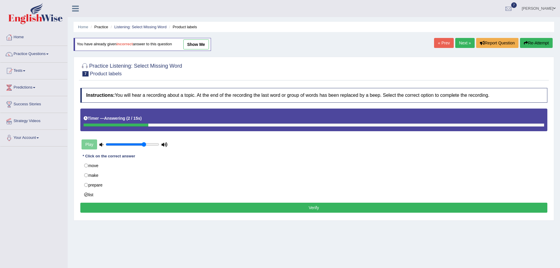
click at [293, 204] on button "Verify" at bounding box center [313, 208] width 467 height 10
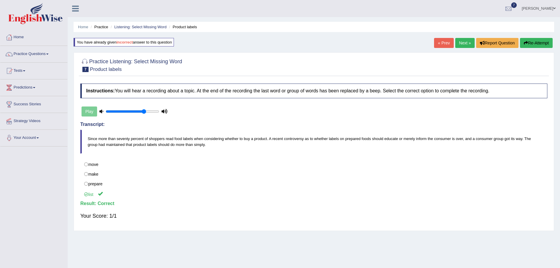
click at [459, 41] on link "Next »" at bounding box center [464, 43] width 19 height 10
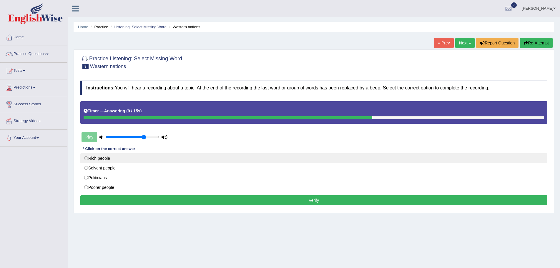
drag, startPoint x: 85, startPoint y: 158, endPoint x: 95, endPoint y: 170, distance: 16.1
click at [85, 158] on label "Rich people" at bounding box center [313, 158] width 467 height 10
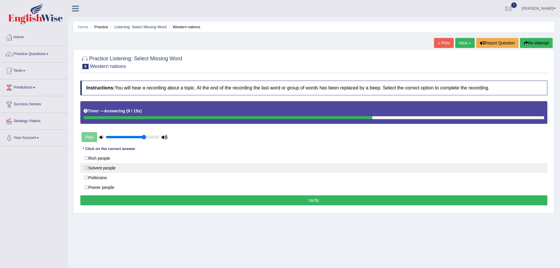
radio input "true"
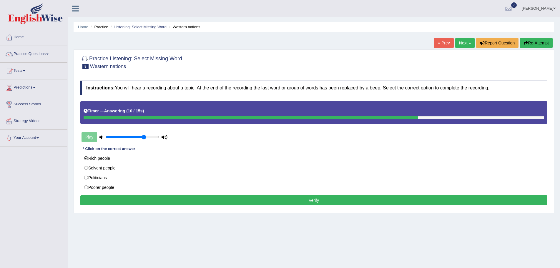
click at [295, 200] on button "Verify" at bounding box center [313, 200] width 467 height 10
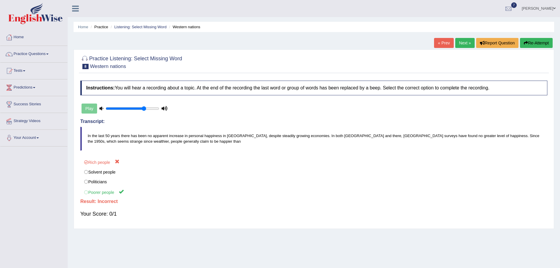
click at [535, 44] on button "Re-Attempt" at bounding box center [536, 43] width 33 height 10
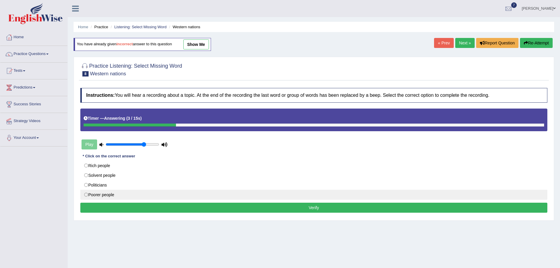
click at [85, 194] on label "Poorer people" at bounding box center [313, 195] width 467 height 10
radio input "true"
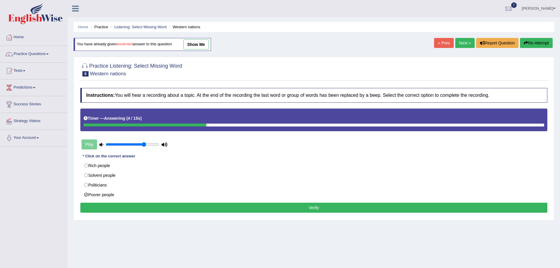
click at [279, 207] on button "Verify" at bounding box center [313, 208] width 467 height 10
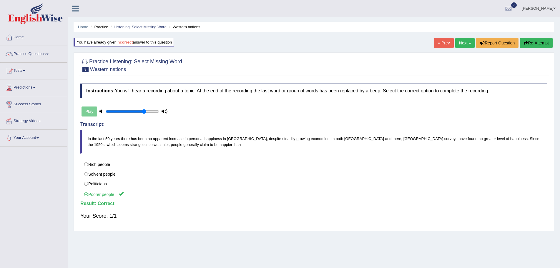
click at [458, 41] on link "Next »" at bounding box center [464, 43] width 19 height 10
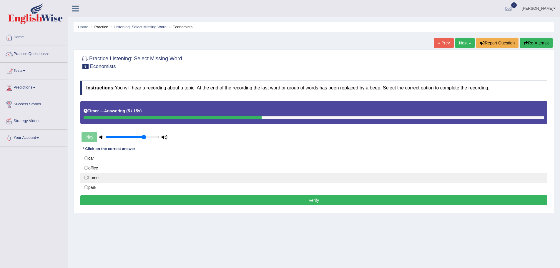
click at [85, 177] on label "home" at bounding box center [313, 178] width 467 height 10
radio input "true"
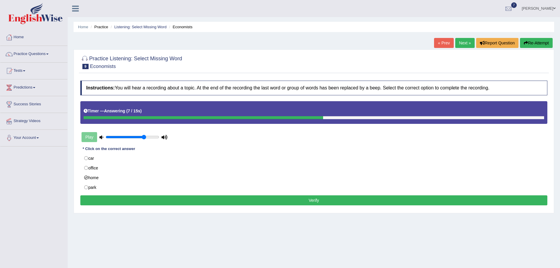
click at [288, 199] on button "Verify" at bounding box center [313, 200] width 467 height 10
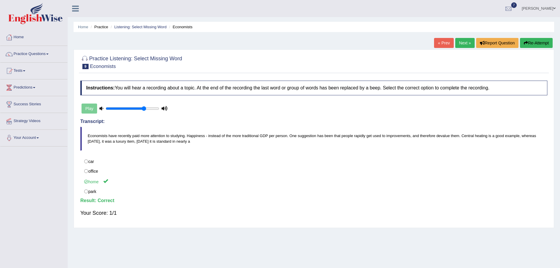
click at [465, 42] on link "Next »" at bounding box center [464, 43] width 19 height 10
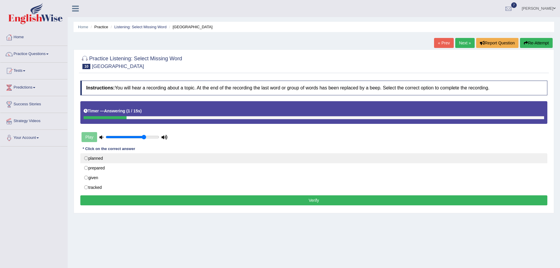
click at [86, 158] on label "planned" at bounding box center [313, 158] width 467 height 10
radio input "true"
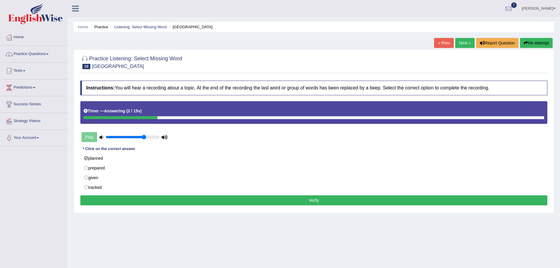
click at [172, 201] on button "Verify" at bounding box center [313, 200] width 467 height 10
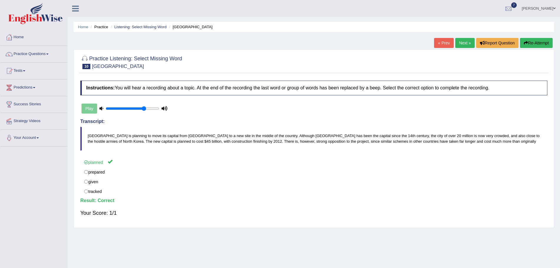
click at [460, 42] on link "Next »" at bounding box center [464, 43] width 19 height 10
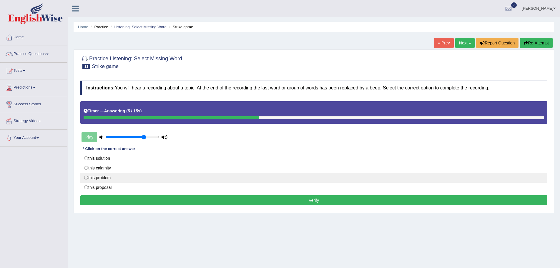
click at [86, 178] on label "this problem" at bounding box center [313, 178] width 467 height 10
radio input "true"
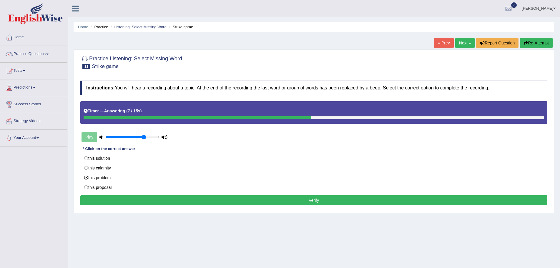
click at [242, 200] on button "Verify" at bounding box center [313, 200] width 467 height 10
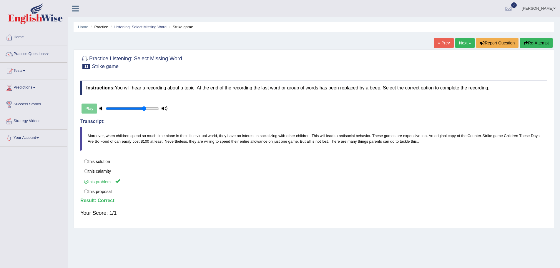
click at [457, 41] on link "Next »" at bounding box center [464, 43] width 19 height 10
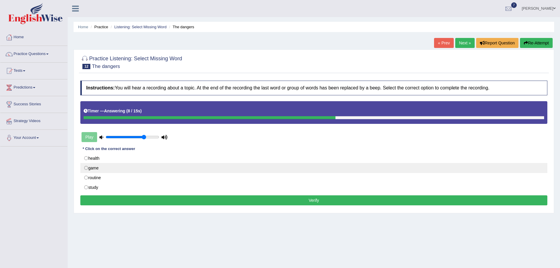
click at [85, 166] on label "game" at bounding box center [313, 168] width 467 height 10
radio input "true"
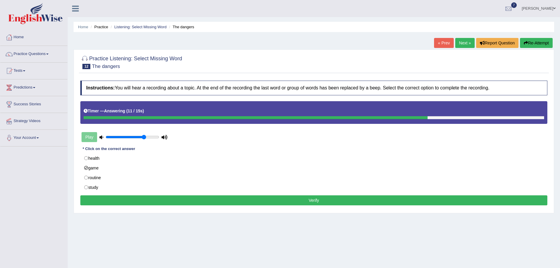
click at [237, 200] on button "Verify" at bounding box center [313, 200] width 467 height 10
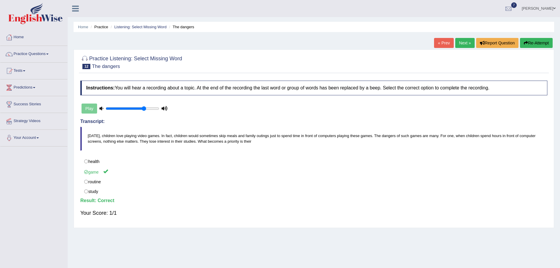
click at [462, 43] on link "Next »" at bounding box center [464, 43] width 19 height 10
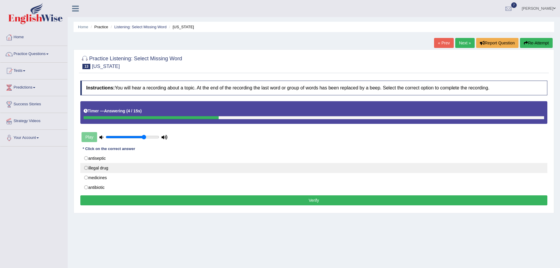
click at [87, 167] on label "illegal drug" at bounding box center [313, 168] width 467 height 10
radio input "true"
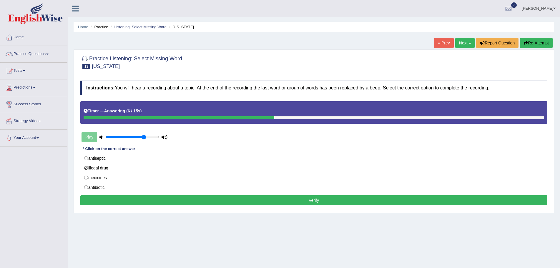
click at [271, 201] on button "Verify" at bounding box center [313, 200] width 467 height 10
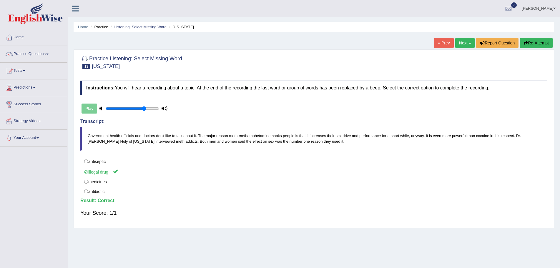
click at [460, 41] on link "Next »" at bounding box center [464, 43] width 19 height 10
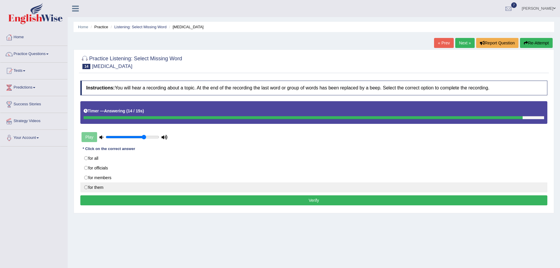
click at [86, 188] on label "for them" at bounding box center [313, 187] width 467 height 10
radio input "true"
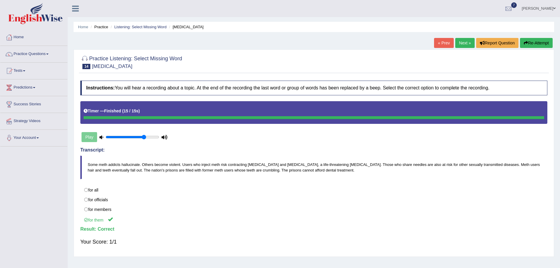
click at [459, 43] on link "Next »" at bounding box center [464, 43] width 19 height 10
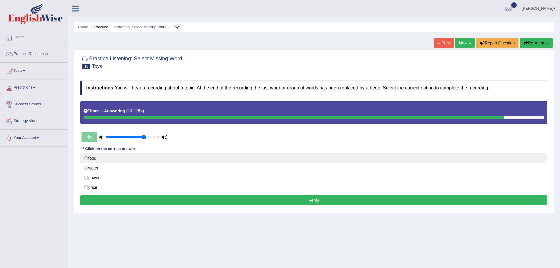
click at [85, 159] on label "food" at bounding box center [313, 158] width 467 height 10
radio input "true"
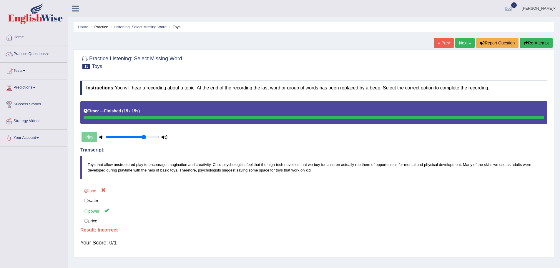
click at [527, 42] on button "Re-Attempt" at bounding box center [536, 43] width 33 height 10
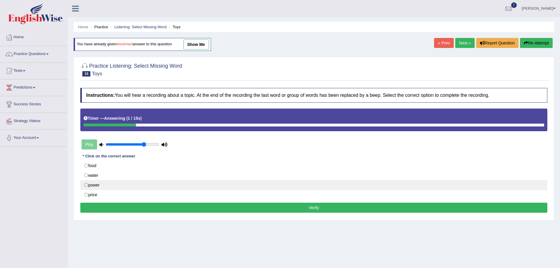
click at [86, 184] on label "power" at bounding box center [313, 185] width 467 height 10
radio input "true"
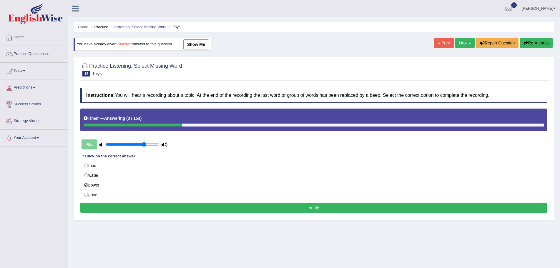
click at [306, 206] on button "Verify" at bounding box center [313, 208] width 467 height 10
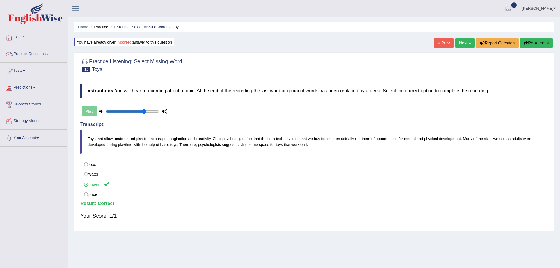
click at [461, 42] on link "Next »" at bounding box center [464, 43] width 19 height 10
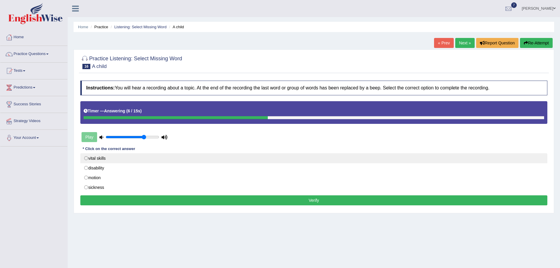
click at [87, 159] on label "vital skills" at bounding box center [313, 158] width 467 height 10
radio input "true"
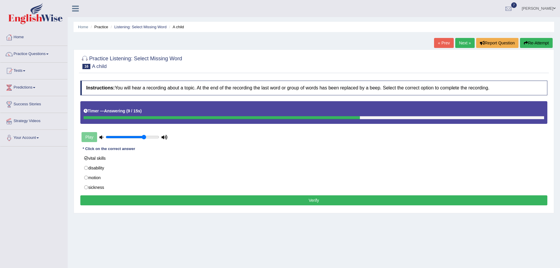
click at [303, 199] on button "Verify" at bounding box center [313, 200] width 467 height 10
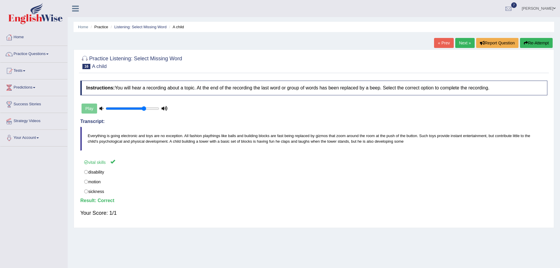
click at [460, 43] on link "Next »" at bounding box center [464, 43] width 19 height 10
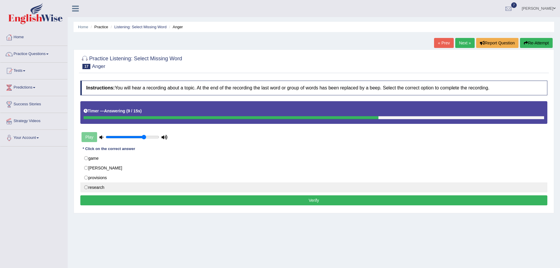
click at [85, 188] on label "research" at bounding box center [313, 187] width 467 height 10
radio input "true"
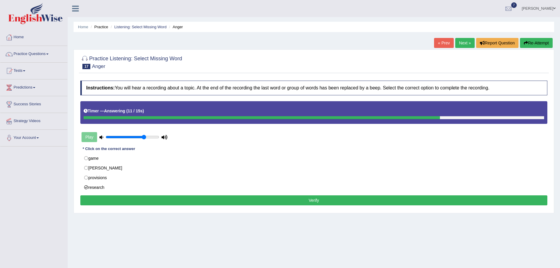
click at [219, 200] on button "Verify" at bounding box center [313, 200] width 467 height 10
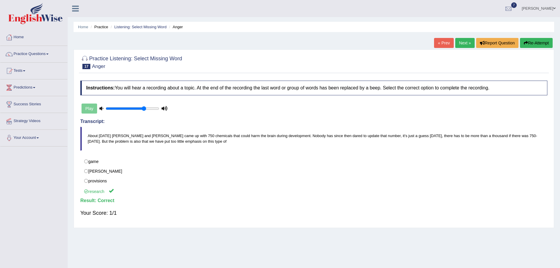
click at [463, 42] on link "Next »" at bounding box center [464, 43] width 19 height 10
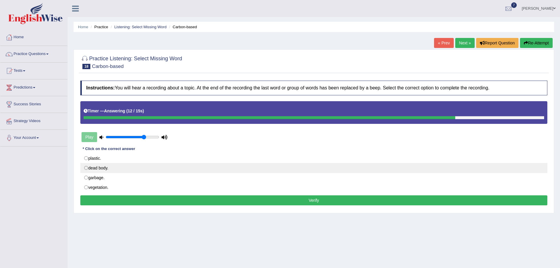
click at [86, 167] on label "dead body." at bounding box center [313, 168] width 467 height 10
radio input "true"
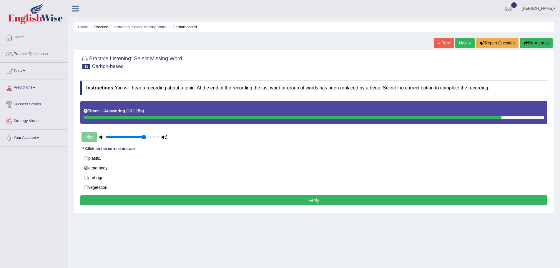
click at [239, 200] on button "Verify" at bounding box center [313, 200] width 467 height 10
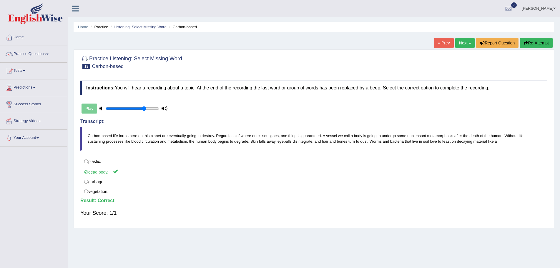
click at [458, 41] on link "Next »" at bounding box center [464, 43] width 19 height 10
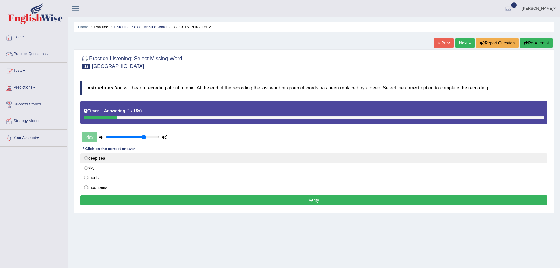
click at [86, 159] on label "deep sea" at bounding box center [313, 158] width 467 height 10
radio input "true"
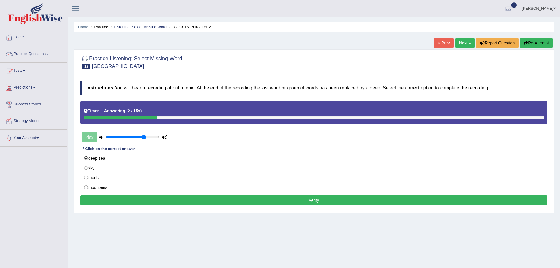
click at [233, 201] on button "Verify" at bounding box center [313, 200] width 467 height 10
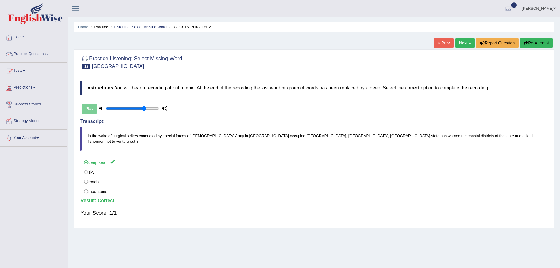
click at [457, 43] on link "Next »" at bounding box center [464, 43] width 19 height 10
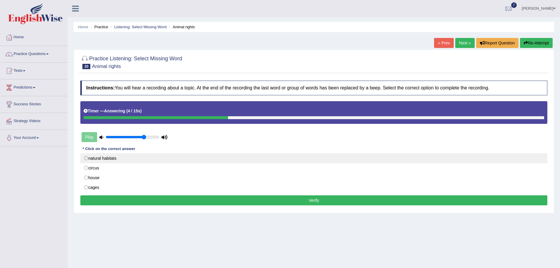
click at [86, 159] on label "natural habitats" at bounding box center [313, 158] width 467 height 10
radio input "true"
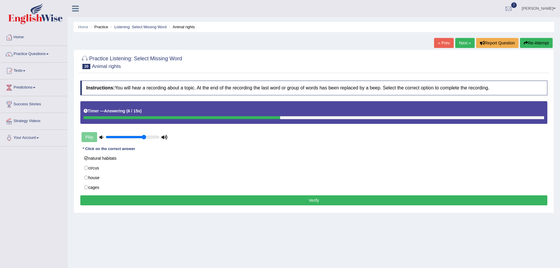
click at [298, 198] on button "Verify" at bounding box center [313, 200] width 467 height 10
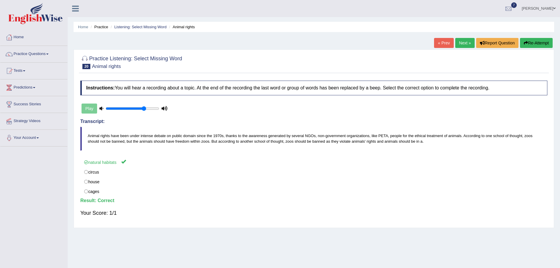
click at [49, 53] on link "Practice Questions" at bounding box center [33, 53] width 67 height 15
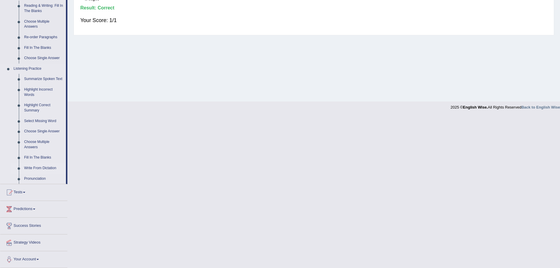
scroll to position [193, 0]
click at [37, 140] on link "Choose Multiple Answers" at bounding box center [43, 144] width 44 height 16
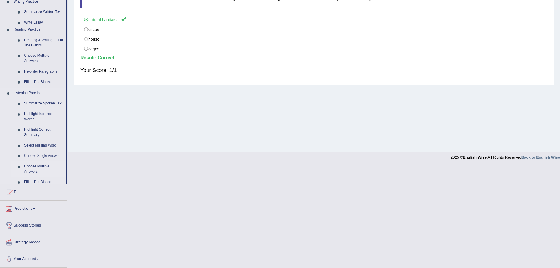
scroll to position [41, 0]
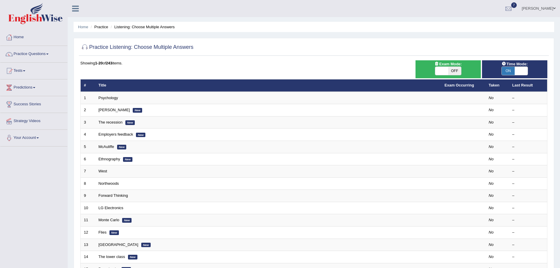
click at [454, 71] on span "OFF" at bounding box center [454, 71] width 13 height 8
checkbox input "true"
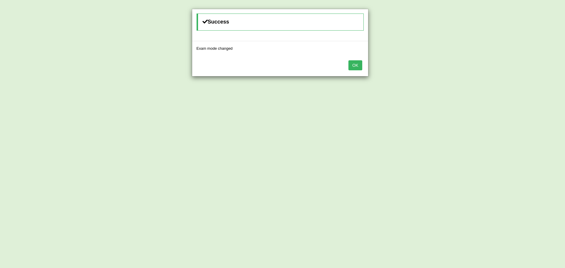
click at [356, 65] on button "OK" at bounding box center [355, 65] width 14 height 10
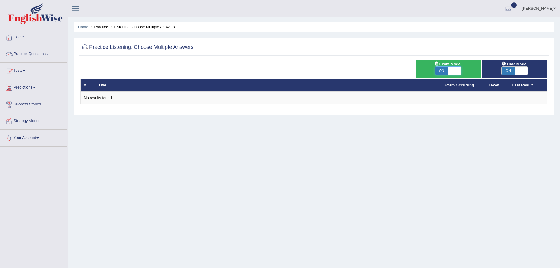
click at [452, 70] on span at bounding box center [454, 71] width 13 height 8
checkbox input "false"
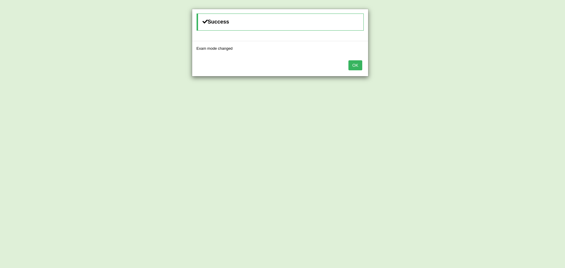
click at [351, 66] on button "OK" at bounding box center [355, 65] width 14 height 10
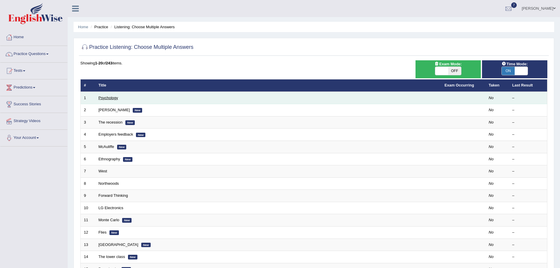
click at [112, 97] on link "Psychology" at bounding box center [108, 98] width 19 height 4
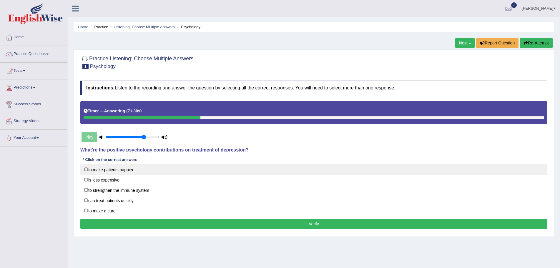
click at [86, 169] on label "to make patients happier" at bounding box center [313, 169] width 467 height 11
checkbox input "true"
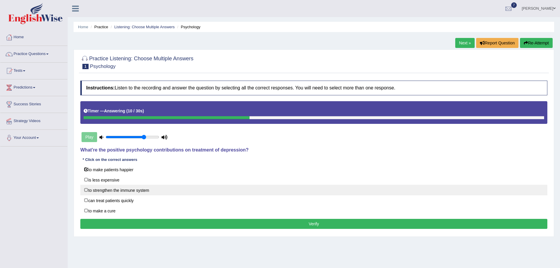
click at [85, 189] on label "to strengthen the immune system" at bounding box center [313, 190] width 467 height 11
checkbox input "true"
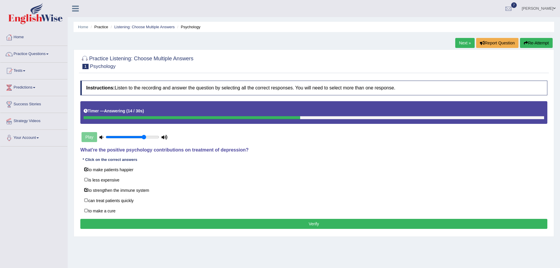
click at [254, 223] on button "Verify" at bounding box center [313, 224] width 467 height 10
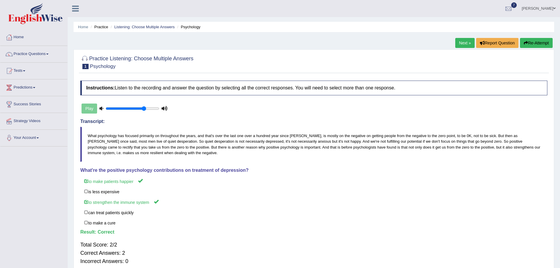
click at [459, 42] on link "Next »" at bounding box center [464, 43] width 19 height 10
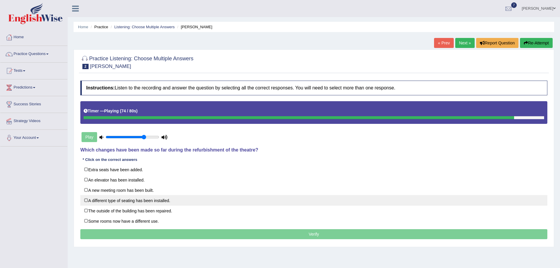
click at [86, 200] on label "A different type of seating has been installed." at bounding box center [313, 200] width 467 height 11
checkbox input "true"
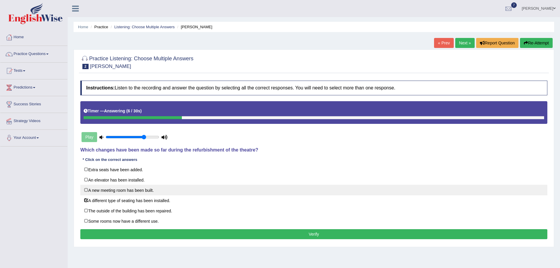
click at [85, 190] on label "A new meeting room has been built." at bounding box center [313, 190] width 467 height 11
checkbox input "true"
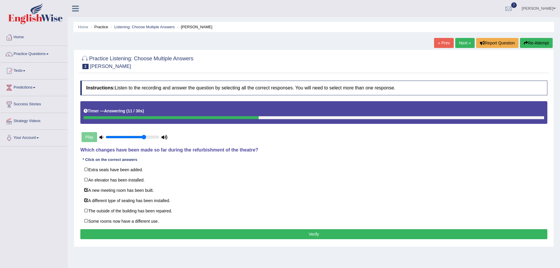
click at [263, 233] on button "Verify" at bounding box center [313, 234] width 467 height 10
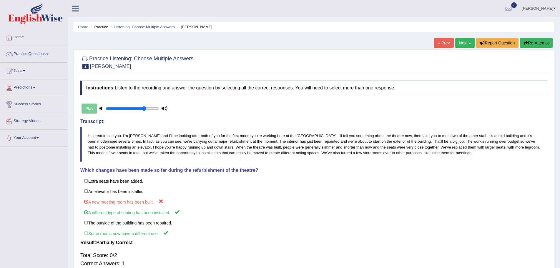
click at [527, 41] on button "Re-Attempt" at bounding box center [536, 43] width 33 height 10
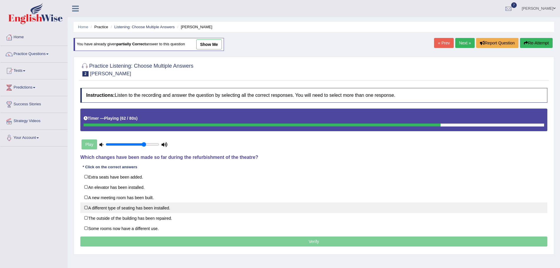
click at [85, 207] on label "A different type of seating has been installed." at bounding box center [313, 207] width 467 height 11
checkbox input "true"
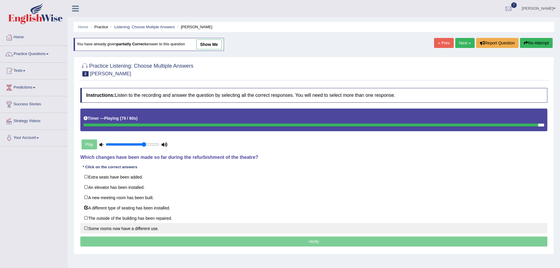
click at [86, 228] on label "Some rooms now have a different use." at bounding box center [313, 228] width 467 height 11
checkbox input "true"
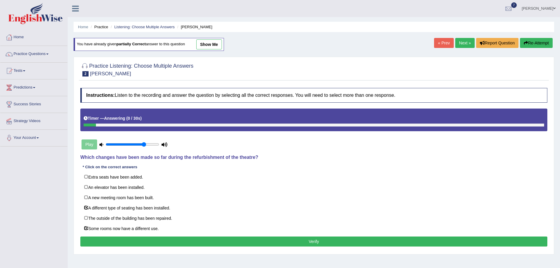
click at [302, 241] on button "Verify" at bounding box center [313, 242] width 467 height 10
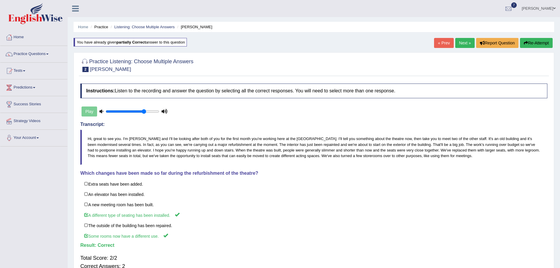
click at [461, 43] on link "Next »" at bounding box center [464, 43] width 19 height 10
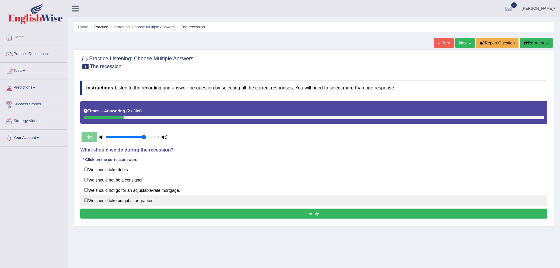
click at [85, 200] on label "We should take our jobs for granted." at bounding box center [313, 200] width 467 height 11
checkbox input "true"
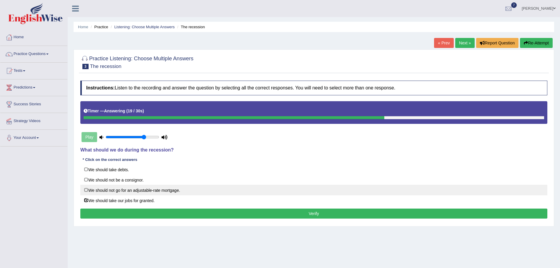
click at [86, 190] on label "We should not go for an adjustable-rate mortgage." at bounding box center [313, 190] width 467 height 11
checkbox input "true"
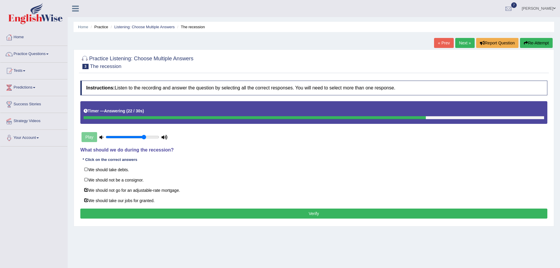
click at [215, 215] on button "Verify" at bounding box center [313, 214] width 467 height 10
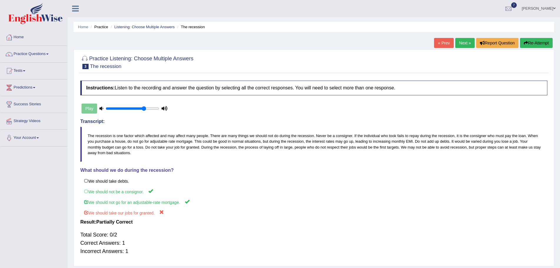
click at [530, 44] on button "Re-Attempt" at bounding box center [536, 43] width 33 height 10
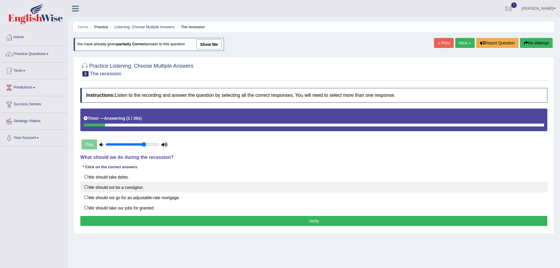
drag, startPoint x: 85, startPoint y: 186, endPoint x: 74, endPoint y: 198, distance: 16.2
click at [82, 189] on label "We should not be a consignor." at bounding box center [313, 187] width 467 height 11
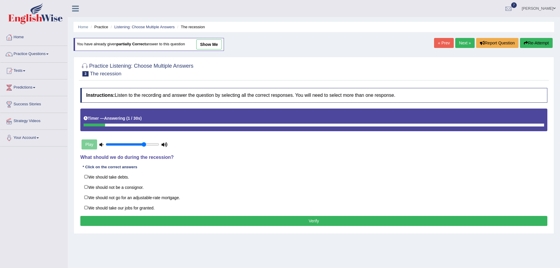
checkbox input "true"
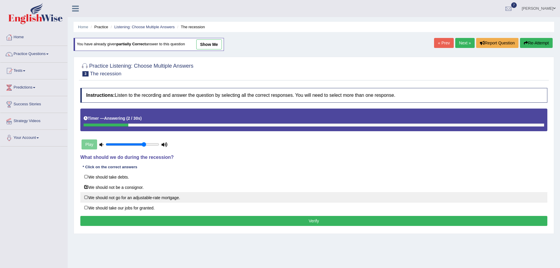
click at [86, 198] on label "We should not go for an adjustable-rate mortgage." at bounding box center [313, 197] width 467 height 11
checkbox input "true"
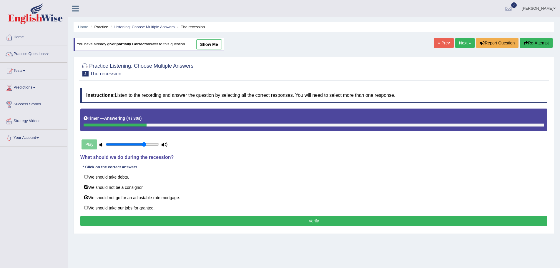
click at [311, 220] on button "Verify" at bounding box center [313, 221] width 467 height 10
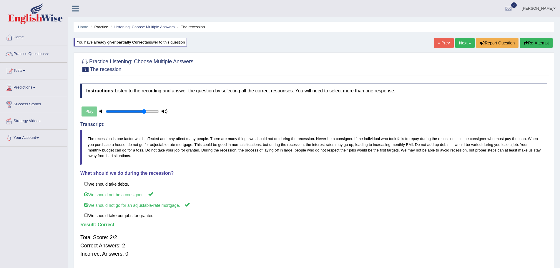
click at [461, 44] on link "Next »" at bounding box center [464, 43] width 19 height 10
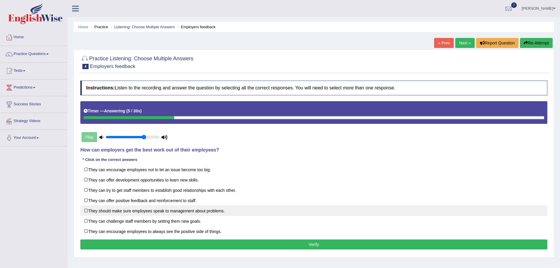
click at [85, 209] on label "They should make sure employees speak to management about problems." at bounding box center [313, 210] width 467 height 11
checkbox input "true"
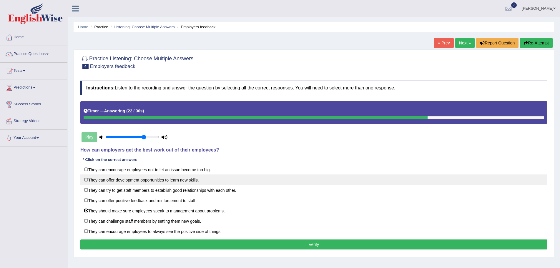
click at [85, 179] on label "They can offer development opportunities to learn new skills." at bounding box center [313, 179] width 467 height 11
checkbox input "true"
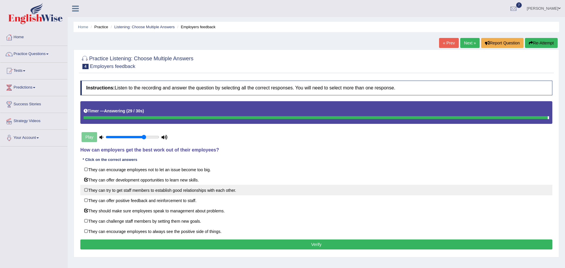
click at [86, 191] on body "Toggle navigation Home Practice Questions Speaking Practice Read Aloud Repeat S…" at bounding box center [282, 134] width 565 height 268
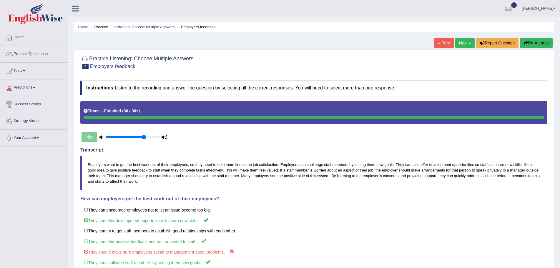
click at [527, 41] on button "Re-Attempt" at bounding box center [536, 43] width 33 height 10
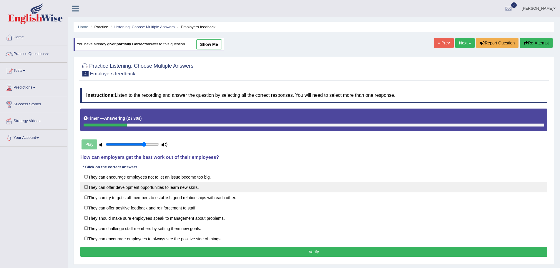
click at [85, 186] on label "They can offer development opportunities to learn new skills." at bounding box center [313, 187] width 467 height 11
checkbox input "true"
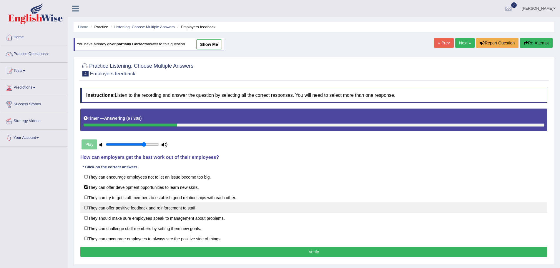
click at [85, 208] on label "They can offer positive feedback and reinforcement to staff." at bounding box center [313, 207] width 467 height 11
checkbox input "true"
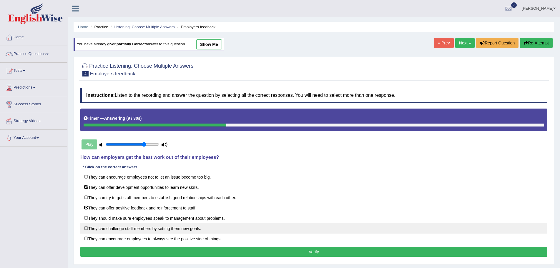
click at [85, 228] on label "They can challenge staff members by setting them new goals." at bounding box center [313, 228] width 467 height 11
checkbox input "true"
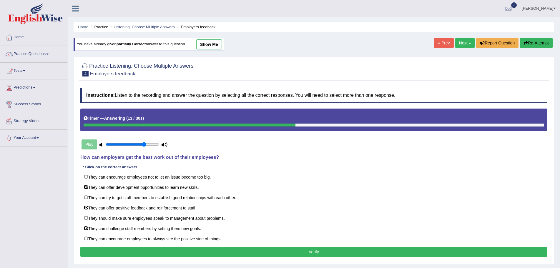
click at [285, 251] on button "Verify" at bounding box center [313, 252] width 467 height 10
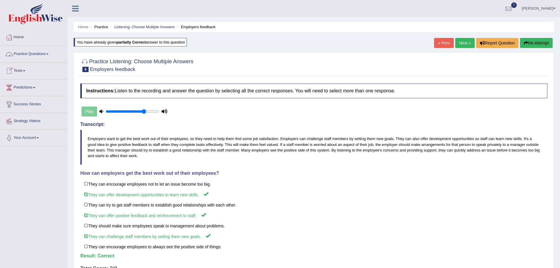
click at [48, 53] on link "Practice Questions" at bounding box center [33, 53] width 67 height 15
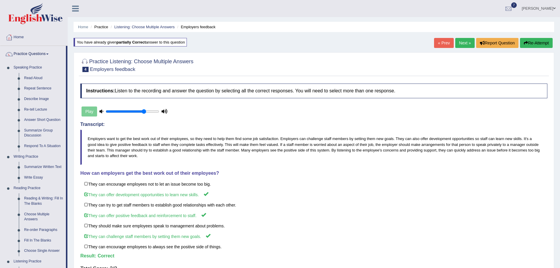
click at [554, 7] on span at bounding box center [554, 8] width 2 height 4
click at [513, 76] on link "Log out" at bounding box center [528, 77] width 64 height 14
